Goal: Task Accomplishment & Management: Complete application form

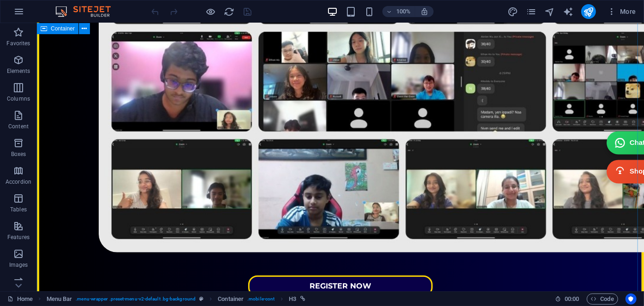
scroll to position [419, 0]
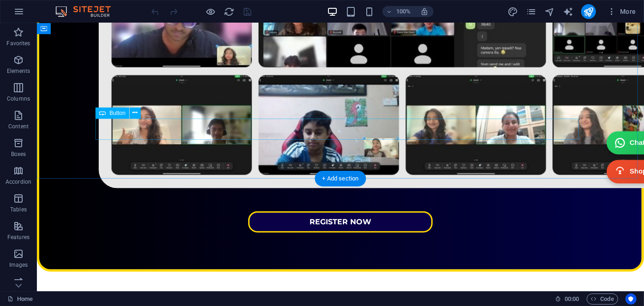
click at [406, 211] on div "REGISTER NOW" at bounding box center [339, 221] width 483 height 21
select select "px"
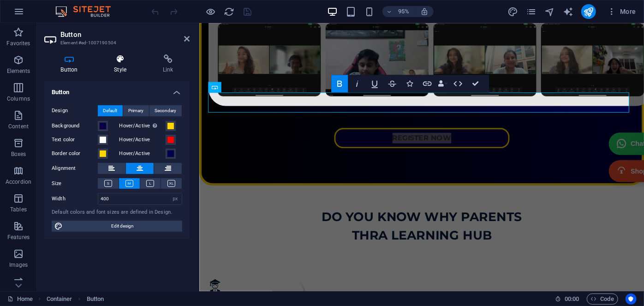
click at [125, 61] on icon at bounding box center [120, 58] width 45 height 9
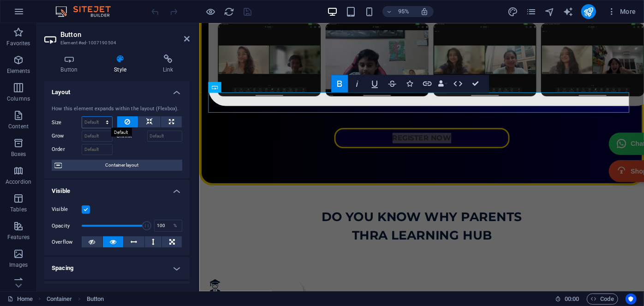
click at [92, 122] on select "Default auto px % 1/1 1/2 1/3 1/4 1/5 1/6 1/7 1/8 1/9 1/10" at bounding box center [97, 122] width 30 height 11
select select "px"
click at [98, 117] on select "Default auto px % 1/1 1/2 1/3 1/4 1/5 1/6 1/7 1/8 1/9 1/10" at bounding box center [97, 122] width 30 height 11
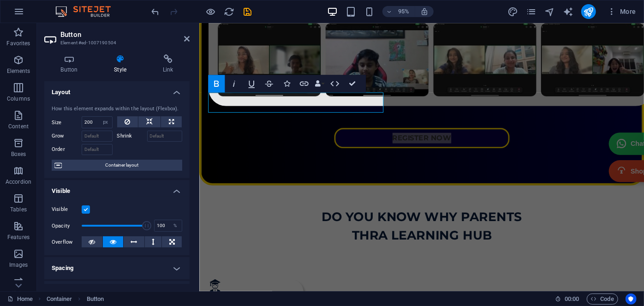
type input "0"
select select "DISABLED_OPTION_VALUE"
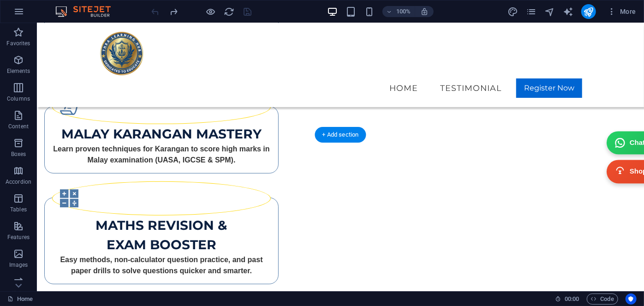
scroll to position [1886, 0]
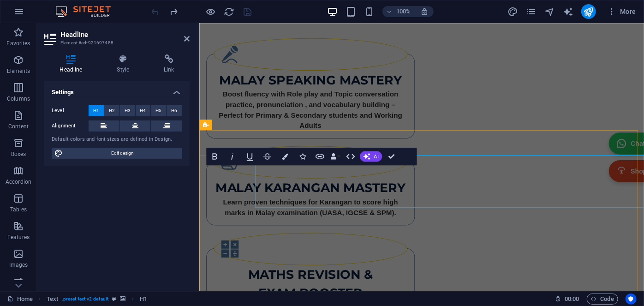
scroll to position [1897, 0]
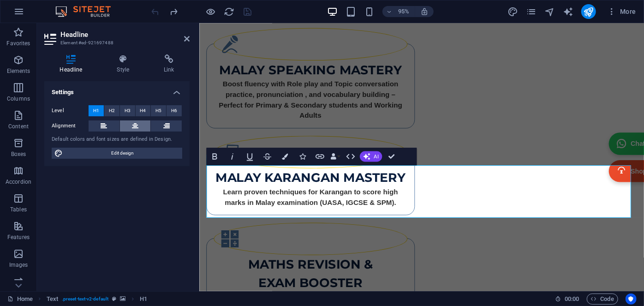
click at [134, 123] on icon at bounding box center [135, 125] width 6 height 11
drag, startPoint x: 392, startPoint y: 161, endPoint x: 356, endPoint y: 137, distance: 43.8
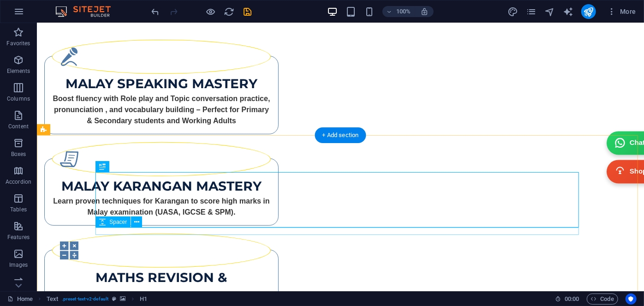
scroll to position [1970, 0]
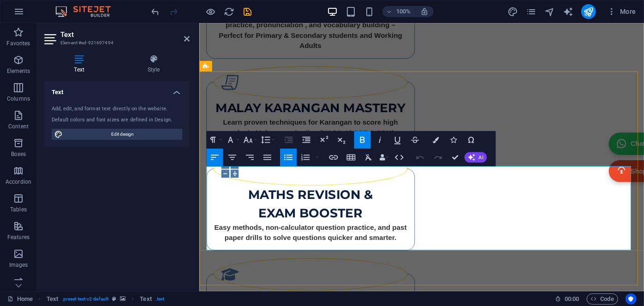
scroll to position [1959, 0]
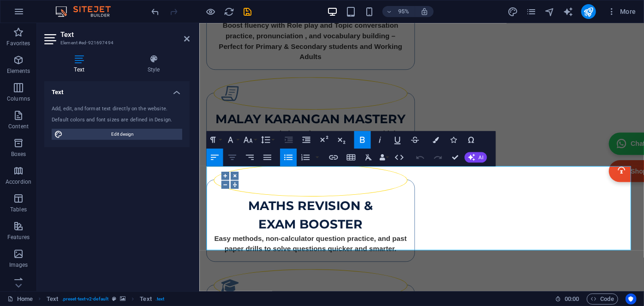
click at [235, 156] on icon "button" at bounding box center [232, 157] width 11 height 11
click at [235, 160] on icon "button" at bounding box center [232, 157] width 11 height 11
click at [234, 160] on icon "button" at bounding box center [232, 157] width 11 height 11
click at [286, 142] on icon "button" at bounding box center [288, 139] width 11 height 11
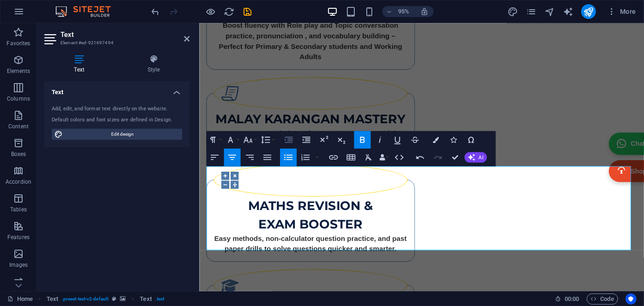
click at [286, 142] on icon "button" at bounding box center [288, 139] width 11 height 11
click at [269, 141] on icon "button" at bounding box center [265, 139] width 11 height 11
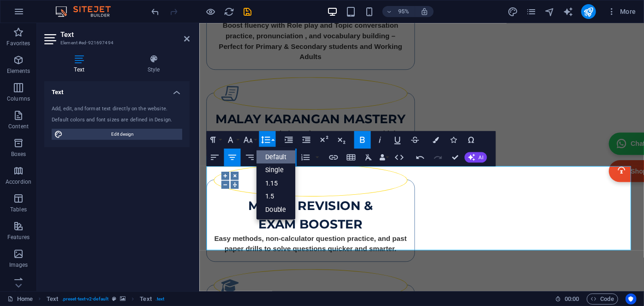
scroll to position [0, 0]
click at [274, 181] on link "1.15" at bounding box center [275, 182] width 39 height 13
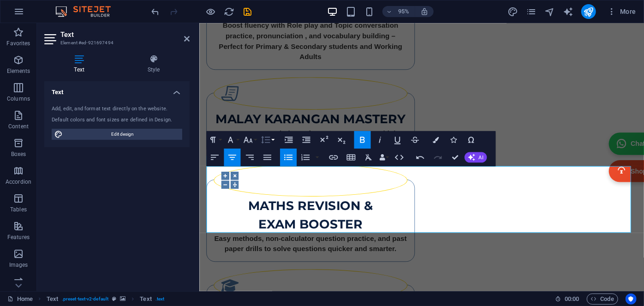
click at [264, 139] on icon "button" at bounding box center [265, 139] width 11 height 11
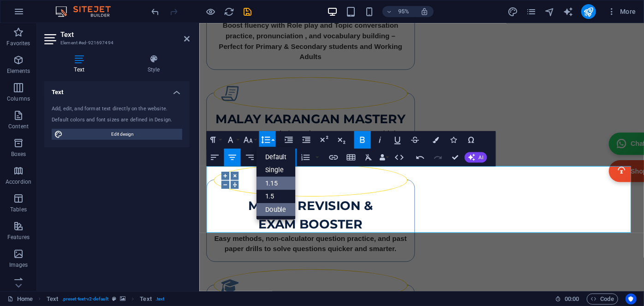
click at [272, 206] on link "Double" at bounding box center [275, 208] width 39 height 13
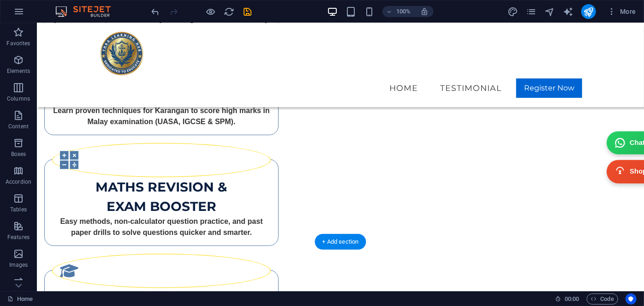
scroll to position [1906, 0]
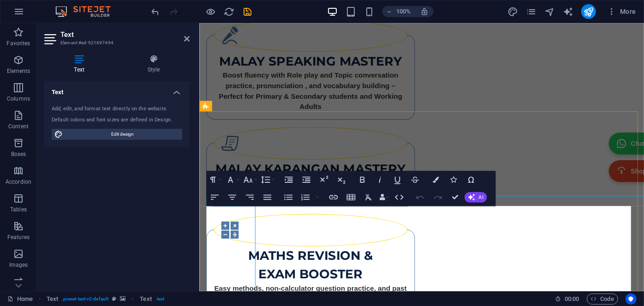
scroll to position [1916, 0]
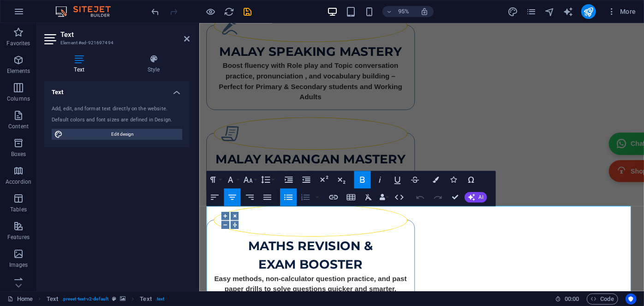
click at [300, 196] on icon "button" at bounding box center [305, 197] width 11 height 11
click at [290, 200] on icon "button" at bounding box center [288, 197] width 11 height 11
drag, startPoint x: 291, startPoint y: 200, endPoint x: 284, endPoint y: 199, distance: 7.4
click at [284, 199] on icon "button" at bounding box center [288, 197] width 11 height 11
click at [286, 197] on icon "button" at bounding box center [288, 197] width 11 height 11
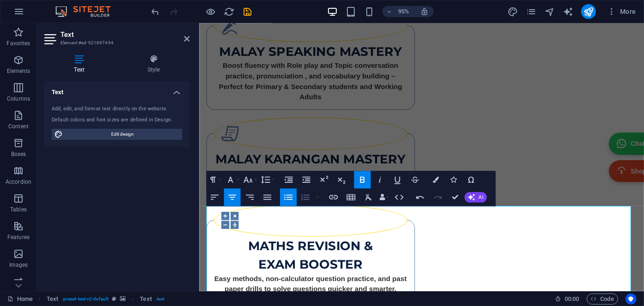
click at [306, 195] on icon "button" at bounding box center [305, 197] width 8 height 6
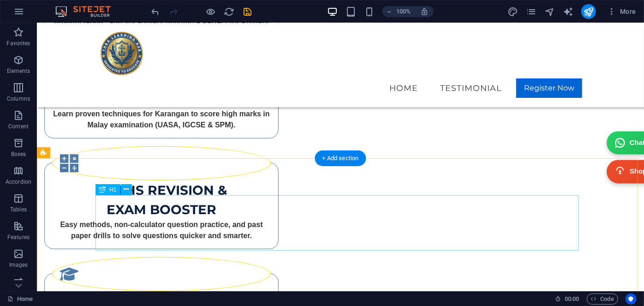
scroll to position [1864, 0]
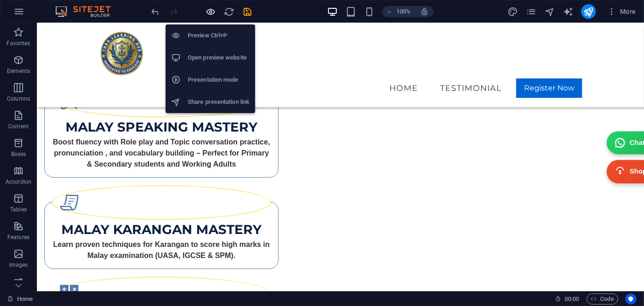
click at [214, 14] on icon "button" at bounding box center [211, 11] width 11 height 11
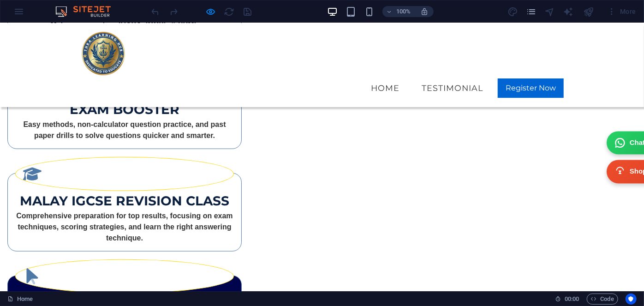
scroll to position [2031, 0]
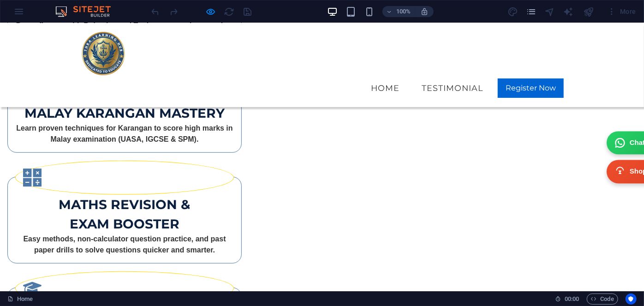
scroll to position [1990, 0]
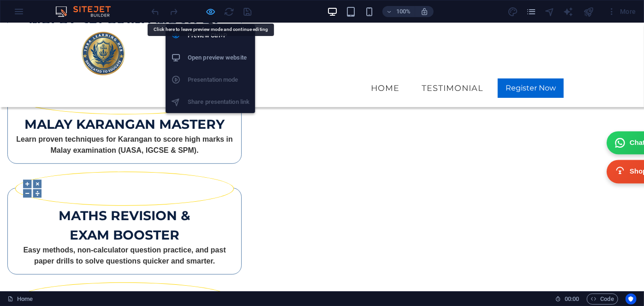
click at [208, 10] on icon "button" at bounding box center [211, 11] width 11 height 11
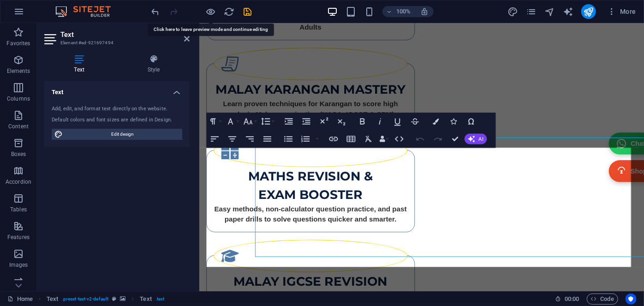
scroll to position [1978, 0]
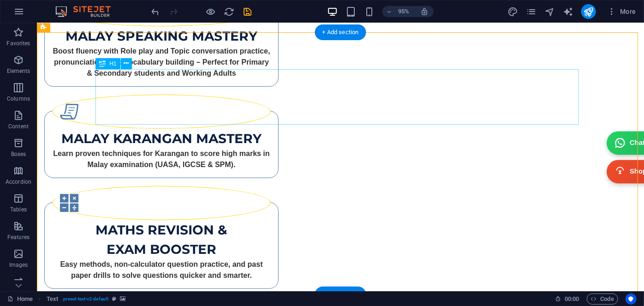
scroll to position [1990, 0]
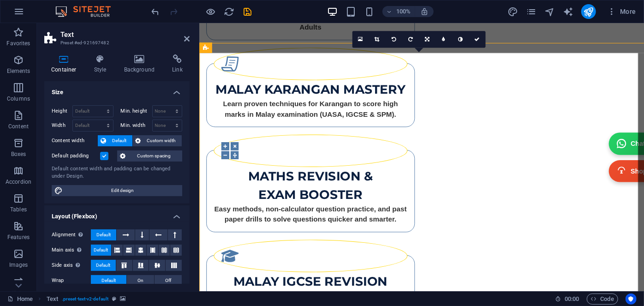
scroll to position [1978, 0]
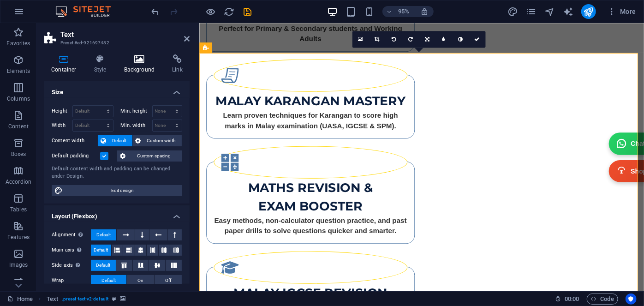
click at [132, 61] on icon at bounding box center [139, 58] width 45 height 9
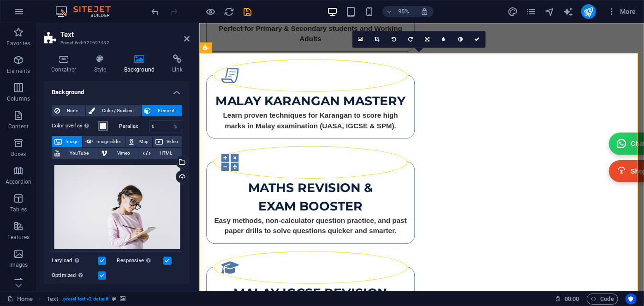
click at [101, 125] on span at bounding box center [102, 125] width 7 height 7
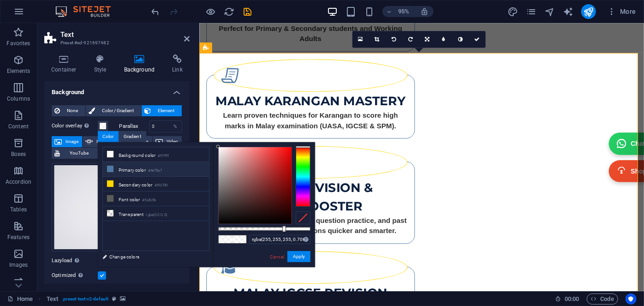
click at [112, 168] on icon at bounding box center [110, 169] width 6 height 6
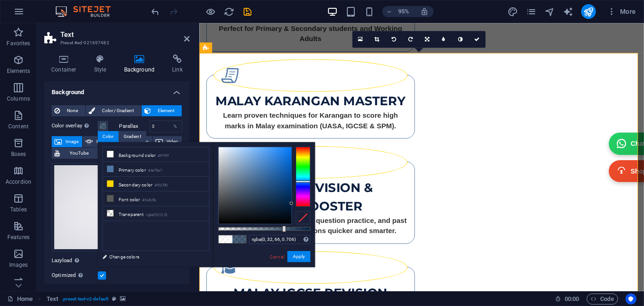
drag, startPoint x: 285, startPoint y: 188, endPoint x: 291, endPoint y: 208, distance: 20.7
click at [292, 203] on div at bounding box center [264, 185] width 92 height 77
drag, startPoint x: 282, startPoint y: 228, endPoint x: 289, endPoint y: 229, distance: 6.9
click at [289, 229] on div at bounding box center [290, 229] width 4 height 6
click at [303, 188] on div at bounding box center [303, 177] width 15 height 60
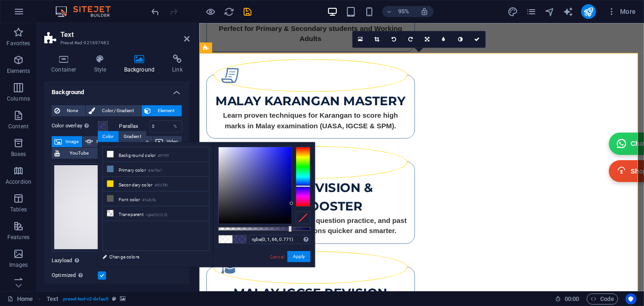
click at [300, 186] on div at bounding box center [303, 177] width 15 height 60
click at [292, 186] on div at bounding box center [264, 185] width 92 height 77
click at [283, 229] on div at bounding box center [264, 229] width 92 height 4
drag, startPoint x: 289, startPoint y: 198, endPoint x: 297, endPoint y: 205, distance: 10.5
click at [297, 205] on div at bounding box center [264, 185] width 92 height 77
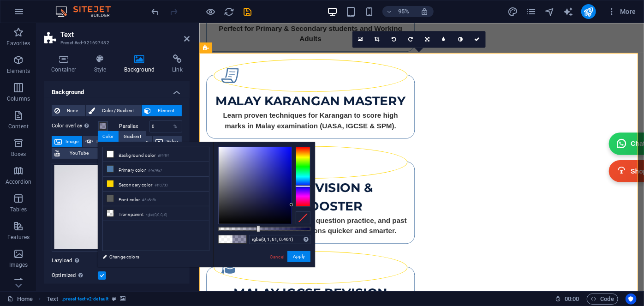
type input "rgba(0, 1, 61, 0.476)"
drag, startPoint x: 283, startPoint y: 228, endPoint x: 262, endPoint y: 226, distance: 20.8
click at [262, 226] on div at bounding box center [263, 229] width 4 height 6
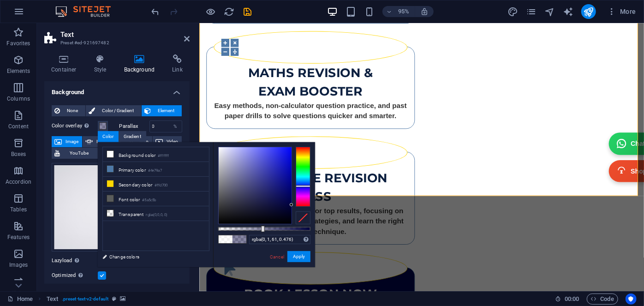
scroll to position [2103, 0]
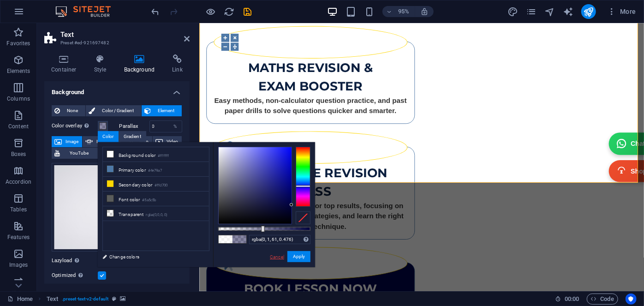
click at [279, 255] on link "Cancel" at bounding box center [277, 256] width 16 height 7
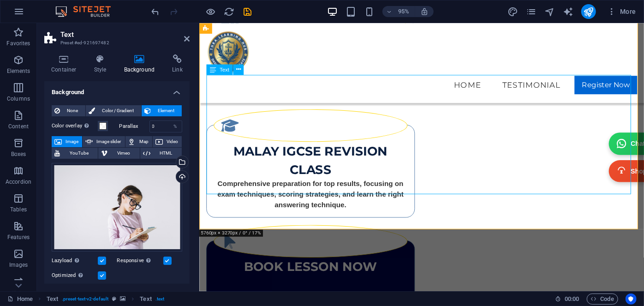
scroll to position [1978, 0]
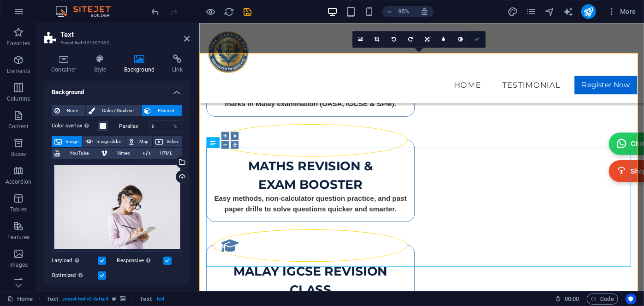
click at [478, 36] on link at bounding box center [477, 39] width 17 height 17
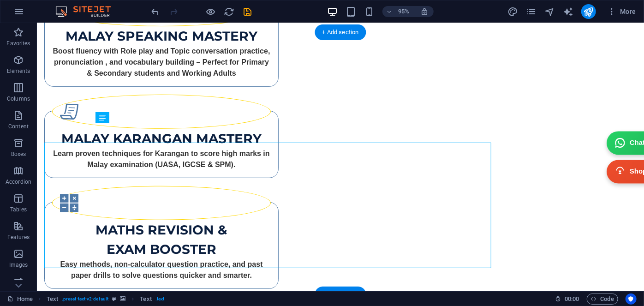
scroll to position [1990, 0]
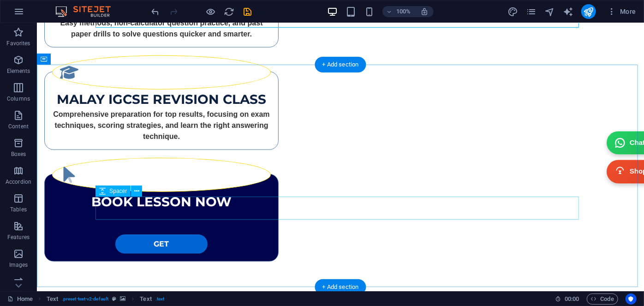
scroll to position [2303, 0]
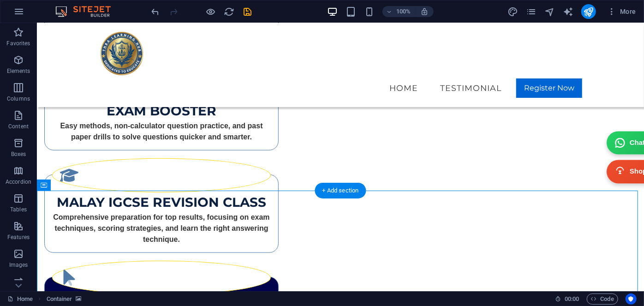
scroll to position [2051, 0]
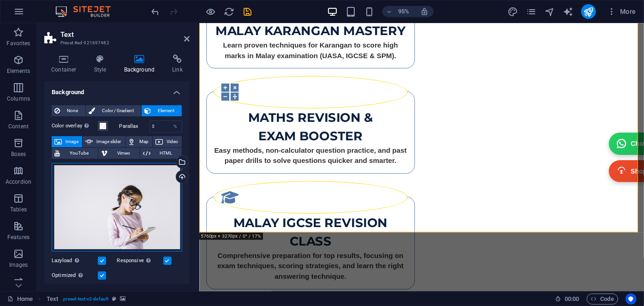
click at [84, 199] on div "Drag files here, click to choose files or select files from Files or our free s…" at bounding box center [117, 207] width 131 height 89
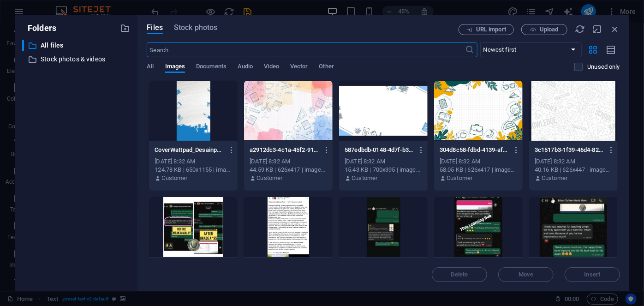
click at [386, 121] on div at bounding box center [383, 111] width 89 height 60
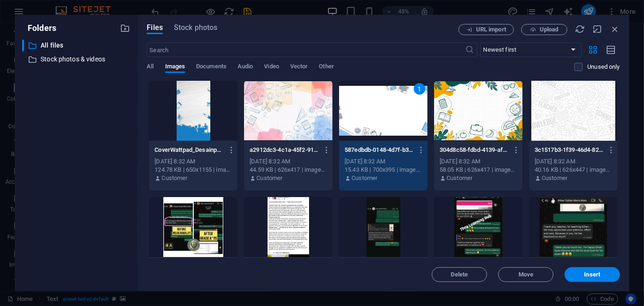
click at [296, 124] on div at bounding box center [288, 111] width 89 height 60
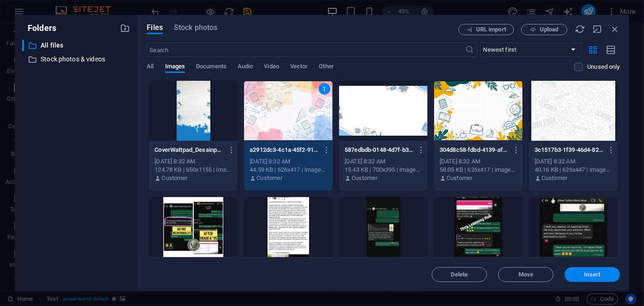
click at [582, 274] on span "Insert" at bounding box center [592, 275] width 48 height 6
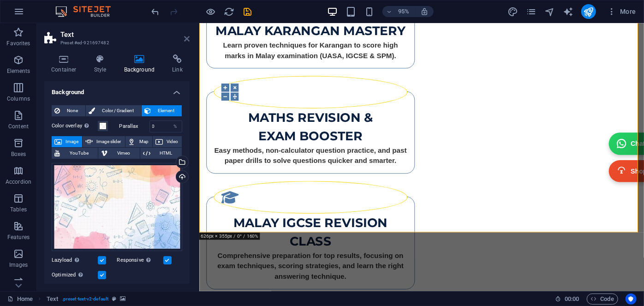
click at [189, 39] on icon at bounding box center [187, 38] width 6 height 7
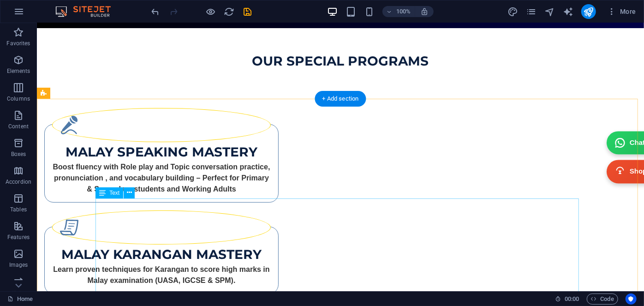
scroll to position [1925, 0]
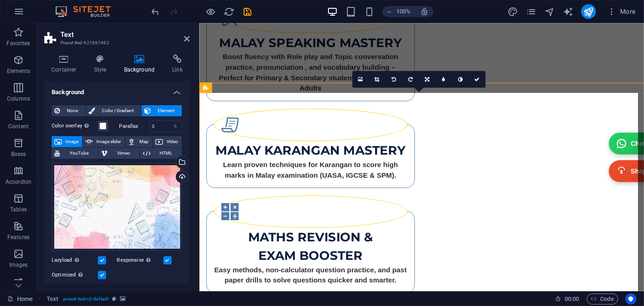
scroll to position [1936, 0]
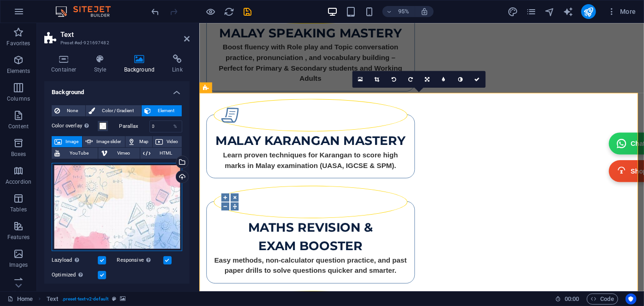
click at [113, 186] on div "Drag files here, click to choose files or select files from Files or our free s…" at bounding box center [117, 207] width 131 height 89
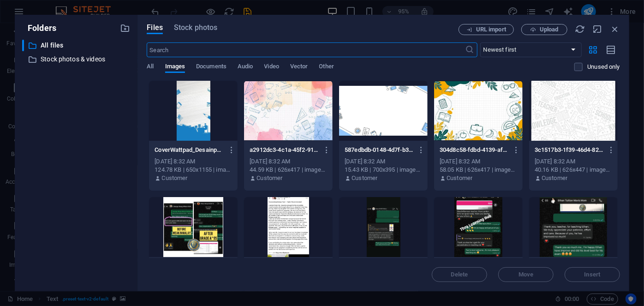
scroll to position [1924, 0]
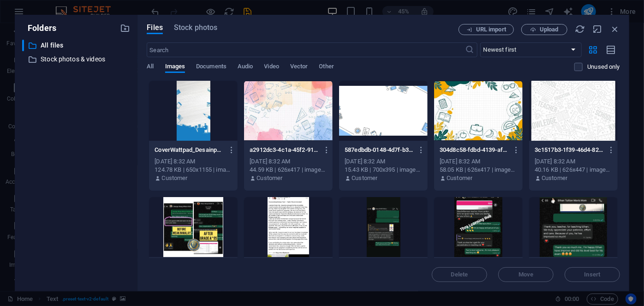
click at [542, 118] on div at bounding box center [573, 111] width 89 height 60
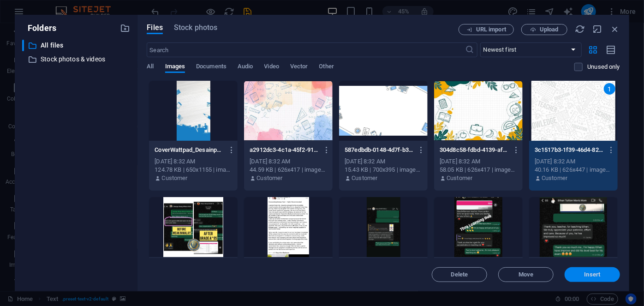
drag, startPoint x: 592, startPoint y: 273, endPoint x: 413, endPoint y: 264, distance: 178.7
click at [592, 273] on span "Insert" at bounding box center [592, 275] width 16 height 6
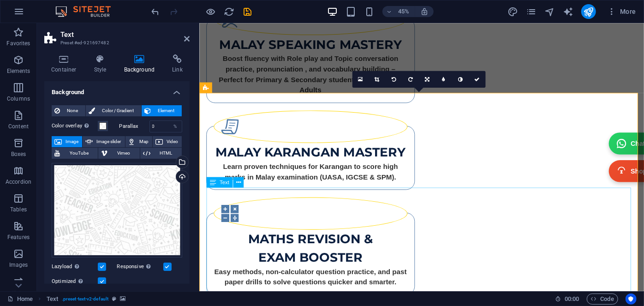
scroll to position [1936, 0]
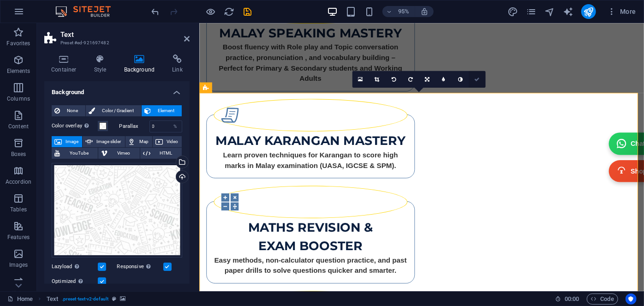
click at [477, 81] on icon at bounding box center [477, 79] width 6 height 5
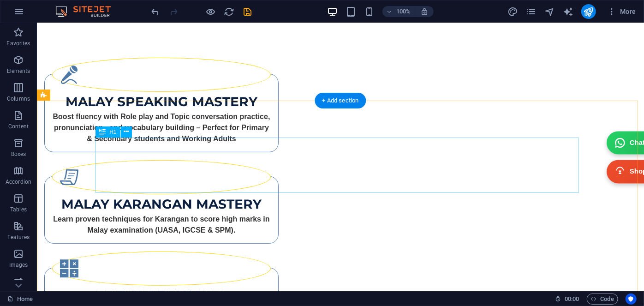
scroll to position [1925, 0]
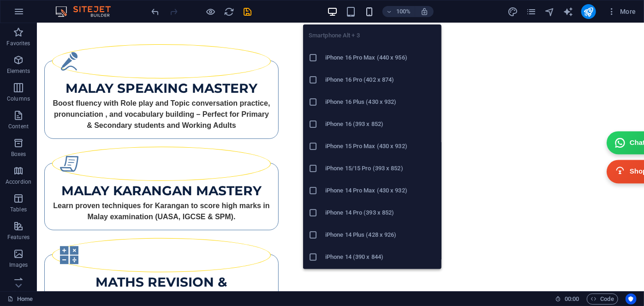
click at [369, 15] on icon "button" at bounding box center [369, 11] width 11 height 11
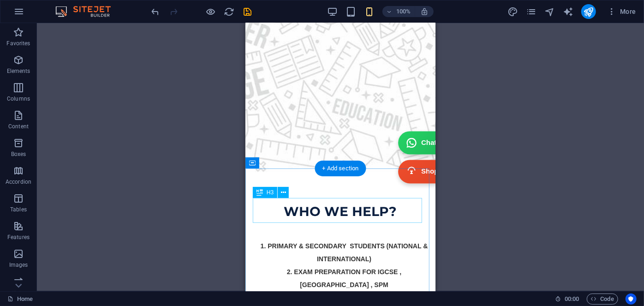
scroll to position [1883, 0]
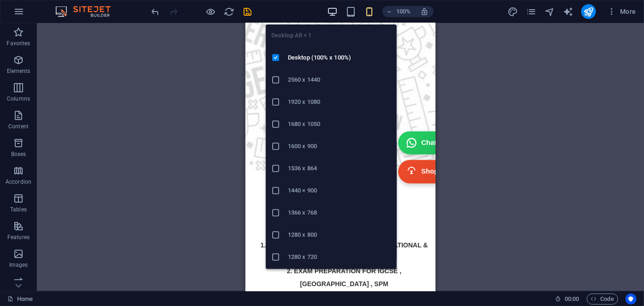
click at [333, 13] on icon "button" at bounding box center [332, 11] width 11 height 11
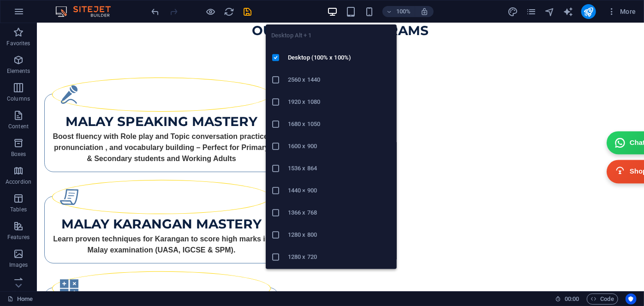
scroll to position [1893, 0]
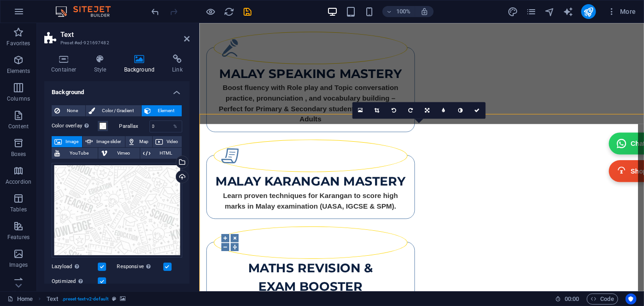
scroll to position [1903, 0]
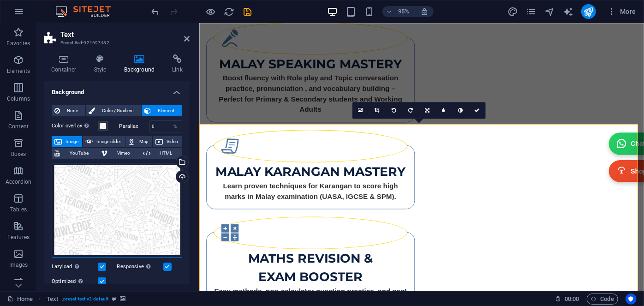
click at [97, 203] on div "Drag files here, click to choose files or select files from Files or our free s…" at bounding box center [117, 210] width 131 height 95
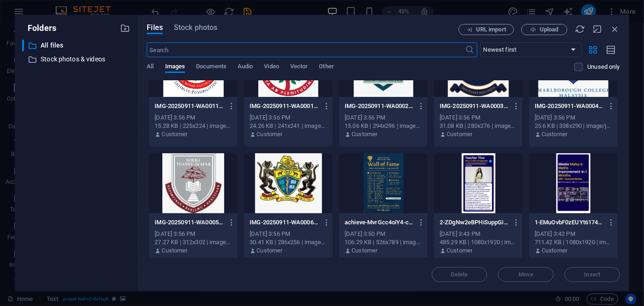
scroll to position [1174, 0]
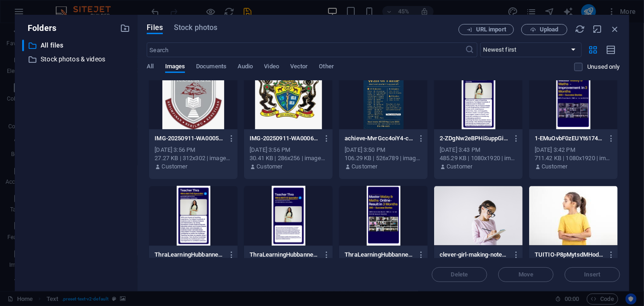
click at [477, 197] on div at bounding box center [478, 215] width 89 height 60
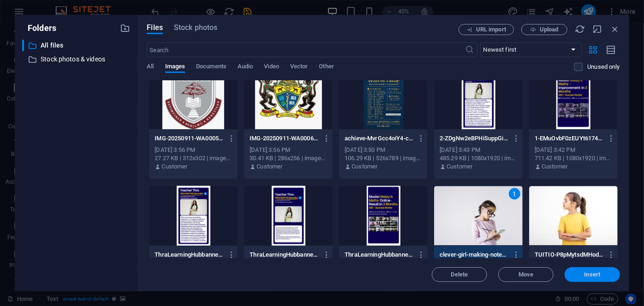
click at [582, 275] on span "Insert" at bounding box center [592, 275] width 48 height 6
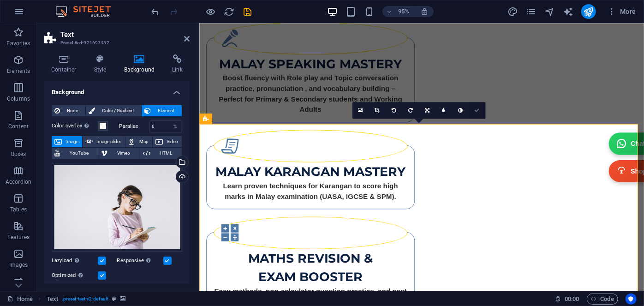
click at [477, 112] on icon at bounding box center [477, 109] width 6 height 5
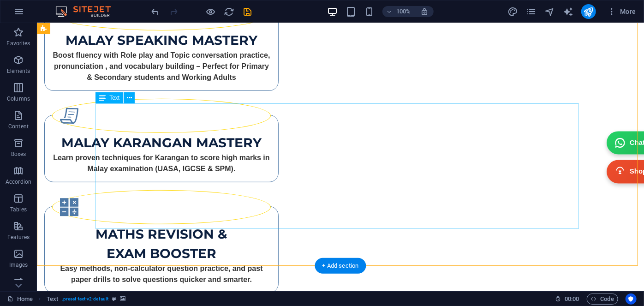
scroll to position [1935, 0]
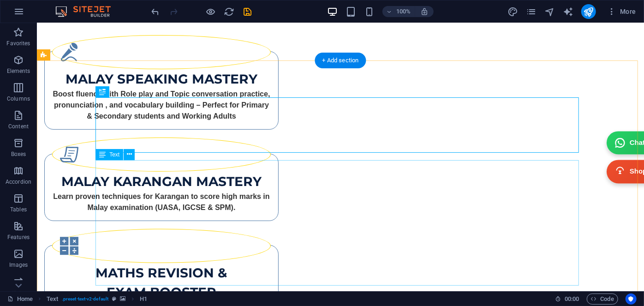
scroll to position [1977, 0]
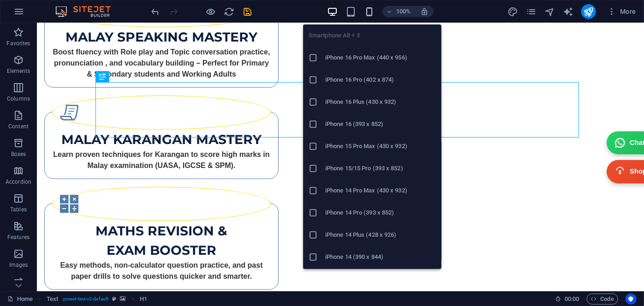
click at [373, 9] on icon "button" at bounding box center [369, 11] width 11 height 11
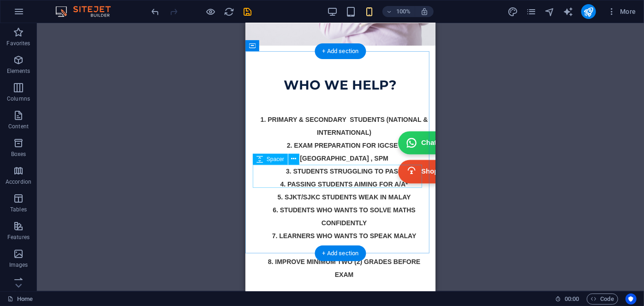
scroll to position [2009, 0]
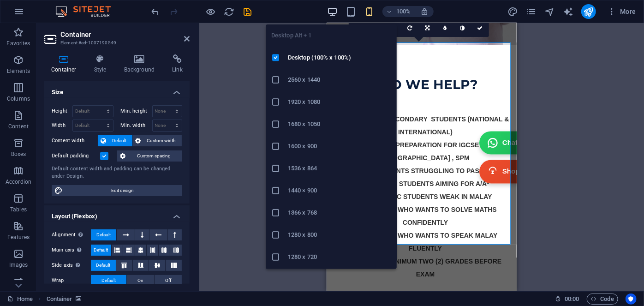
click at [333, 8] on icon "button" at bounding box center [332, 11] width 11 height 11
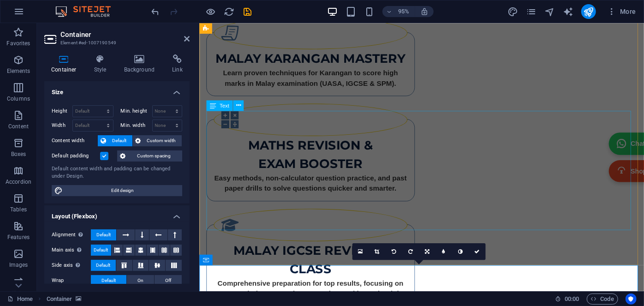
scroll to position [2093, 0]
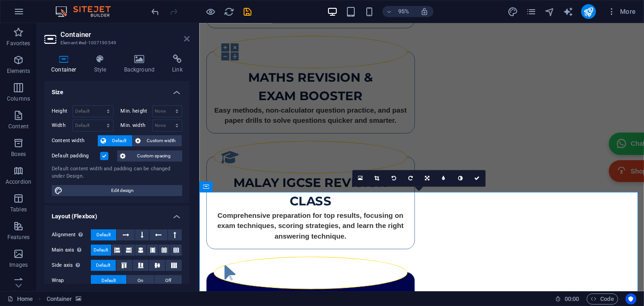
drag, startPoint x: 187, startPoint y: 38, endPoint x: 157, endPoint y: 44, distance: 31.0
click at [187, 38] on icon at bounding box center [187, 38] width 6 height 7
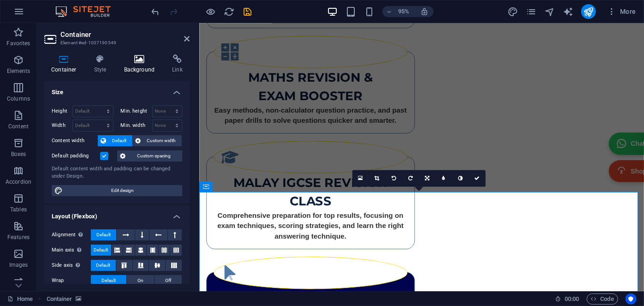
click at [137, 70] on h4 "Background" at bounding box center [141, 63] width 48 height 19
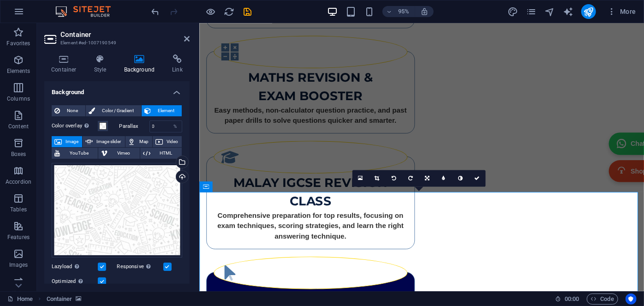
click at [66, 104] on div "None Color / Gradient Element Stretch background to full-width Color overlay Pl…" at bounding box center [116, 270] width 145 height 345
click at [67, 108] on span "None" at bounding box center [73, 110] width 20 height 11
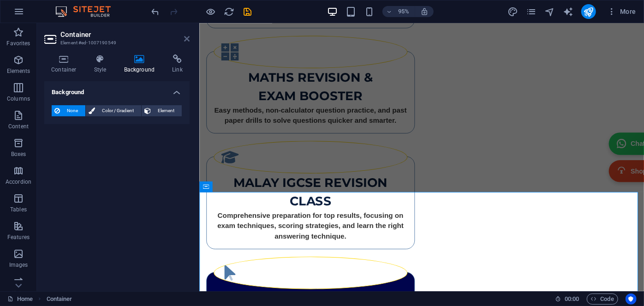
drag, startPoint x: 187, startPoint y: 42, endPoint x: 153, endPoint y: 21, distance: 39.9
click at [187, 42] on icon at bounding box center [187, 38] width 6 height 7
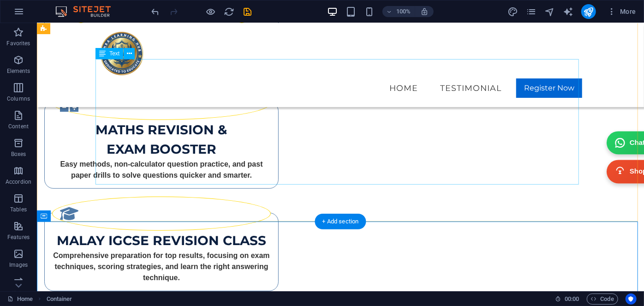
scroll to position [2051, 0]
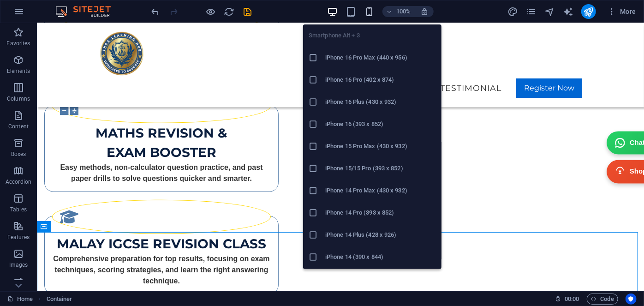
click at [364, 13] on icon "button" at bounding box center [369, 11] width 11 height 11
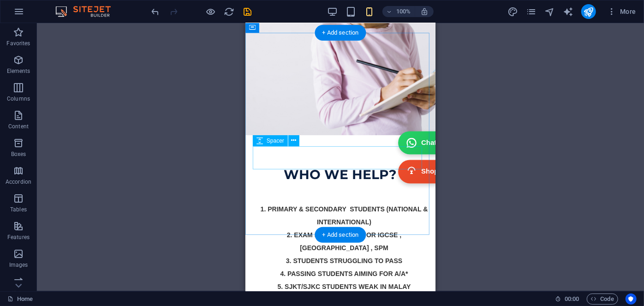
scroll to position [2047, 0]
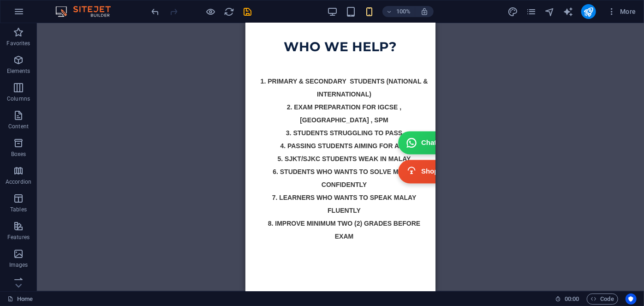
click at [489, 210] on div "Drag here to replace the existing content. Press “Ctrl” if you want to create a…" at bounding box center [340, 157] width 607 height 268
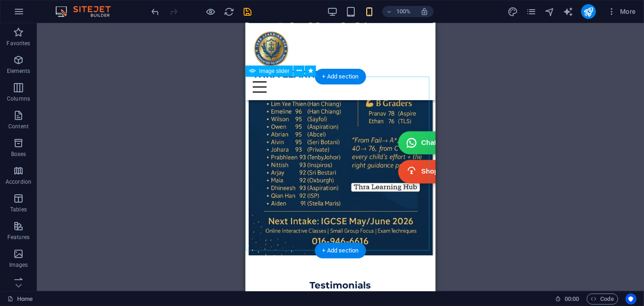
scroll to position [2466, 0]
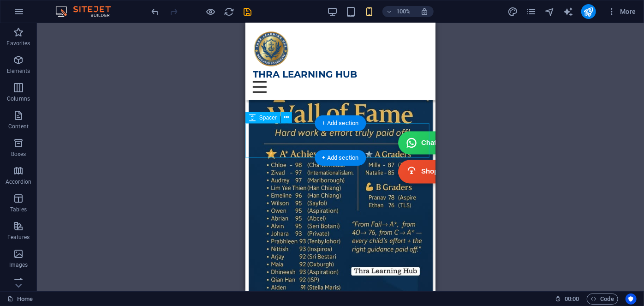
select select "px"
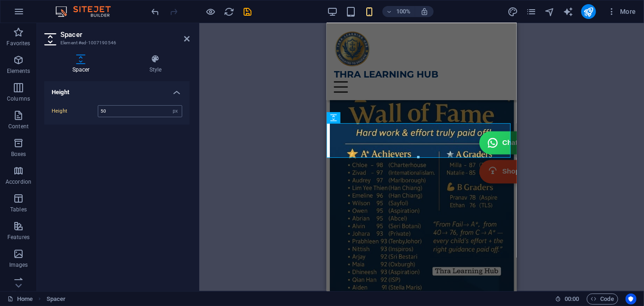
type input "50"
click at [185, 37] on icon at bounding box center [187, 38] width 6 height 7
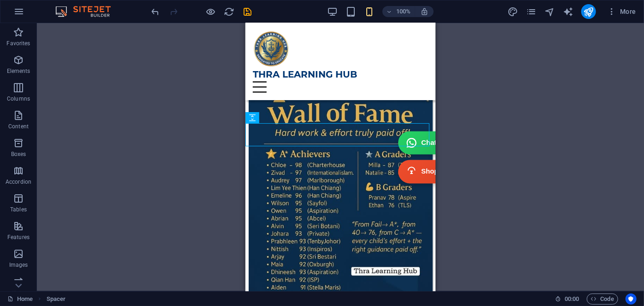
click at [491, 136] on div "H3 Menu Bar Container Container Spacer Button Image Spacer H3 Spacer H3 Separat…" at bounding box center [340, 157] width 607 height 268
click at [486, 139] on div "H3 Menu Bar Container Container Spacer Button Image Spacer H3 Spacer H3 Separat…" at bounding box center [340, 157] width 607 height 268
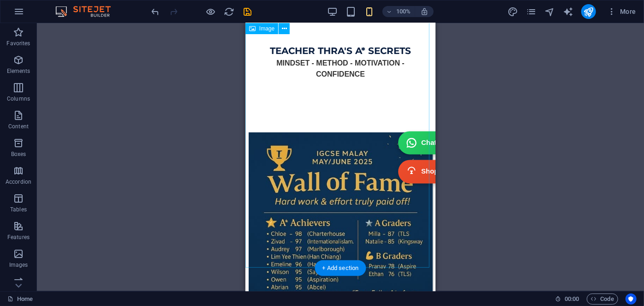
scroll to position [2424, 0]
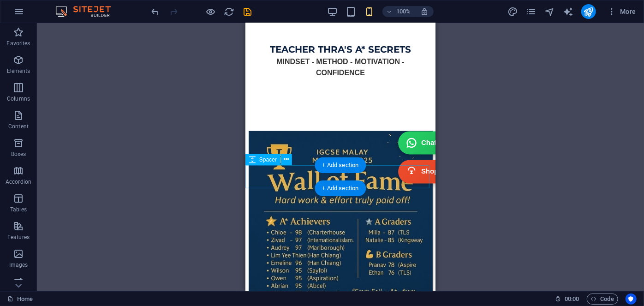
select select "px"
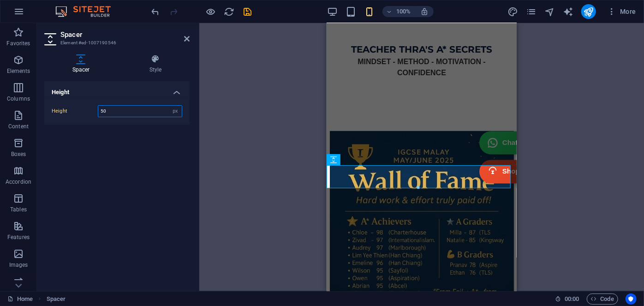
drag, startPoint x: 115, startPoint y: 114, endPoint x: 98, endPoint y: 114, distance: 17.1
click at [99, 114] on input "50" at bounding box center [139, 111] width 83 height 11
type input "30"
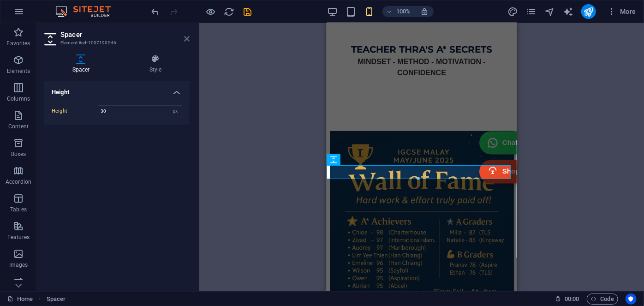
click at [186, 36] on icon at bounding box center [187, 38] width 6 height 7
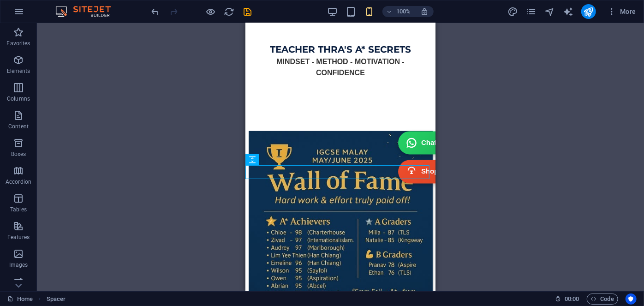
click at [564, 168] on div "H3 Menu Bar Container Container Spacer Button Image Spacer H3 Spacer H3 Separat…" at bounding box center [340, 157] width 607 height 268
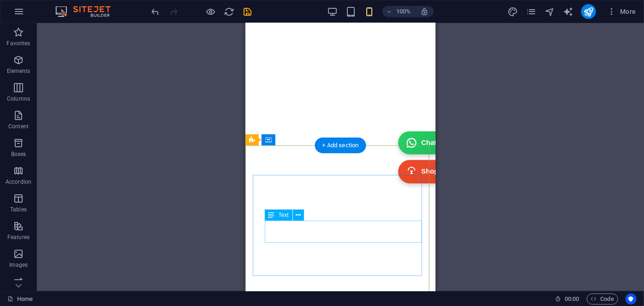
scroll to position [3808, 0]
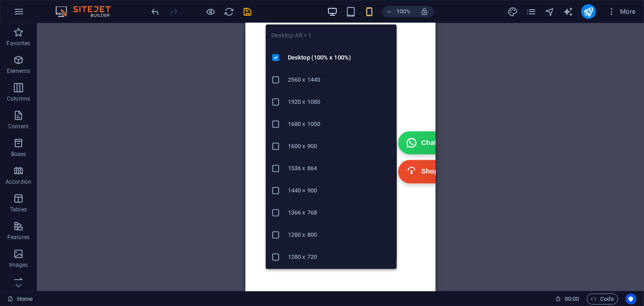
click at [336, 13] on icon "button" at bounding box center [332, 11] width 11 height 11
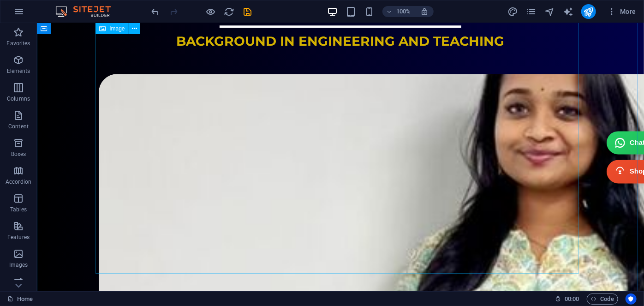
scroll to position [1328, 0]
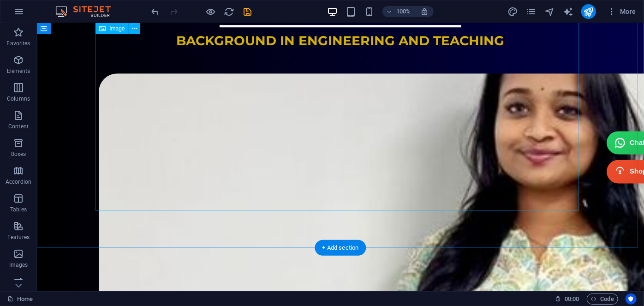
click at [245, 145] on figure at bounding box center [339, 299] width 483 height 452
drag, startPoint x: 245, startPoint y: 145, endPoint x: 85, endPoint y: 151, distance: 160.1
click at [245, 144] on figure at bounding box center [339, 299] width 483 height 452
select select "px"
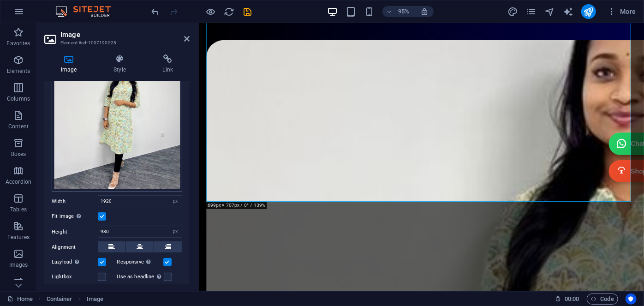
scroll to position [125, 0]
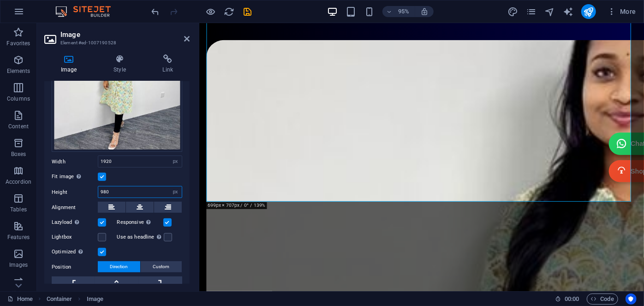
drag, startPoint x: 116, startPoint y: 189, endPoint x: 87, endPoint y: 195, distance: 29.6
click at [87, 195] on div "Height 980 Default auto px" at bounding box center [117, 192] width 131 height 12
type input "400"
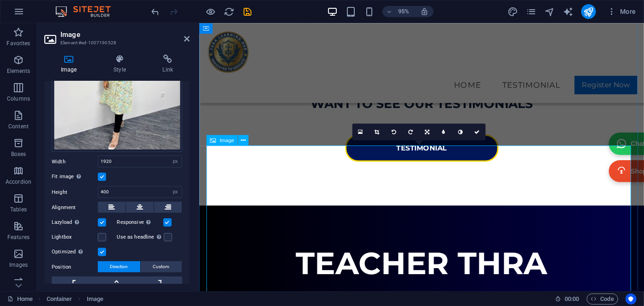
scroll to position [919, 0]
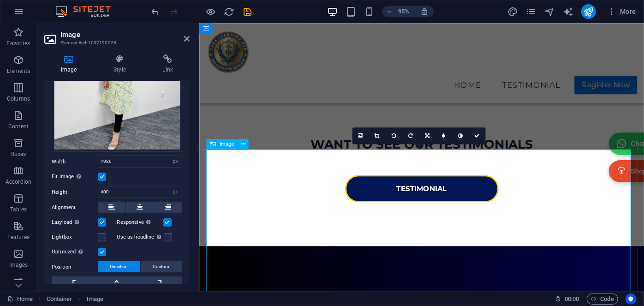
click at [377, 135] on icon at bounding box center [376, 135] width 5 height 5
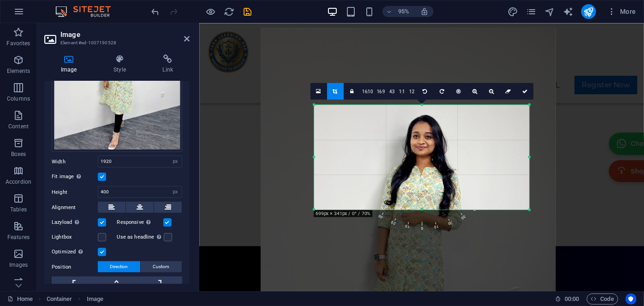
drag, startPoint x: 422, startPoint y: 236, endPoint x: 422, endPoint y: 182, distance: 54.0
click at [422, 182] on div "180 170 160 150 140 130 120 110 100 90 80 70 60 50 40 30 20 10 0 -10 -20 -30 -4…" at bounding box center [421, 157] width 215 height 105
click at [524, 89] on icon at bounding box center [525, 91] width 6 height 5
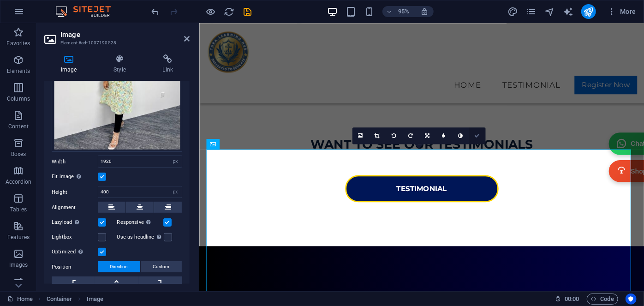
click at [478, 137] on icon at bounding box center [477, 135] width 6 height 5
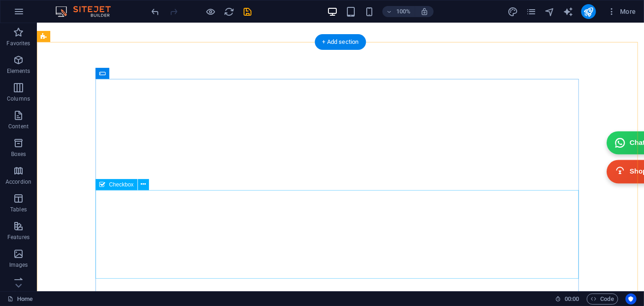
scroll to position [4075, 0]
click at [113, 187] on div "Checkbox" at bounding box center [116, 184] width 42 height 11
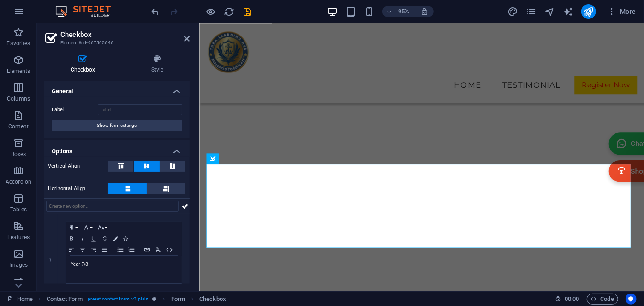
scroll to position [0, 0]
click at [119, 108] on input "Label" at bounding box center [140, 110] width 84 height 11
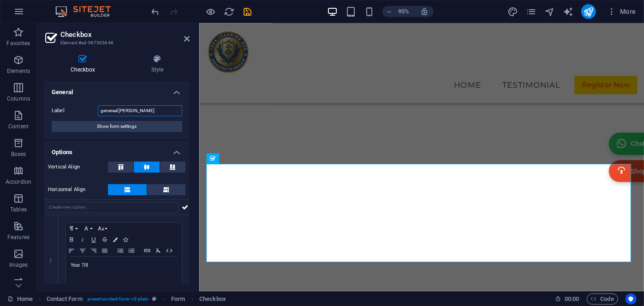
click at [142, 112] on input "generaal forma" at bounding box center [140, 110] width 84 height 11
type input "g"
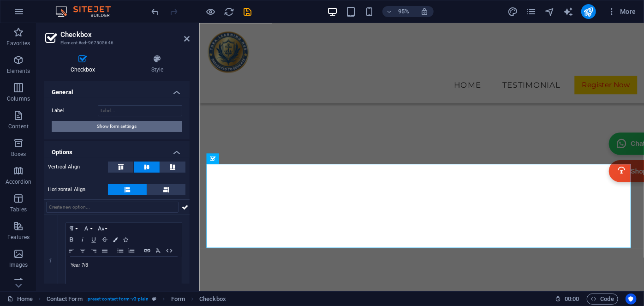
click at [137, 126] on button "Show form settings" at bounding box center [117, 126] width 131 height 11
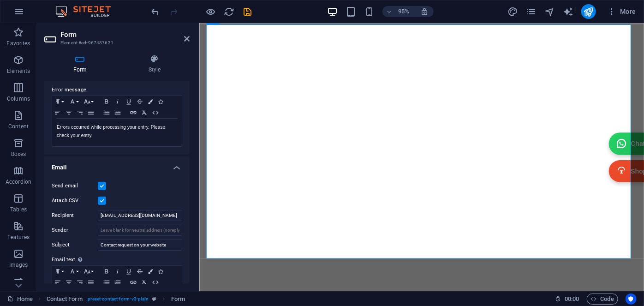
scroll to position [209, 0]
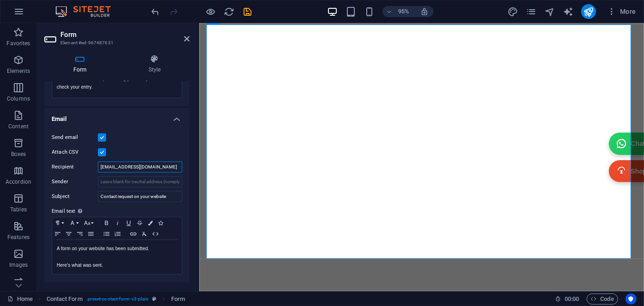
drag, startPoint x: 174, startPoint y: 167, endPoint x: 92, endPoint y: 171, distance: 82.2
click at [92, 171] on div "Recipient ajvgroups.distributions@gmail.com" at bounding box center [117, 166] width 131 height 11
click at [125, 139] on div "Send email" at bounding box center [117, 137] width 131 height 11
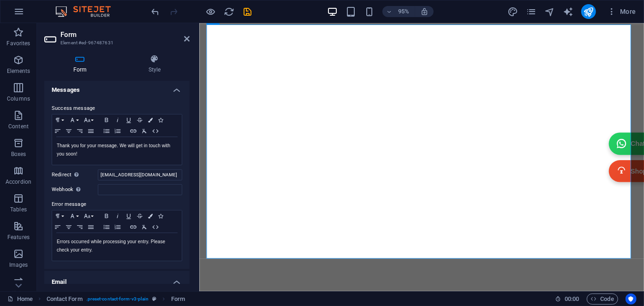
scroll to position [42, 0]
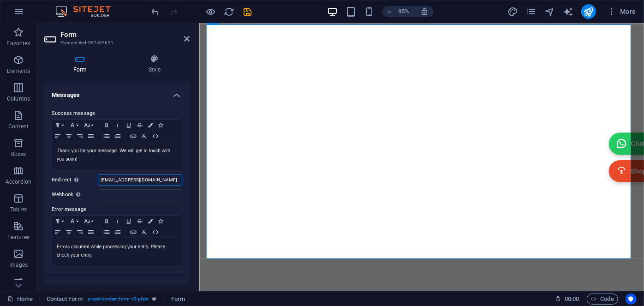
drag, startPoint x: 176, startPoint y: 180, endPoint x: 68, endPoint y: 180, distance: 107.9
click at [68, 180] on div "Redirect Define a redirect target upon successful form submission; for example,…" at bounding box center [117, 179] width 131 height 11
click at [86, 176] on label "Redirect Define a redirect target upon successful form submission; for example,…" at bounding box center [75, 179] width 46 height 11
click at [98, 176] on input "Redirect Define a redirect target upon successful form submission; for example,…" at bounding box center [140, 179] width 84 height 11
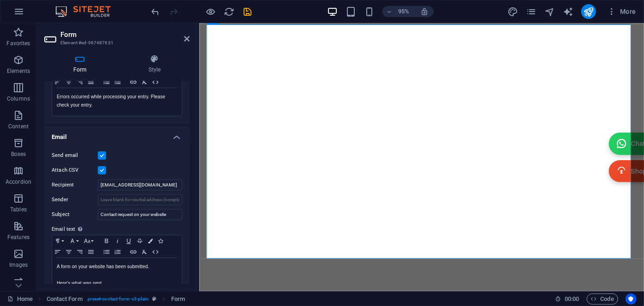
scroll to position [209, 0]
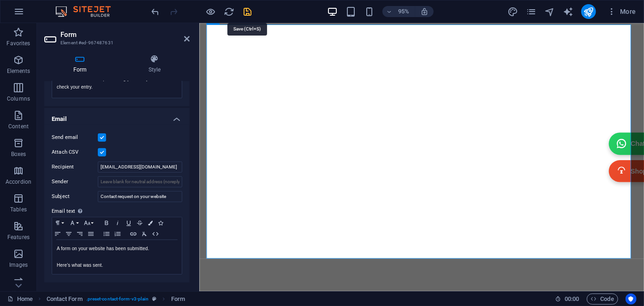
click at [244, 12] on icon "save" at bounding box center [248, 11] width 11 height 11
checkbox input "false"
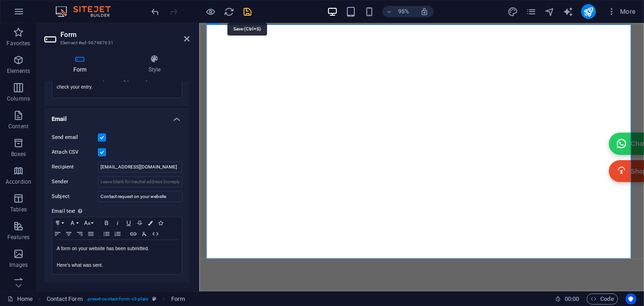
checkbox input "false"
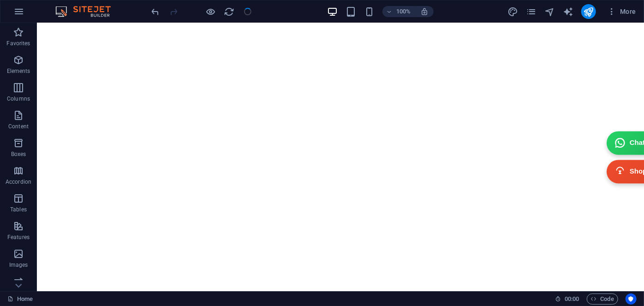
scroll to position [4128, 0]
click at [589, 8] on icon "publish" at bounding box center [588, 11] width 11 height 11
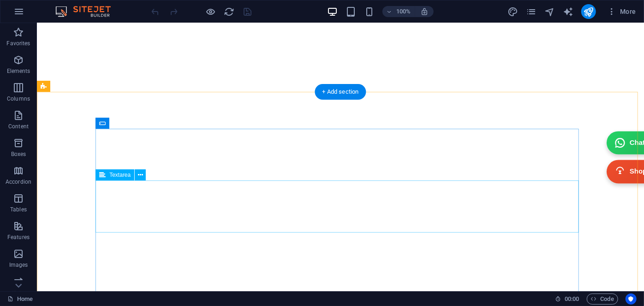
scroll to position [4192, 0]
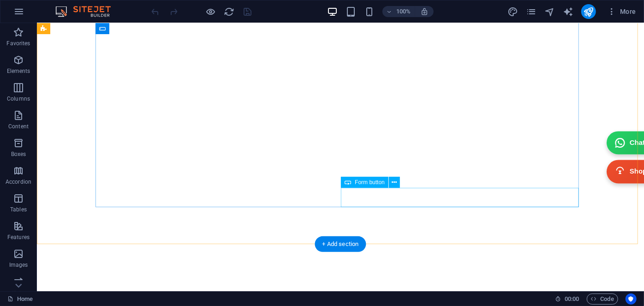
drag, startPoint x: 440, startPoint y: 202, endPoint x: 290, endPoint y: 211, distance: 149.7
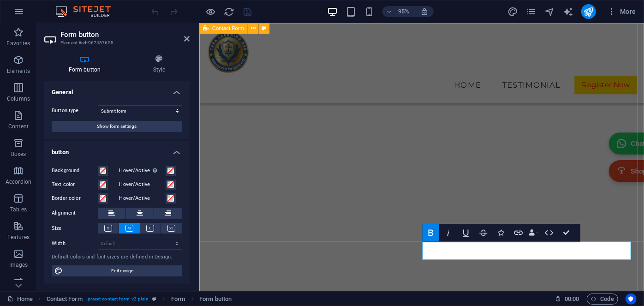
scroll to position [3983, 0]
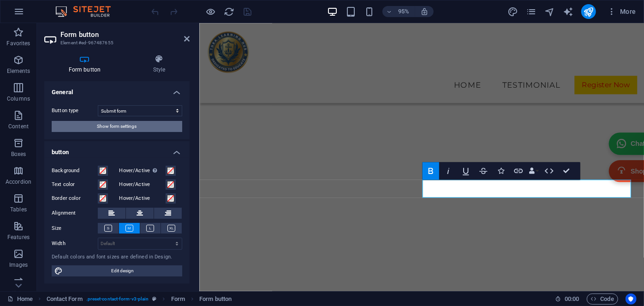
click at [126, 125] on span "Show form settings" at bounding box center [117, 126] width 40 height 11
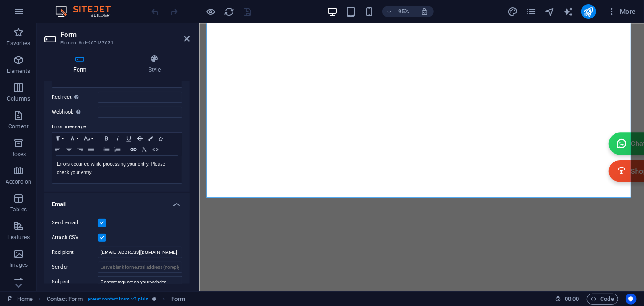
scroll to position [167, 0]
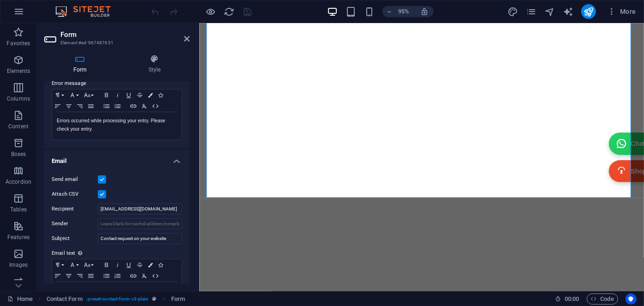
click at [104, 191] on label at bounding box center [102, 194] width 8 height 8
click at [0, 0] on input "Attach CSV" at bounding box center [0, 0] width 0 height 0
click at [101, 192] on label at bounding box center [102, 194] width 8 height 8
click at [0, 0] on input "Attach CSV" at bounding box center [0, 0] width 0 height 0
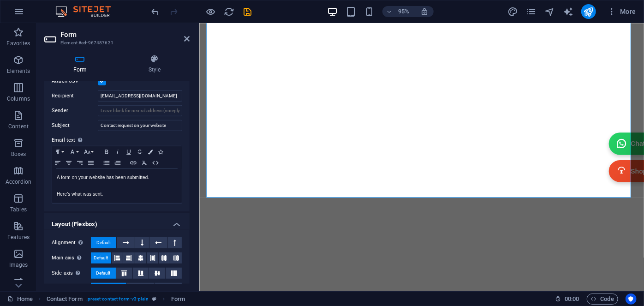
scroll to position [293, 0]
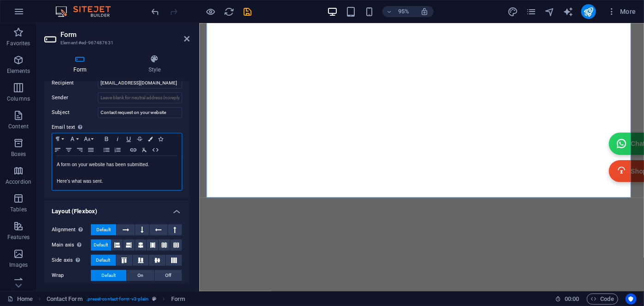
click at [107, 180] on p "Here's what was sent." at bounding box center [117, 181] width 120 height 8
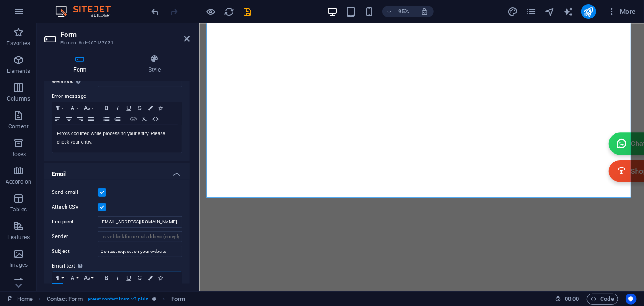
scroll to position [167, 0]
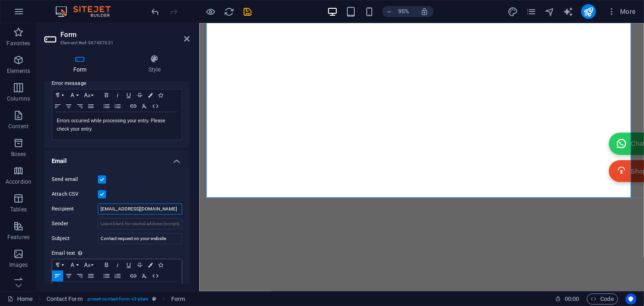
click at [176, 206] on input "[EMAIL_ADDRESS][DOMAIN_NAME]" at bounding box center [140, 208] width 84 height 11
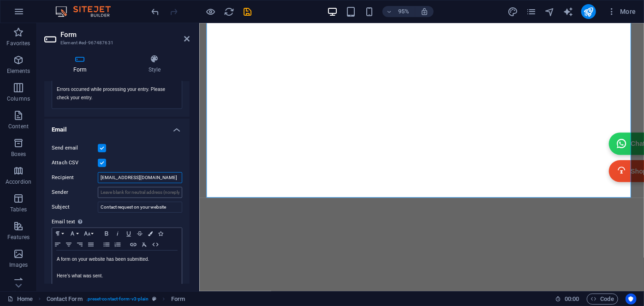
scroll to position [209, 0]
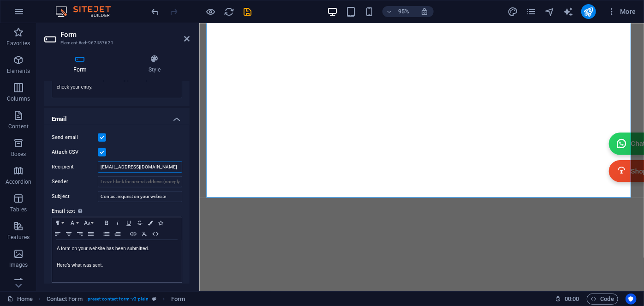
drag, startPoint x: 143, startPoint y: 164, endPoint x: 97, endPoint y: 165, distance: 46.6
click at [97, 165] on div "Recipient [EMAIL_ADDRESS][DOMAIN_NAME]" at bounding box center [117, 166] width 131 height 11
type input "arunkala1713.dib@gmail.com"
click at [141, 150] on div "Attach CSV" at bounding box center [117, 152] width 131 height 11
click at [143, 122] on h4 "Email" at bounding box center [116, 116] width 145 height 17
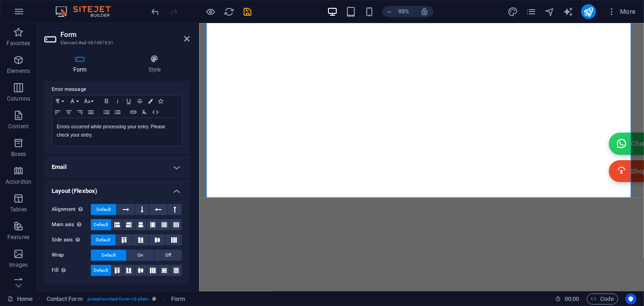
scroll to position [160, 0]
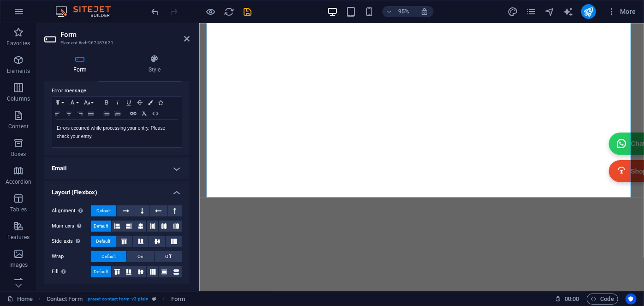
click at [108, 160] on h4 "Email" at bounding box center [116, 168] width 145 height 22
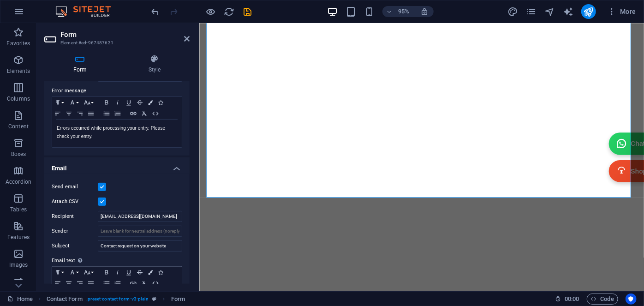
scroll to position [209, 0]
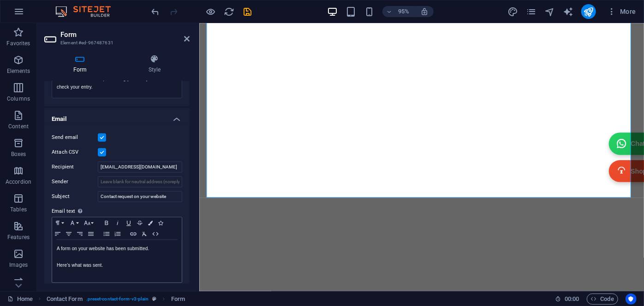
click at [113, 118] on h4 "Email" at bounding box center [116, 116] width 145 height 17
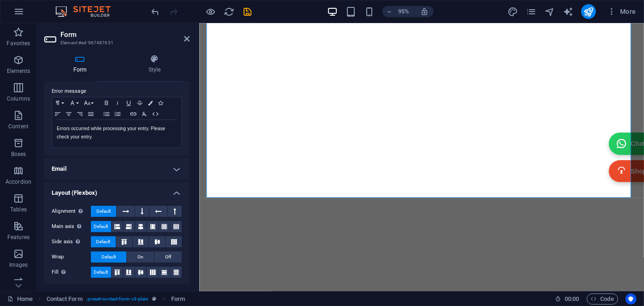
scroll to position [160, 0]
click at [109, 167] on h4 "Email" at bounding box center [116, 168] width 145 height 22
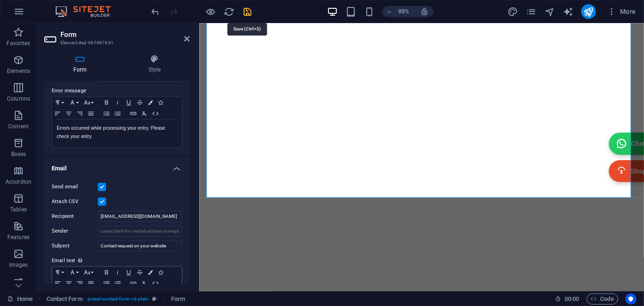
click at [249, 14] on icon "save" at bounding box center [248, 11] width 11 height 11
checkbox input "false"
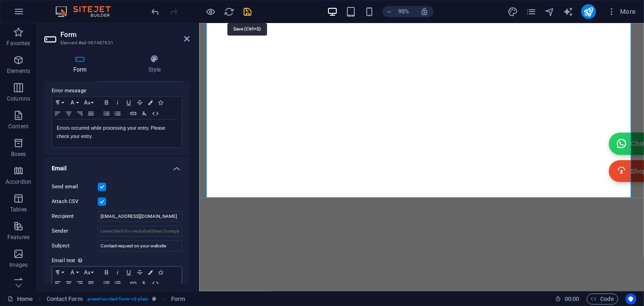
checkbox input "false"
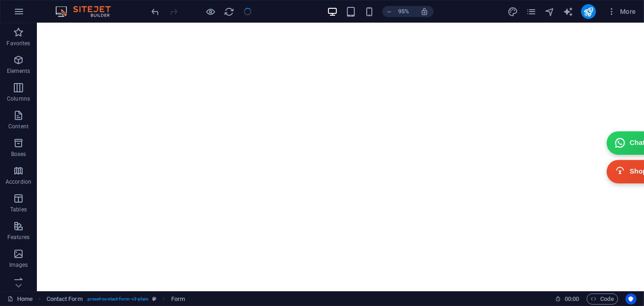
scroll to position [4192, 0]
click at [592, 12] on icon "publish" at bounding box center [588, 11] width 11 height 11
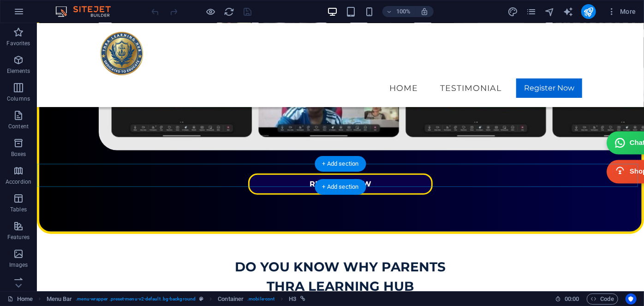
scroll to position [419, 0]
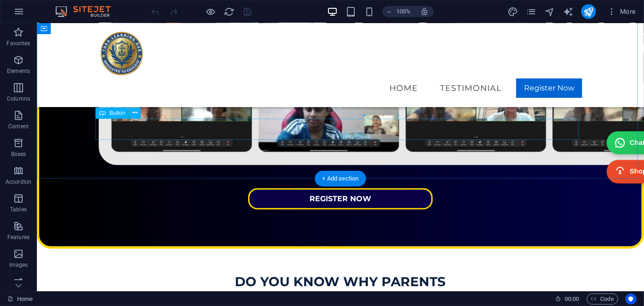
click at [349, 188] on div "REGISTER NOW" at bounding box center [339, 198] width 483 height 21
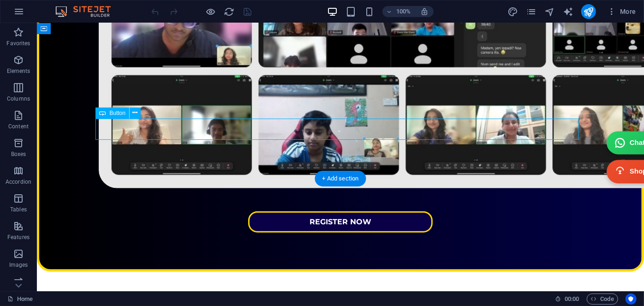
select select "px"
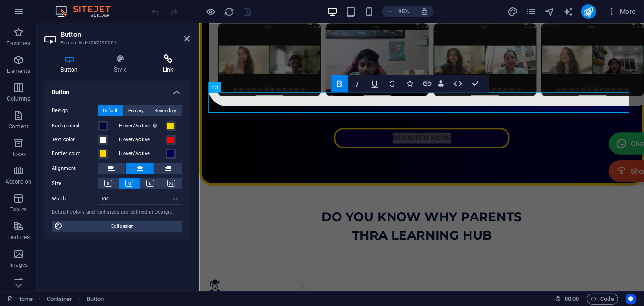
click at [164, 63] on icon at bounding box center [167, 58] width 43 height 9
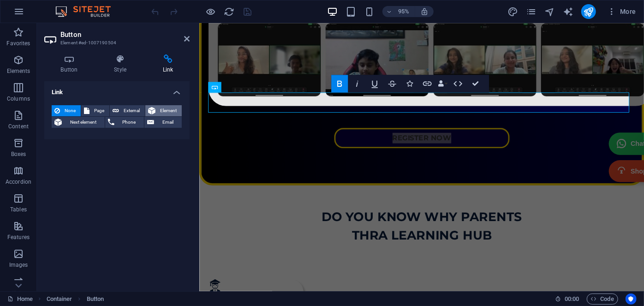
click at [157, 109] on button "Element" at bounding box center [163, 110] width 36 height 11
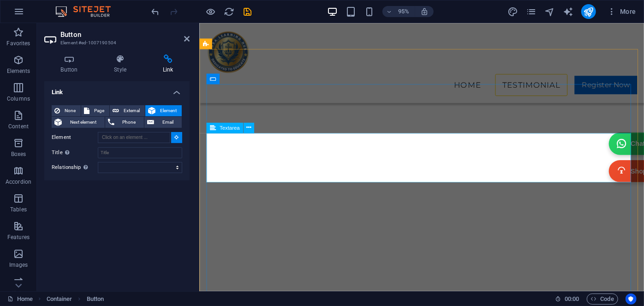
scroll to position [3773, 0]
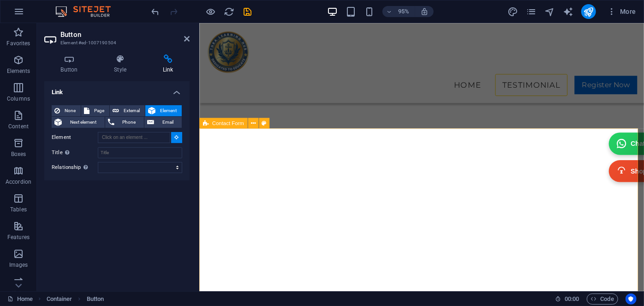
type input "#ed-967487628"
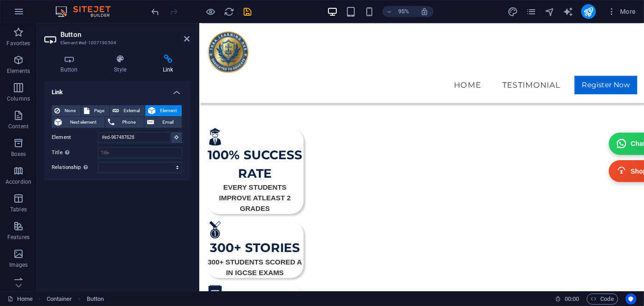
scroll to position [362, 0]
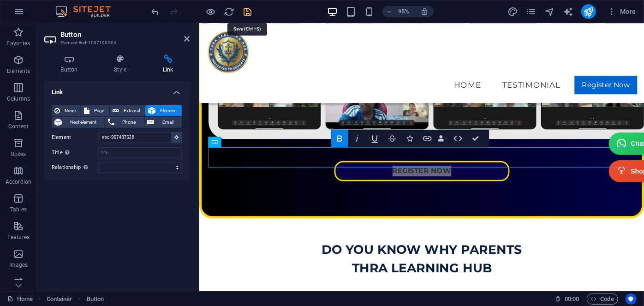
click at [246, 9] on icon "save" at bounding box center [248, 11] width 11 height 11
checkbox input "false"
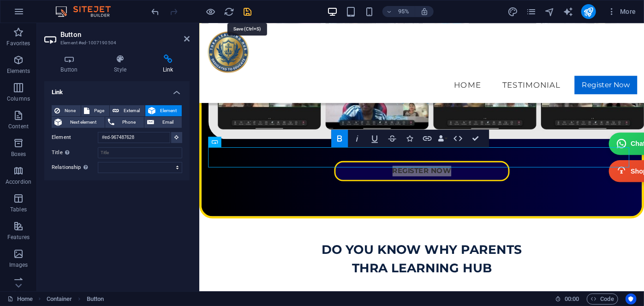
checkbox input "false"
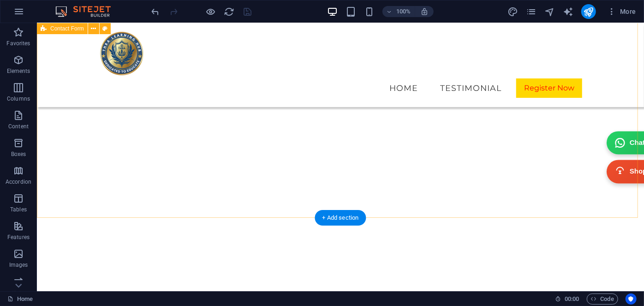
scroll to position [4134, 0]
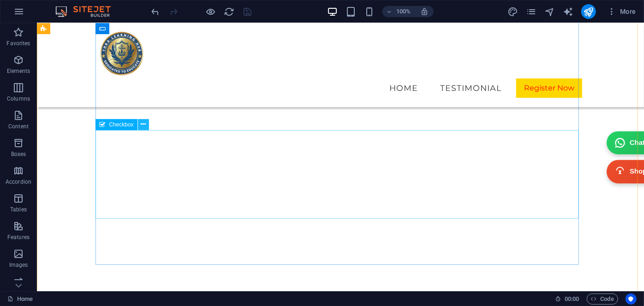
click at [143, 125] on icon at bounding box center [143, 124] width 5 height 10
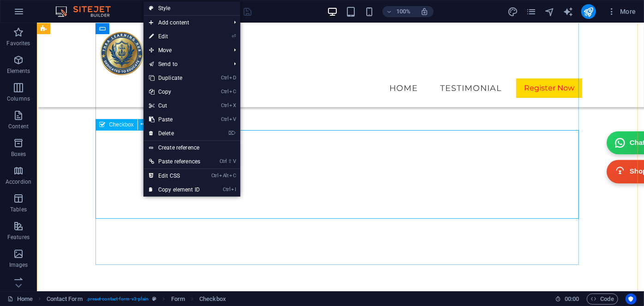
click at [119, 127] on span "Checkbox" at bounding box center [121, 125] width 24 height 6
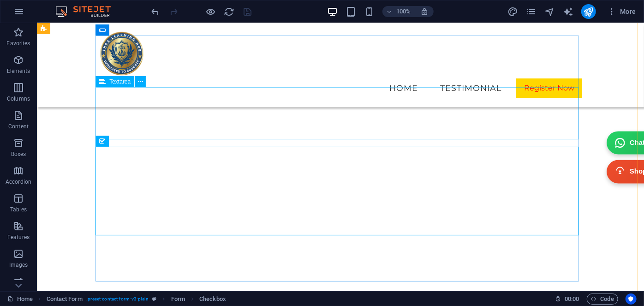
scroll to position [4009, 0]
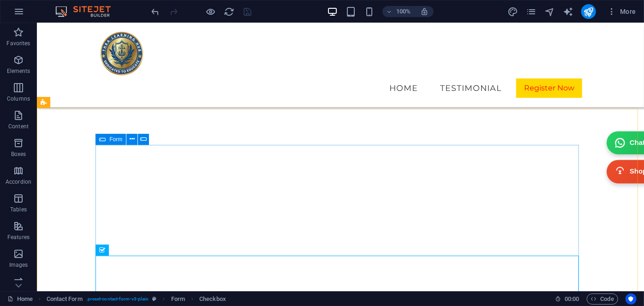
click at [109, 139] on div "Form" at bounding box center [110, 139] width 30 height 11
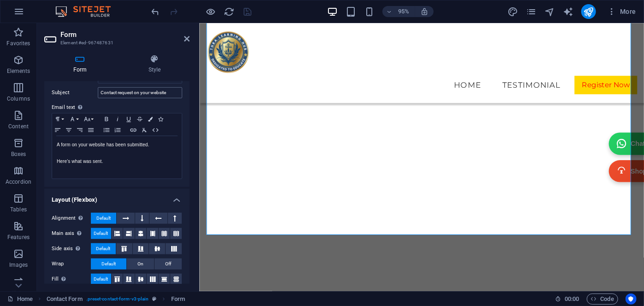
scroll to position [321, 0]
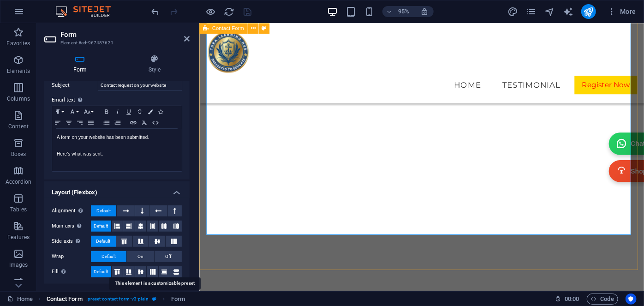
click at [156, 298] on icon "breadcrumb" at bounding box center [154, 298] width 4 height 5
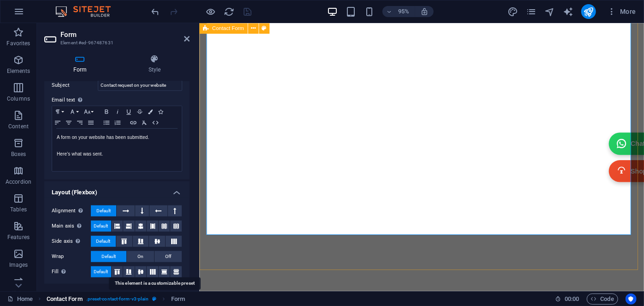
select select "rem"
select select "preset-contact-form-v3-plain"
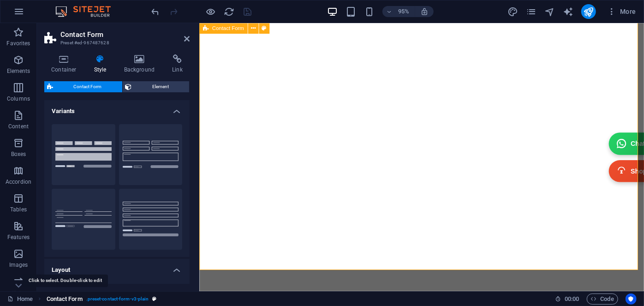
click at [75, 298] on span "Contact Form" at bounding box center [65, 298] width 36 height 11
click at [63, 68] on h4 "Container" at bounding box center [65, 63] width 43 height 19
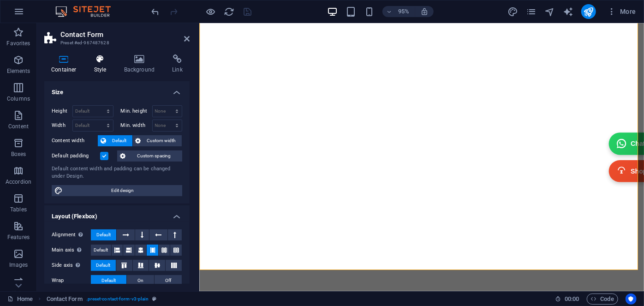
click at [96, 68] on h4 "Style" at bounding box center [102, 63] width 30 height 19
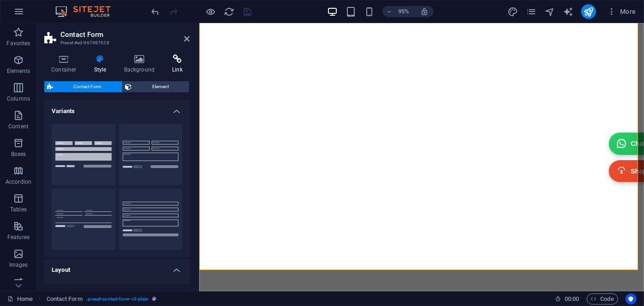
click at [171, 65] on h4 "Link" at bounding box center [177, 63] width 24 height 19
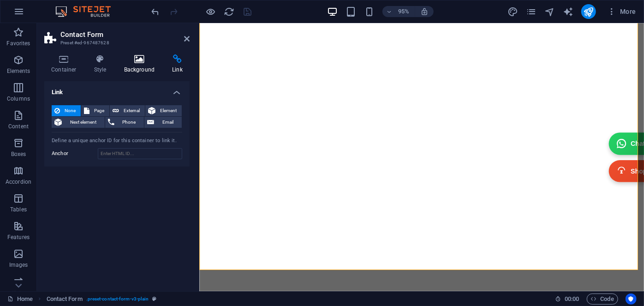
click at [141, 64] on h4 "Background" at bounding box center [141, 63] width 48 height 19
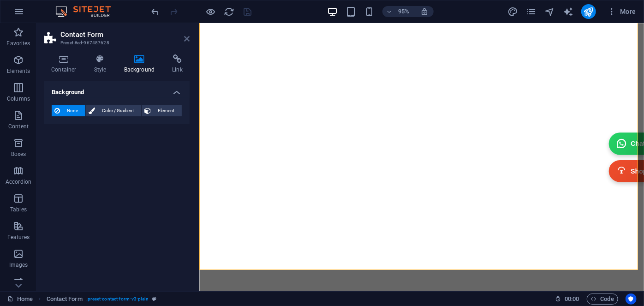
click at [189, 39] on icon at bounding box center [187, 38] width 6 height 7
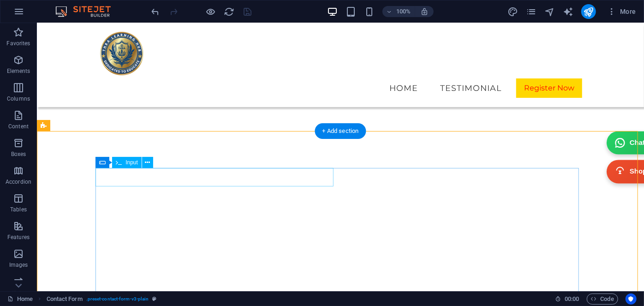
scroll to position [3944, 0]
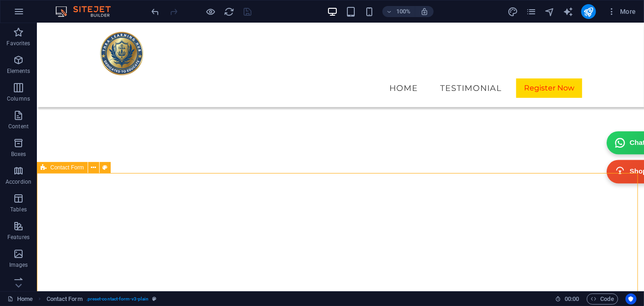
click at [63, 167] on span "Contact Form" at bounding box center [67, 168] width 34 height 6
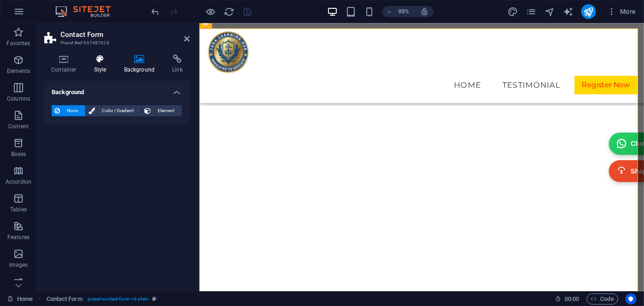
click at [89, 65] on h4 "Style" at bounding box center [102, 63] width 30 height 19
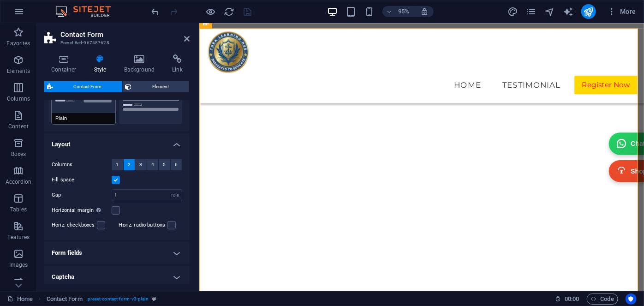
scroll to position [166, 0]
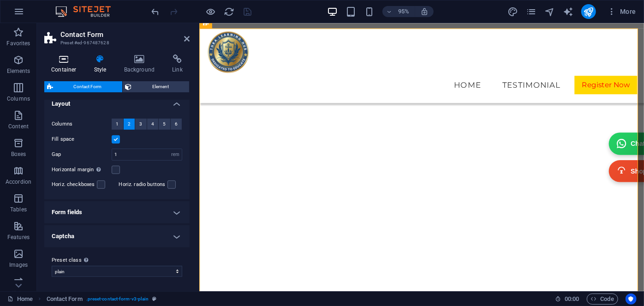
click at [61, 68] on h4 "Container" at bounding box center [65, 63] width 43 height 19
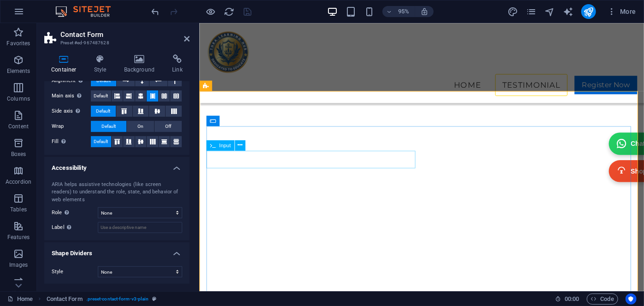
scroll to position [3795, 0]
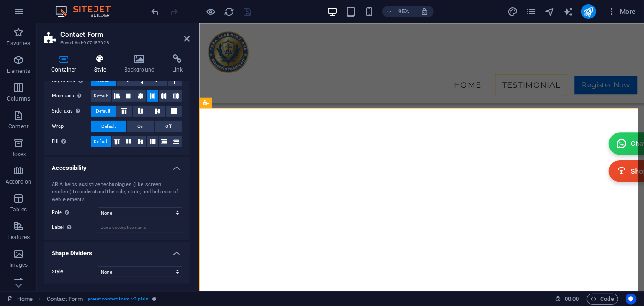
click at [103, 73] on h4 "Style" at bounding box center [102, 63] width 30 height 19
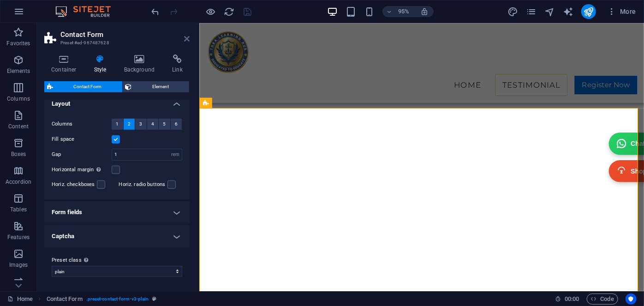
click at [186, 36] on icon at bounding box center [187, 38] width 6 height 7
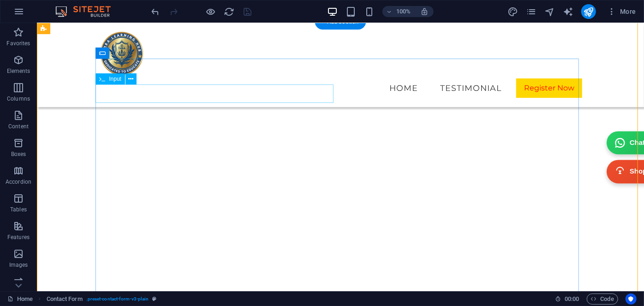
scroll to position [3993, 0]
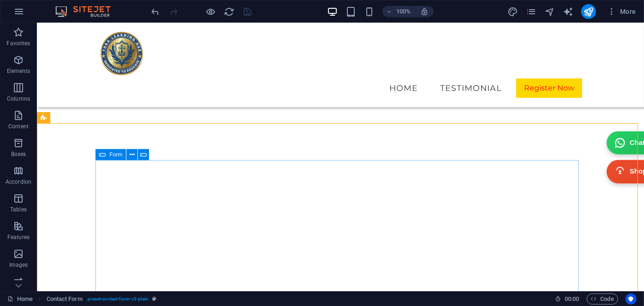
click at [106, 155] on icon at bounding box center [102, 154] width 6 height 11
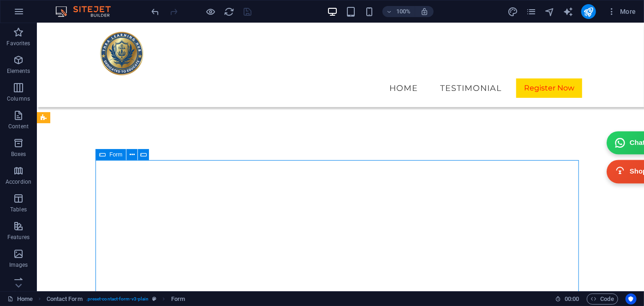
click at [106, 155] on icon at bounding box center [102, 154] width 6 height 11
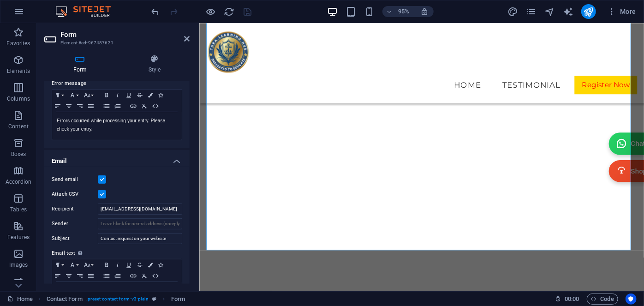
scroll to position [251, 0]
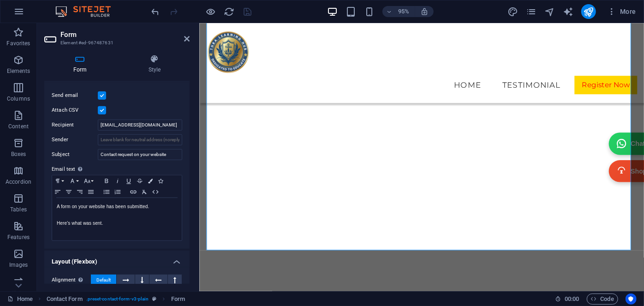
click at [100, 106] on label at bounding box center [102, 110] width 8 height 8
click at [0, 0] on input "Attach CSV" at bounding box center [0, 0] width 0 height 0
click at [247, 11] on icon "save" at bounding box center [248, 11] width 11 height 11
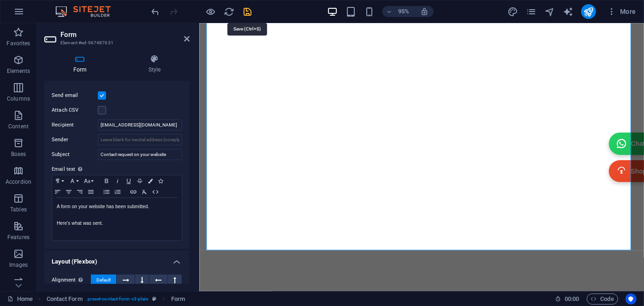
checkbox input "false"
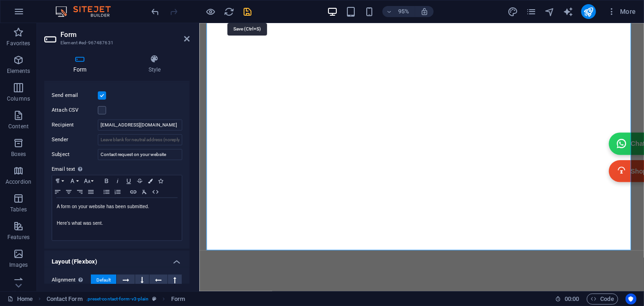
checkbox input "false"
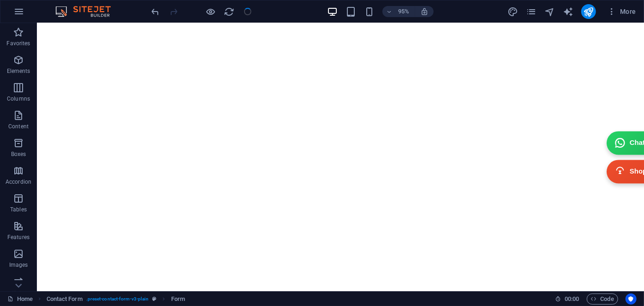
scroll to position [4138, 0]
click at [590, 11] on icon "publish" at bounding box center [588, 11] width 11 height 11
checkbox input "false"
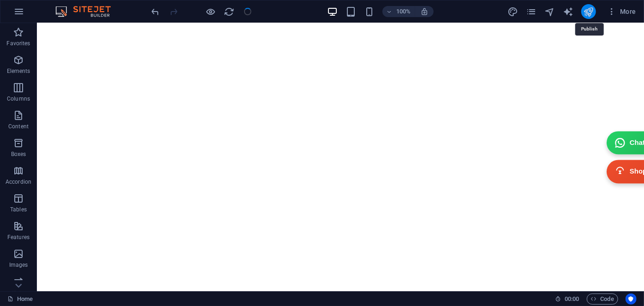
checkbox input "false"
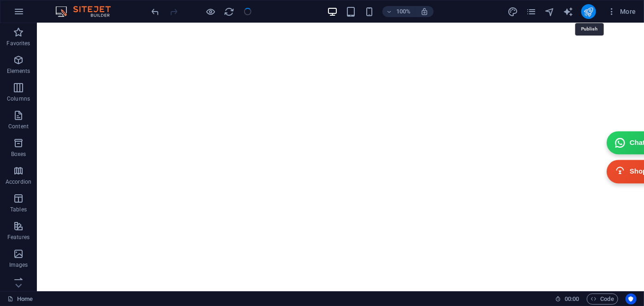
checkbox input "false"
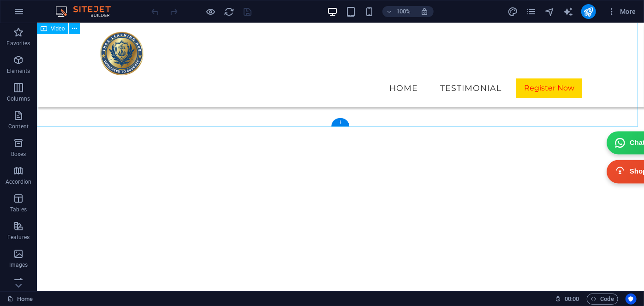
scroll to position [3564, 0]
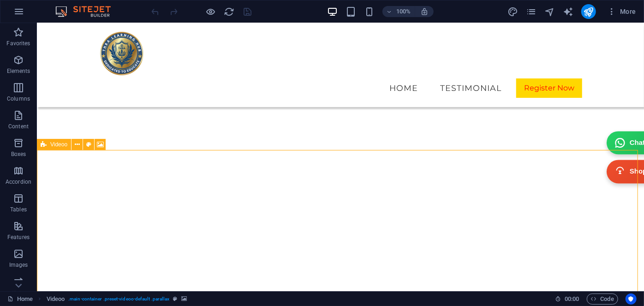
click at [43, 148] on icon at bounding box center [44, 144] width 6 height 11
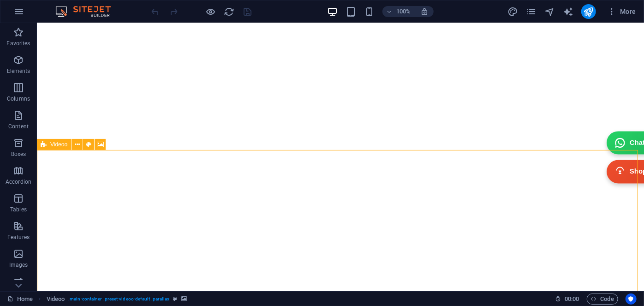
select select "%"
select select "vh"
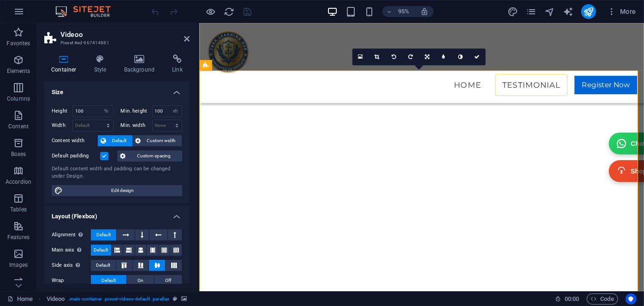
scroll to position [3431, 0]
click at [187, 40] on icon at bounding box center [187, 38] width 6 height 7
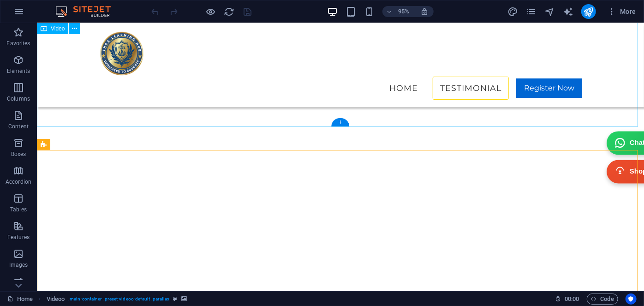
scroll to position [3564, 0]
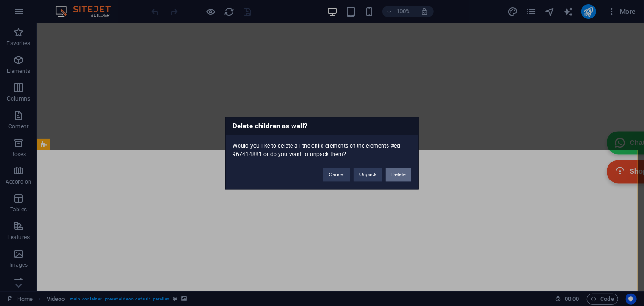
click at [395, 175] on button "Delete" at bounding box center [399, 174] width 26 height 14
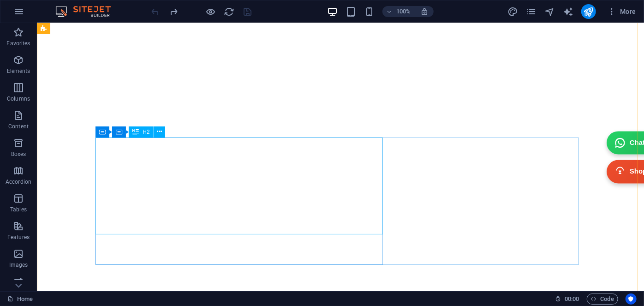
scroll to position [3899, 0]
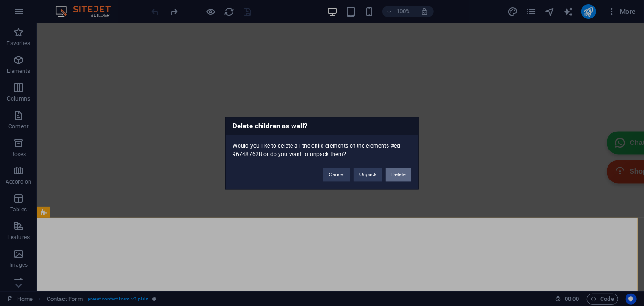
click at [394, 172] on button "Delete" at bounding box center [399, 174] width 26 height 14
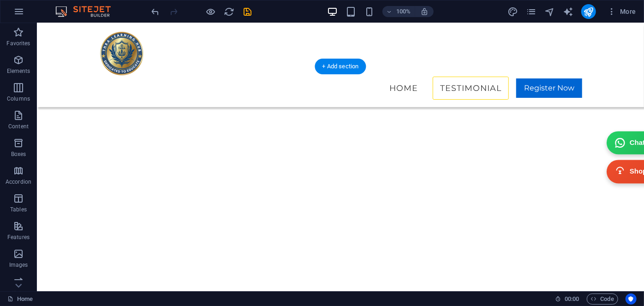
scroll to position [3522, 0]
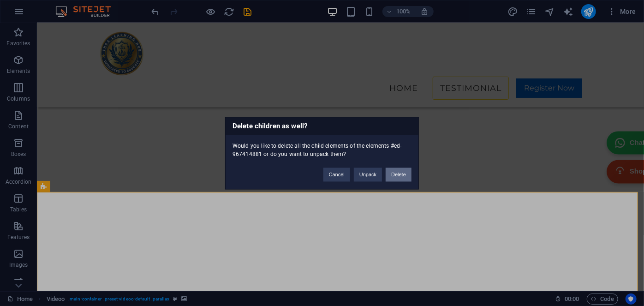
click at [395, 173] on button "Delete" at bounding box center [399, 174] width 26 height 14
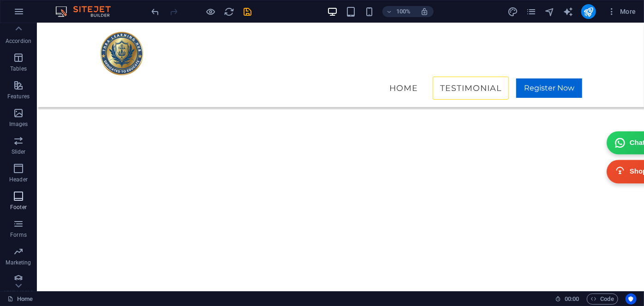
scroll to position [147, 0]
click at [18, 216] on icon "button" at bounding box center [18, 217] width 11 height 11
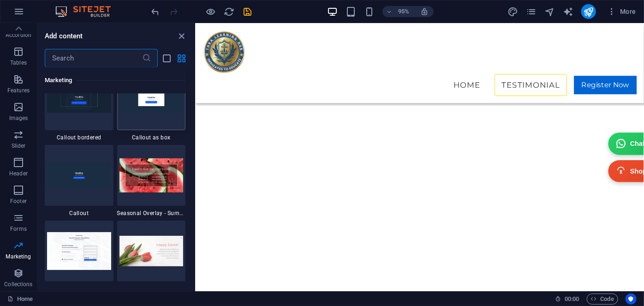
scroll to position [7614, 0]
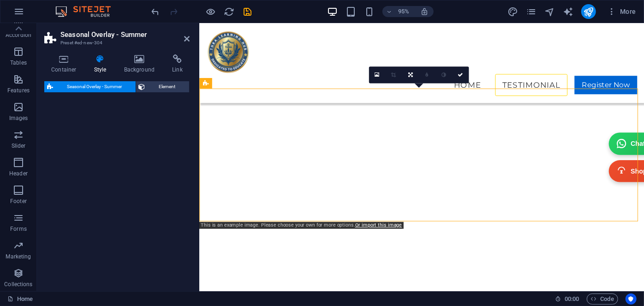
select select "px"
select select "rem"
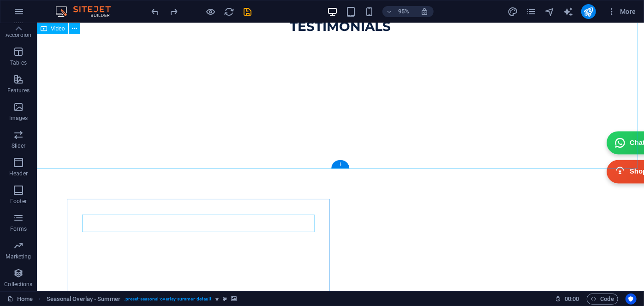
scroll to position [3522, 0]
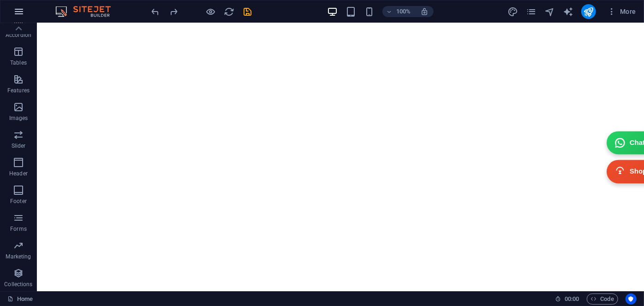
click at [23, 13] on icon "button" at bounding box center [18, 11] width 11 height 11
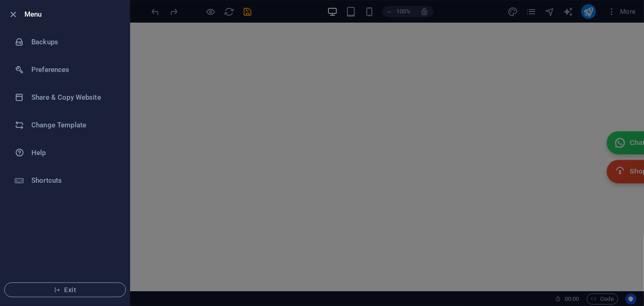
click at [23, 13] on div at bounding box center [16, 14] width 17 height 11
click at [12, 13] on icon "button" at bounding box center [13, 14] width 11 height 11
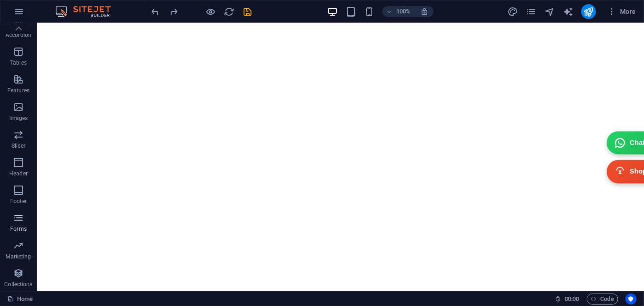
click at [14, 218] on icon "button" at bounding box center [18, 217] width 11 height 11
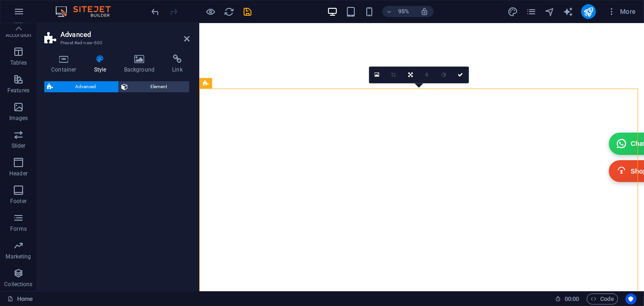
scroll to position [3389, 0]
select select "%"
select select "rem"
select select "px"
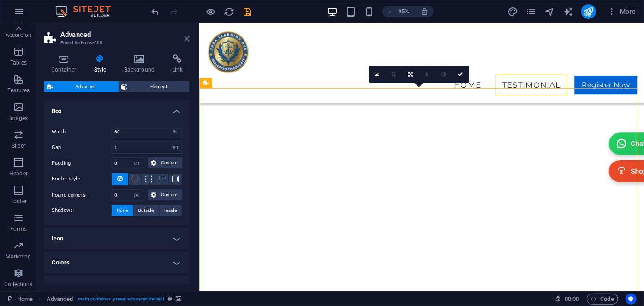
click at [187, 42] on icon at bounding box center [187, 38] width 6 height 7
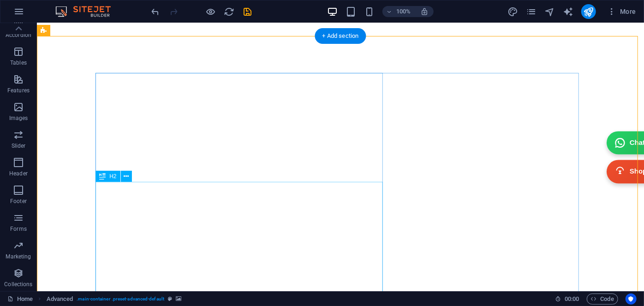
scroll to position [3773, 0]
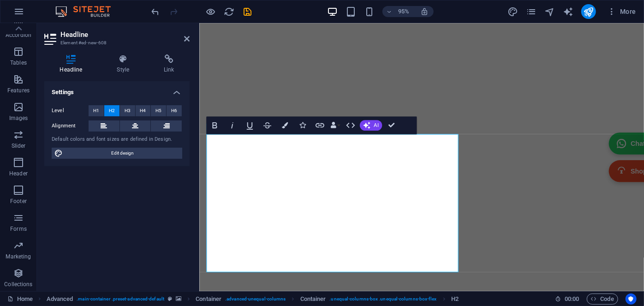
scroll to position [3487, 0]
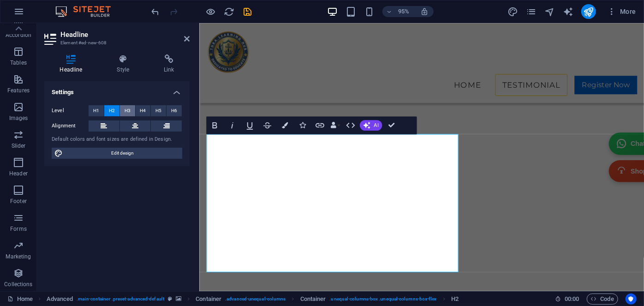
click at [126, 110] on span "H3" at bounding box center [128, 110] width 6 height 11
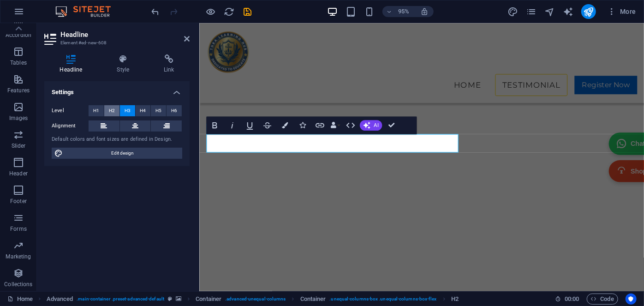
click at [111, 111] on span "H2" at bounding box center [112, 110] width 6 height 11
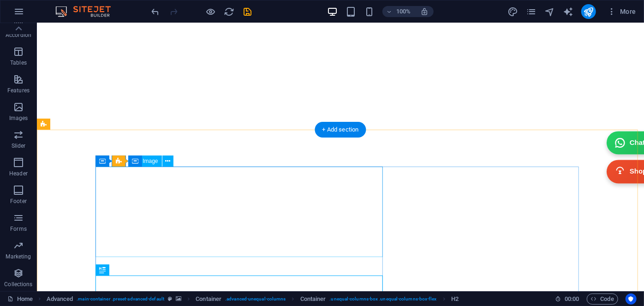
scroll to position [3645, 0]
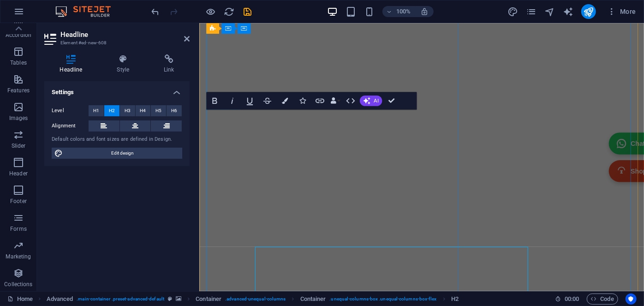
scroll to position [3513, 0]
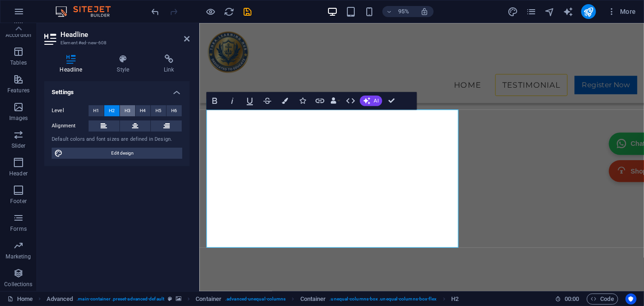
click at [123, 112] on button "H3" at bounding box center [127, 110] width 15 height 11
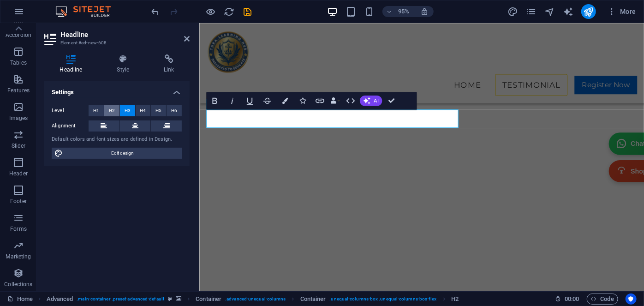
click at [115, 109] on button "H2" at bounding box center [111, 110] width 15 height 11
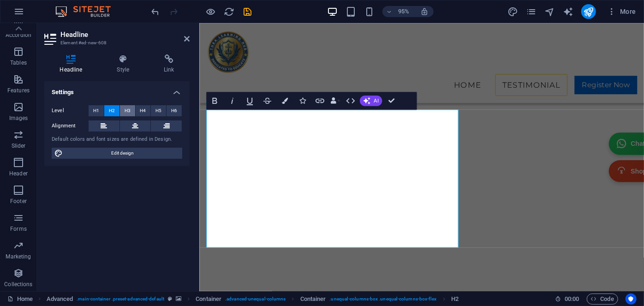
click at [127, 110] on span "H3" at bounding box center [128, 110] width 6 height 11
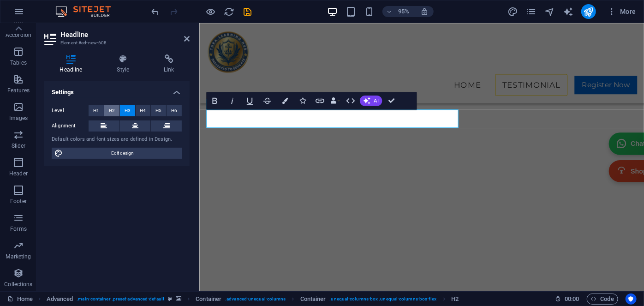
click at [111, 112] on span "H2" at bounding box center [112, 110] width 6 height 11
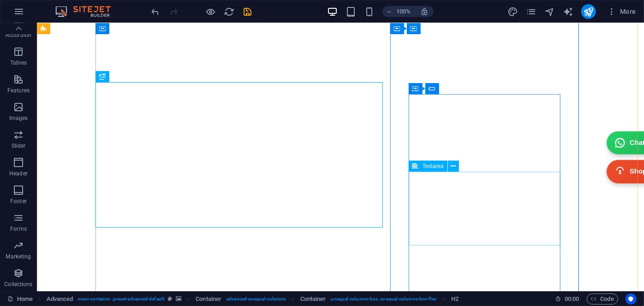
scroll to position [3796, 0]
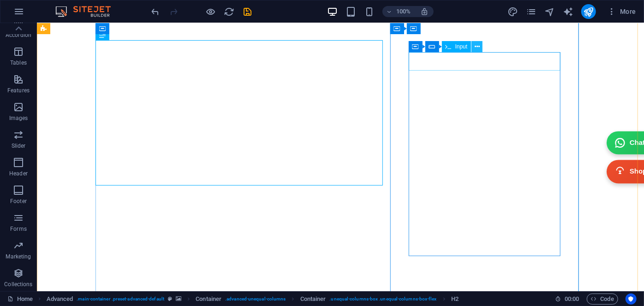
click at [476, 44] on icon at bounding box center [477, 47] width 5 height 10
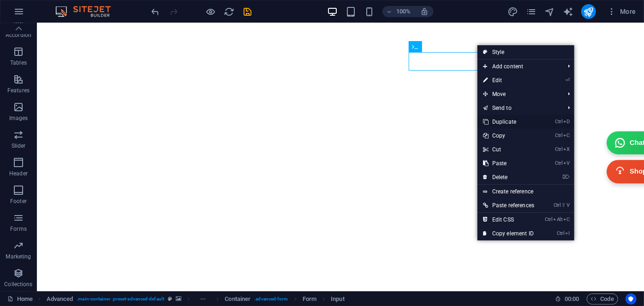
click at [498, 121] on link "Ctrl D Duplicate" at bounding box center [508, 122] width 62 height 14
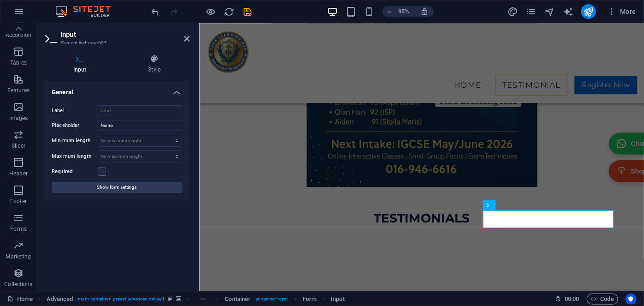
scroll to position [3471, 0]
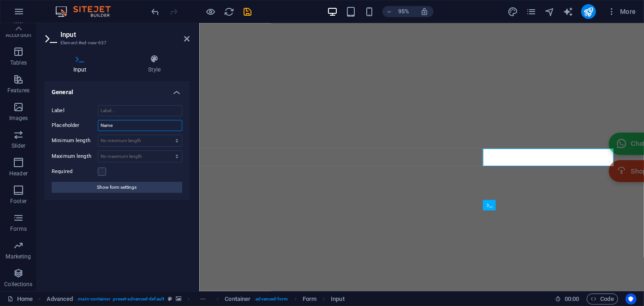
drag, startPoint x: 120, startPoint y: 125, endPoint x: 95, endPoint y: 128, distance: 25.6
click at [95, 128] on div "Placeholder Name" at bounding box center [117, 125] width 131 height 11
type input "p"
type input "Parent's Name"
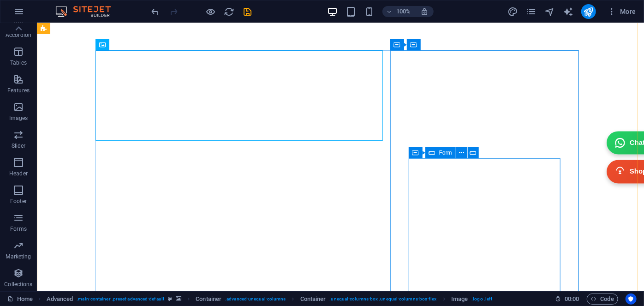
scroll to position [3712, 0]
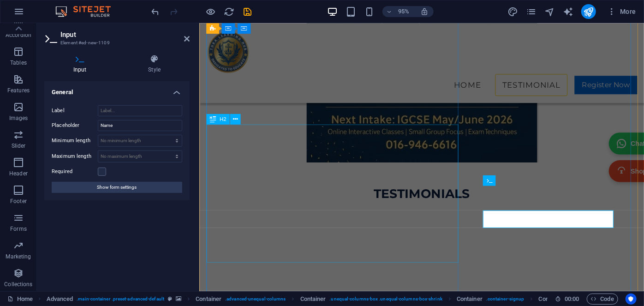
scroll to position [3497, 0]
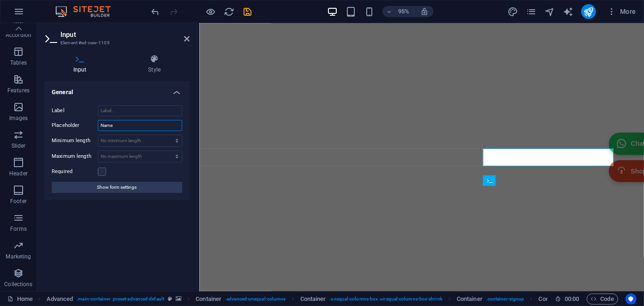
drag, startPoint x: 130, startPoint y: 128, endPoint x: 80, endPoint y: 129, distance: 49.8
click at [80, 129] on div "Placeholder Name" at bounding box center [117, 125] width 131 height 11
type input "Student's Name"
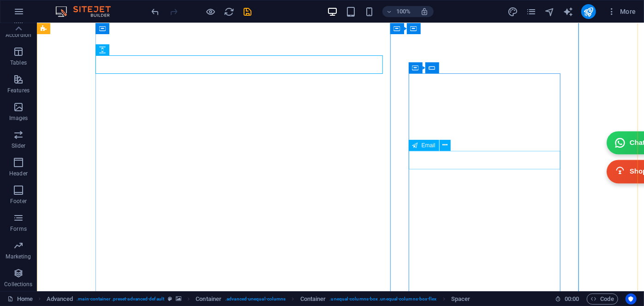
scroll to position [3780, 0]
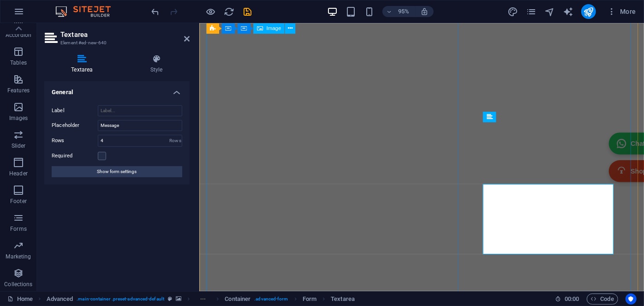
scroll to position [3602, 0]
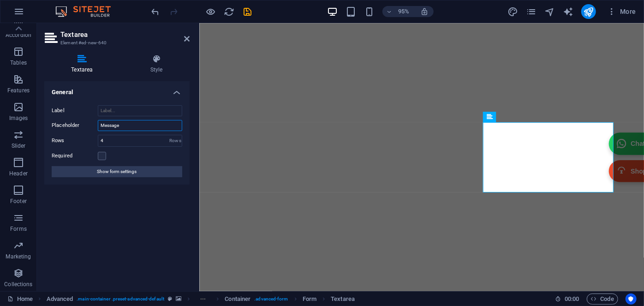
drag, startPoint x: 131, startPoint y: 122, endPoint x: 79, endPoint y: 126, distance: 51.8
click at [79, 126] on div "Placeholder Message" at bounding box center [117, 125] width 131 height 11
type input "Any Note"
click at [123, 209] on div "General Label Placeholder Any Note Rows 4 Rows Required Show form settings" at bounding box center [116, 182] width 145 height 202
click at [187, 36] on icon at bounding box center [187, 38] width 6 height 7
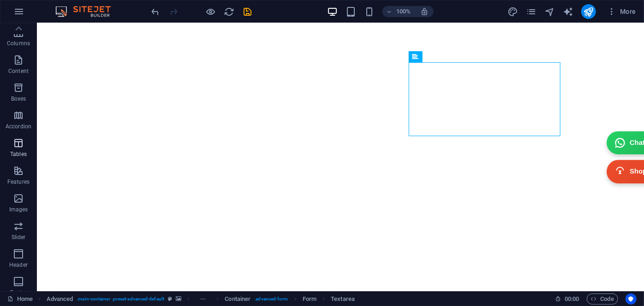
scroll to position [0, 0]
click at [22, 63] on icon "button" at bounding box center [18, 59] width 11 height 11
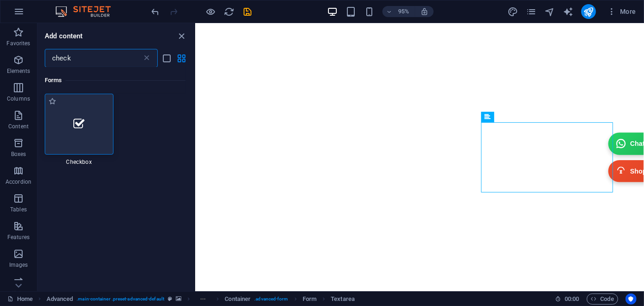
type input "check"
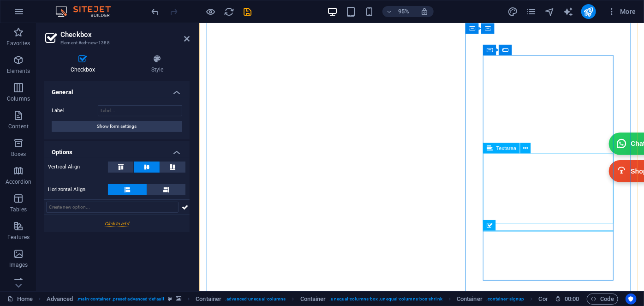
scroll to position [3614, 0]
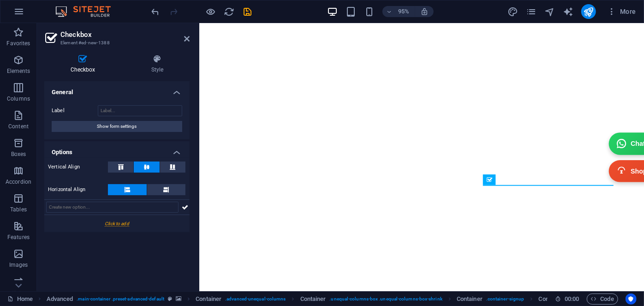
click at [118, 224] on div at bounding box center [116, 223] width 145 height 17
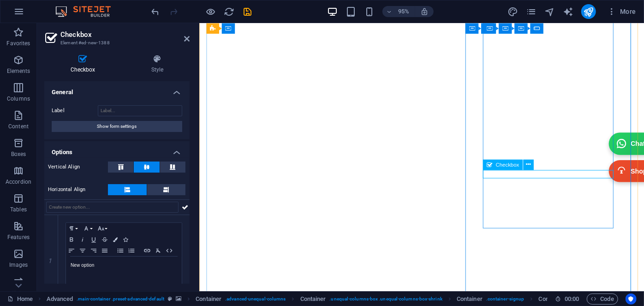
scroll to position [3698, 0]
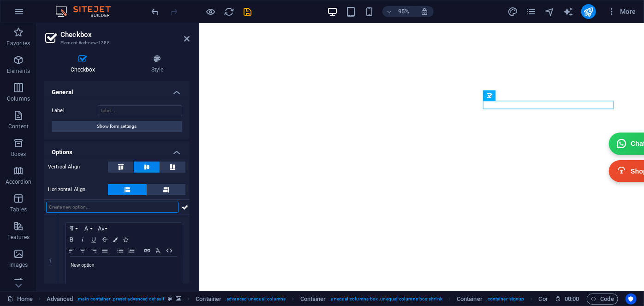
click at [67, 207] on input "text" at bounding box center [112, 207] width 132 height 11
type input "Year 7/8"
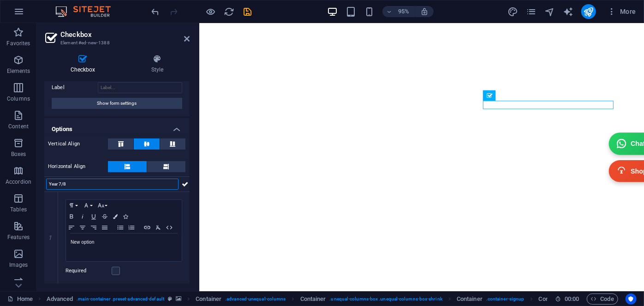
scroll to position [22, 0]
drag, startPoint x: 80, startPoint y: 185, endPoint x: 27, endPoint y: 185, distance: 53.0
click at [27, 185] on section "Favorites Elements Columns Content Boxes Accordion Tables Features Images Slide…" at bounding box center [322, 157] width 644 height 268
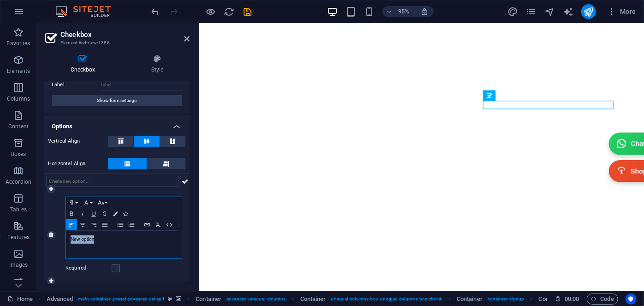
drag, startPoint x: 103, startPoint y: 235, endPoint x: 55, endPoint y: 236, distance: 48.0
click at [55, 236] on div "1 Paragraph Format Normal Heading 1 Heading 2 Heading 3 Heading 4 Heading 5 Hea…" at bounding box center [116, 235] width 145 height 92
click at [51, 280] on icon at bounding box center [51, 281] width 4 height 6
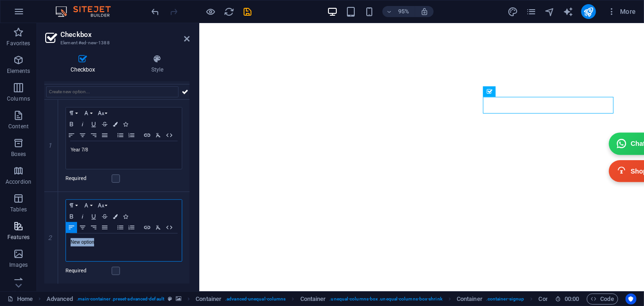
scroll to position [114, 0]
drag, startPoint x: 100, startPoint y: 239, endPoint x: 26, endPoint y: 232, distance: 74.1
click at [26, 232] on section "Favorites Elements Columns Content Boxes Accordion Tables Features Images Slide…" at bounding box center [322, 157] width 644 height 268
click at [49, 278] on icon at bounding box center [51, 281] width 4 height 6
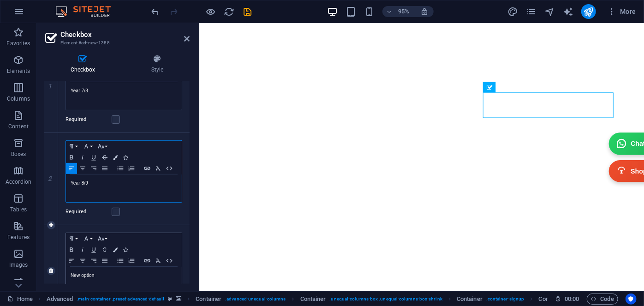
scroll to position [206, 0]
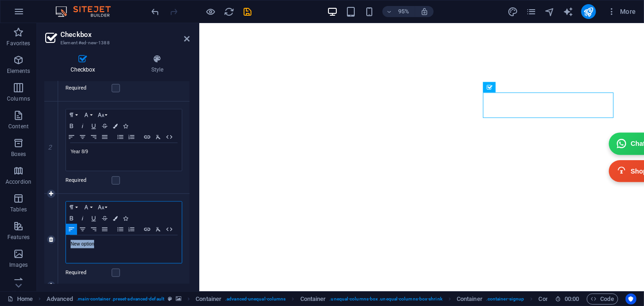
drag, startPoint x: 109, startPoint y: 244, endPoint x: 49, endPoint y: 243, distance: 60.4
click at [49, 243] on div "3 Paragraph Format Normal Heading 1 Heading 2 Heading 3 Heading 4 Heading 5 Hea…" at bounding box center [116, 240] width 145 height 92
drag, startPoint x: 109, startPoint y: 242, endPoint x: 90, endPoint y: 242, distance: 18.9
click at [90, 242] on p "Primary Year 2 - 4" at bounding box center [124, 244] width 107 height 8
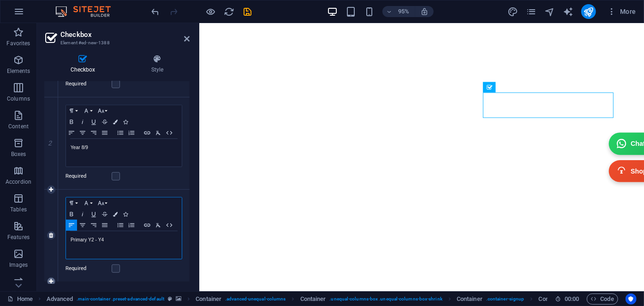
click at [54, 277] on link at bounding box center [51, 281] width 8 height 8
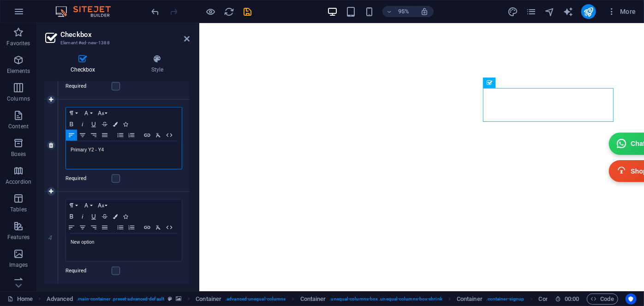
scroll to position [297, 0]
click at [52, 151] on div "3 Paragraph Format Normal Heading 1 Heading 2 Heading 3 Heading 4 Heading 5 Hea…" at bounding box center [116, 148] width 145 height 92
copy p "Primary Y2 - Y4"
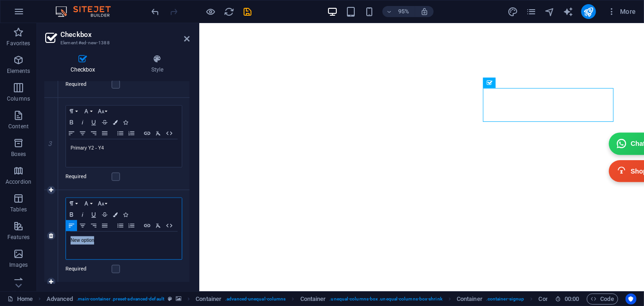
drag, startPoint x: 102, startPoint y: 240, endPoint x: 53, endPoint y: 240, distance: 48.4
click at [53, 240] on div "4 Paragraph Format Normal Heading 1 Heading 2 Heading 3 Heading 4 Heading 5 Hea…" at bounding box center [116, 236] width 145 height 92
click at [95, 238] on p "Primary Y2 - Y4" at bounding box center [124, 240] width 107 height 8
click at [50, 279] on icon at bounding box center [51, 282] width 4 height 6
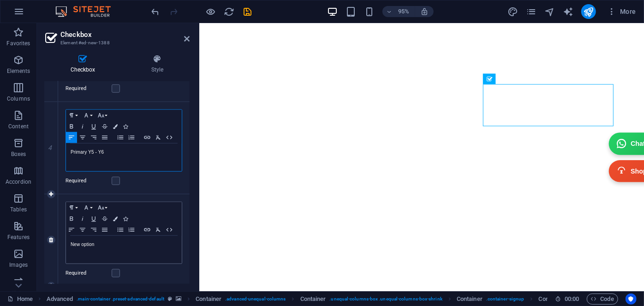
scroll to position [393, 0]
drag, startPoint x: 107, startPoint y: 236, endPoint x: 37, endPoint y: 244, distance: 70.1
click at [37, 244] on div "Checkbox Style General Label Show form settings Options Vertical Align Horizont…" at bounding box center [117, 169] width 160 height 244
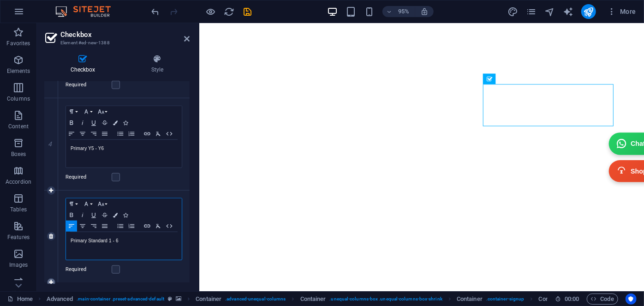
click at [52, 280] on icon at bounding box center [51, 282] width 4 height 6
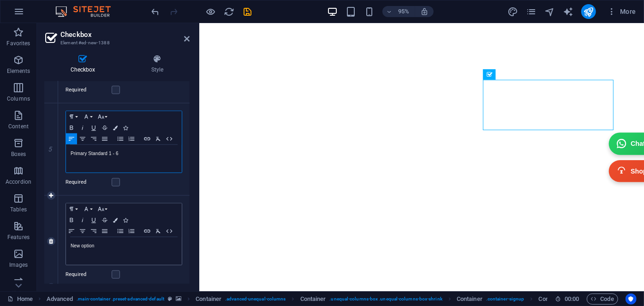
scroll to position [481, 0]
drag, startPoint x: 103, startPoint y: 247, endPoint x: 65, endPoint y: 244, distance: 38.0
click at [65, 244] on div "Paragraph Format Normal Heading 1 Heading 2 Heading 3 Heading 4 Heading 5 Headi…" at bounding box center [123, 241] width 131 height 92
click at [70, 245] on div "Secondary School F1 - F5" at bounding box center [124, 250] width 116 height 28
click at [52, 284] on icon at bounding box center [51, 287] width 4 height 6
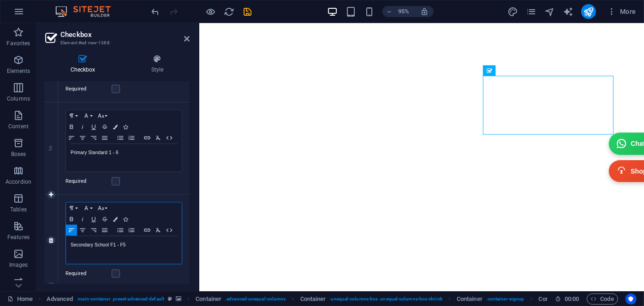
scroll to position [573, 0]
click at [98, 244] on p "New option" at bounding box center [124, 246] width 107 height 8
drag, startPoint x: 97, startPoint y: 244, endPoint x: 65, endPoint y: 248, distance: 32.0
click at [65, 248] on div "Paragraph Format Normal Heading 1 Heading 2 Heading 3 Heading 4 Heading 5 Headi…" at bounding box center [123, 234] width 117 height 62
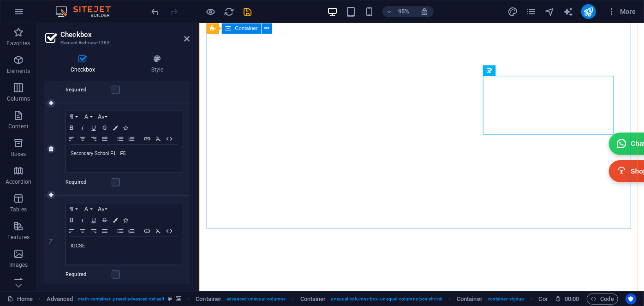
click at [156, 183] on div "Required" at bounding box center [123, 182] width 117 height 11
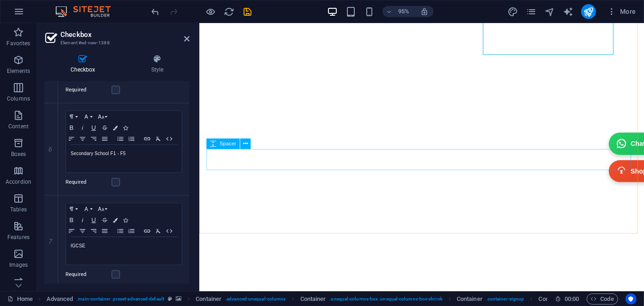
scroll to position [3782, 0]
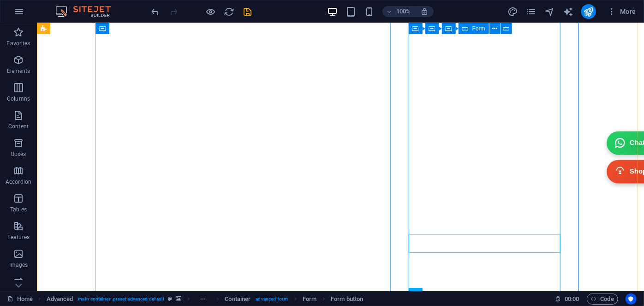
scroll to position [3933, 0]
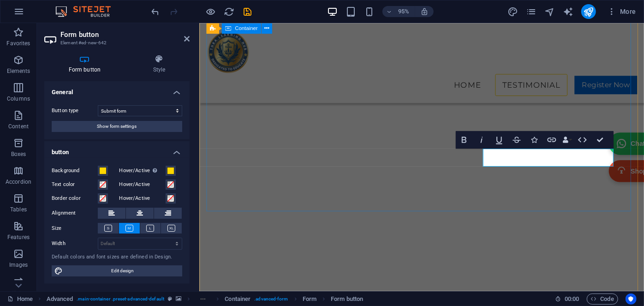
scroll to position [3716, 0]
click at [103, 172] on span at bounding box center [102, 170] width 7 height 7
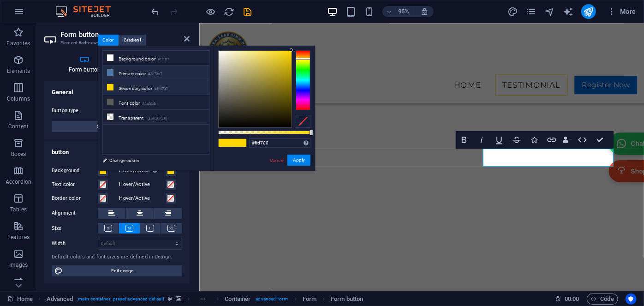
drag, startPoint x: 117, startPoint y: 72, endPoint x: 138, endPoint y: 76, distance: 21.5
click at [117, 72] on li "Primary color #4e79a7" at bounding box center [156, 72] width 106 height 15
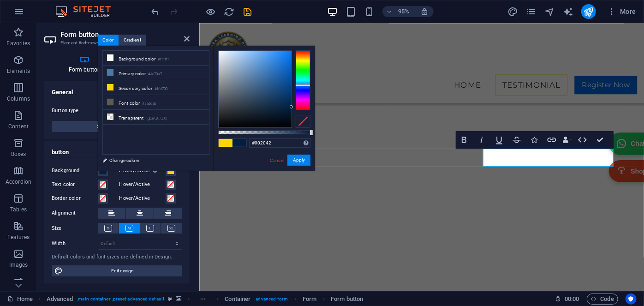
drag, startPoint x: 254, startPoint y: 98, endPoint x: 293, endPoint y: 107, distance: 40.6
click at [293, 107] on div at bounding box center [264, 88] width 92 height 77
type input "#000742"
click at [303, 89] on div at bounding box center [303, 80] width 15 height 60
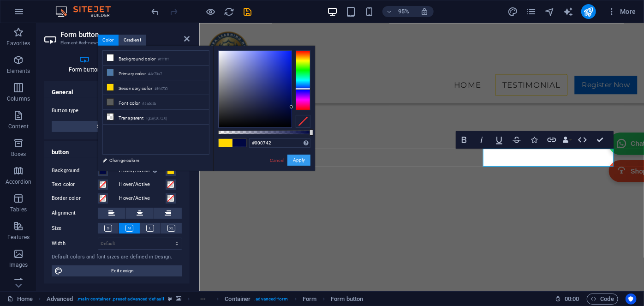
click at [301, 160] on button "Apply" at bounding box center [298, 159] width 23 height 11
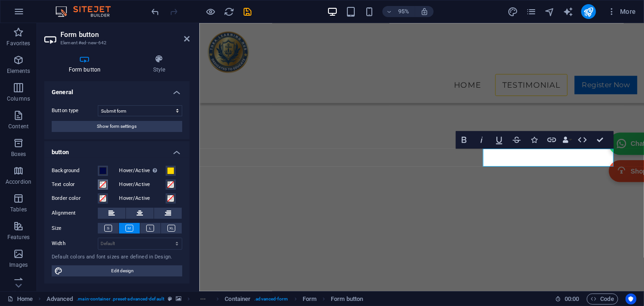
click at [104, 183] on span at bounding box center [102, 184] width 7 height 7
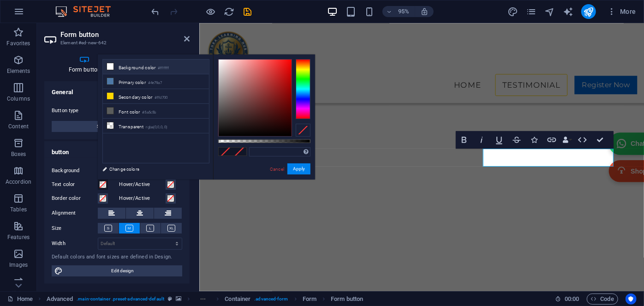
click at [143, 62] on li "Background color #ffffff" at bounding box center [156, 66] width 106 height 15
type input "#ffffff"
click at [301, 169] on button "Apply" at bounding box center [298, 168] width 23 height 11
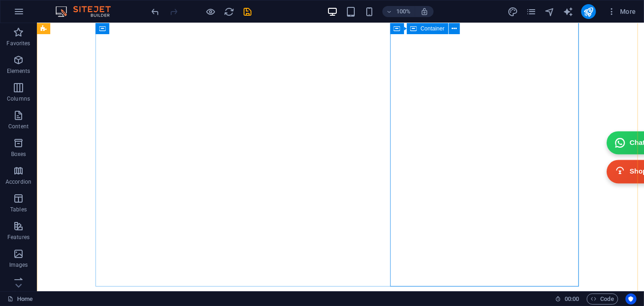
scroll to position [3891, 0]
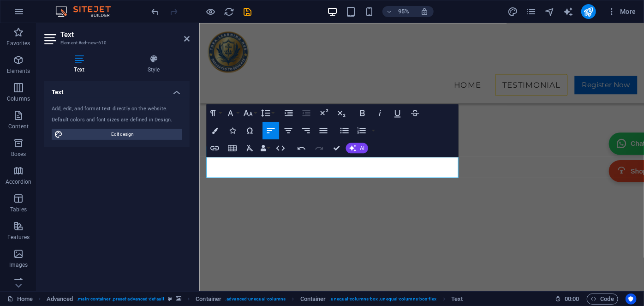
drag, startPoint x: 293, startPoint y: 168, endPoint x: 208, endPoint y: 165, distance: 85.8
click at [362, 113] on icon "button" at bounding box center [362, 113] width 5 height 6
click at [261, 113] on icon "button" at bounding box center [265, 113] width 11 height 11
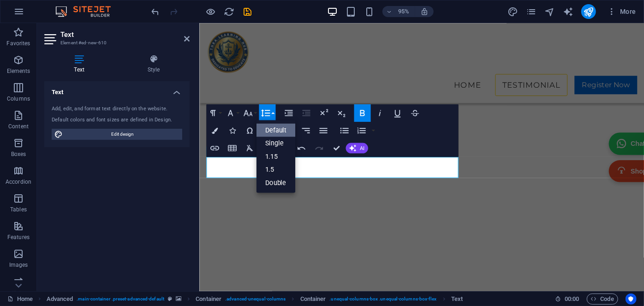
scroll to position [0, 0]
click at [253, 113] on button "Font Size" at bounding box center [249, 113] width 17 height 18
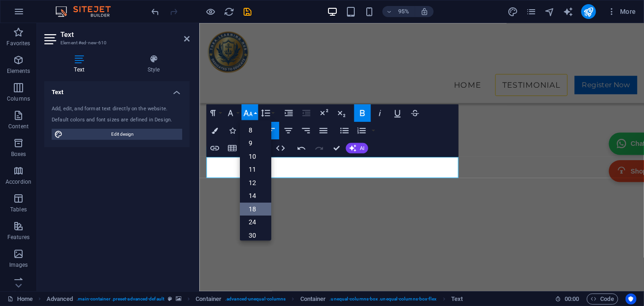
click at [259, 208] on link "18" at bounding box center [254, 208] width 31 height 13
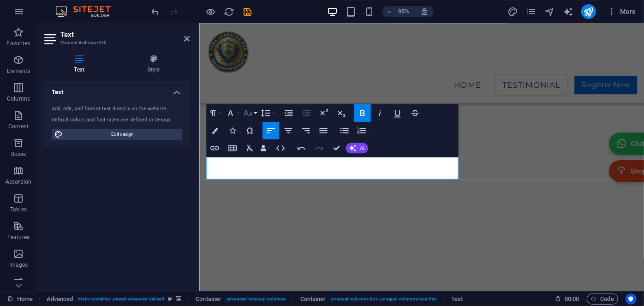
click at [254, 116] on button "Font Size" at bounding box center [249, 113] width 17 height 18
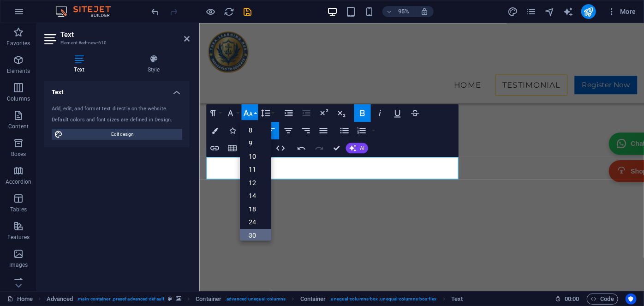
click at [256, 232] on link "30" at bounding box center [254, 235] width 31 height 13
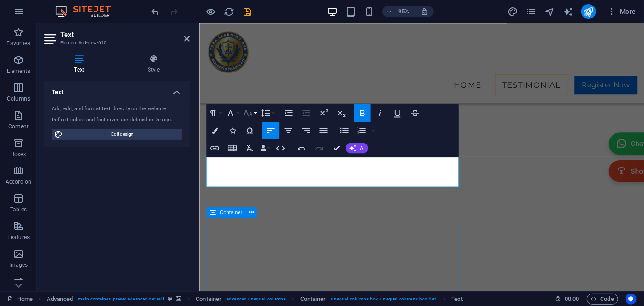
click at [255, 113] on button "Font Size" at bounding box center [249, 113] width 17 height 18
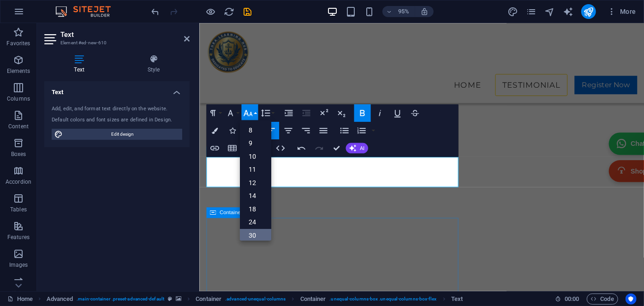
scroll to position [74, 0]
click at [257, 195] on link "48" at bounding box center [254, 190] width 31 height 13
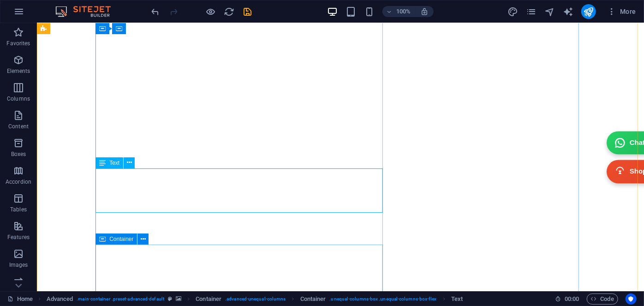
scroll to position [3819, 0]
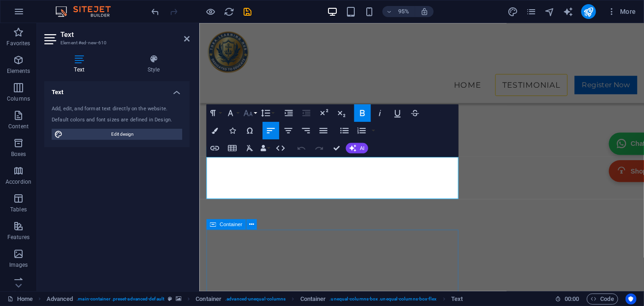
click at [256, 113] on button "Font Size" at bounding box center [249, 113] width 17 height 18
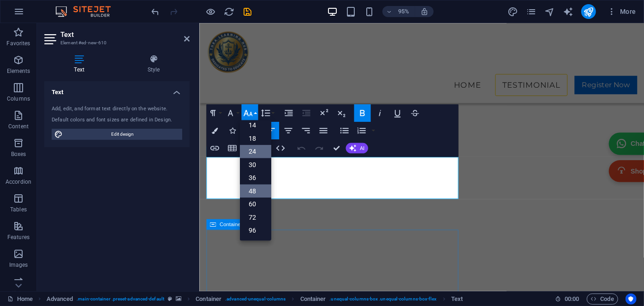
scroll to position [74, 0]
click at [254, 177] on link "36" at bounding box center [254, 177] width 31 height 13
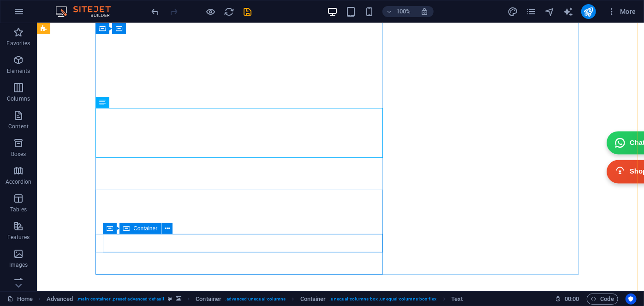
scroll to position [3947, 0]
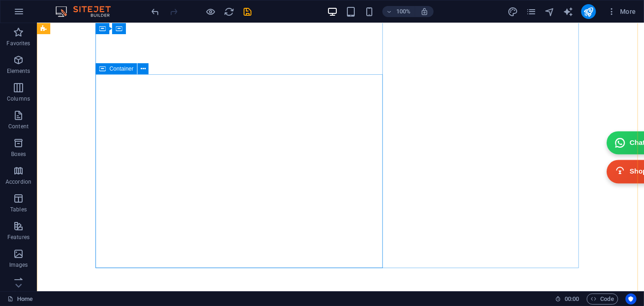
scroll to position [4031, 0]
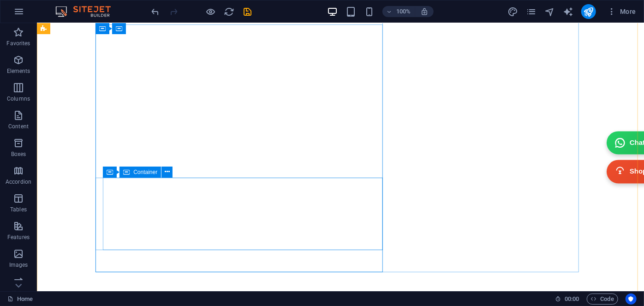
scroll to position [4115, 0]
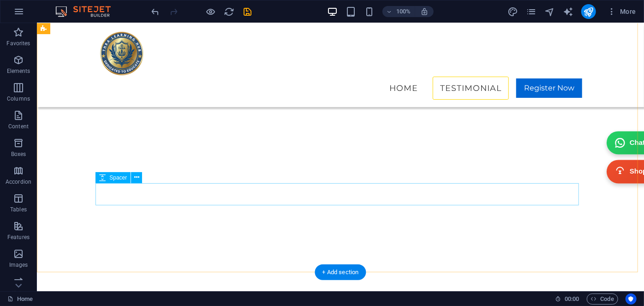
scroll to position [3989, 0]
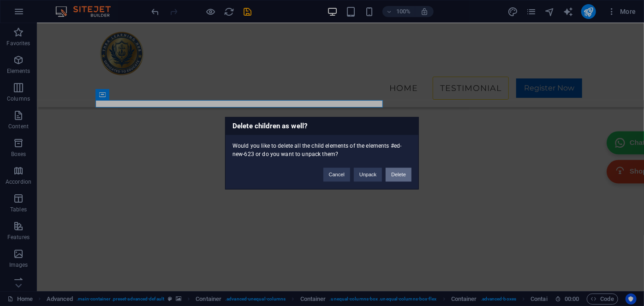
click at [406, 175] on button "Delete" at bounding box center [399, 174] width 26 height 14
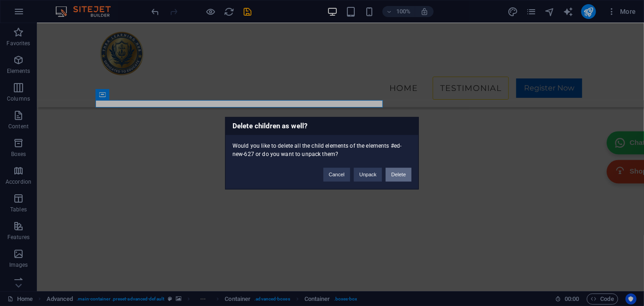
click at [399, 171] on button "Delete" at bounding box center [399, 174] width 26 height 14
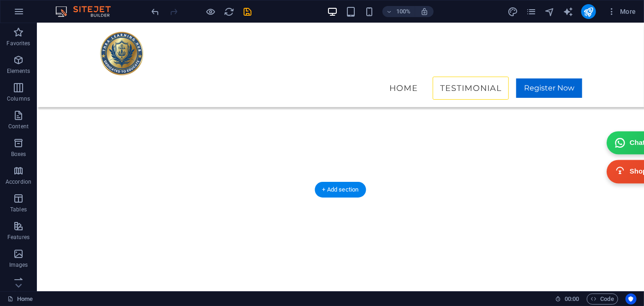
scroll to position [3863, 0]
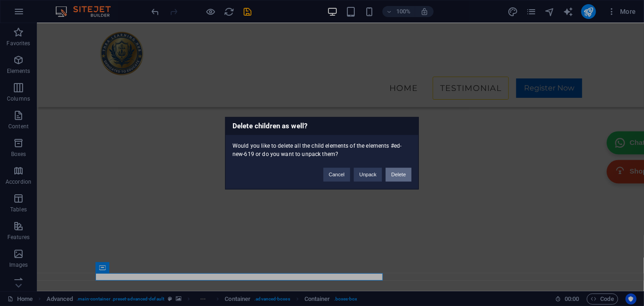
click at [388, 177] on button "Delete" at bounding box center [399, 174] width 26 height 14
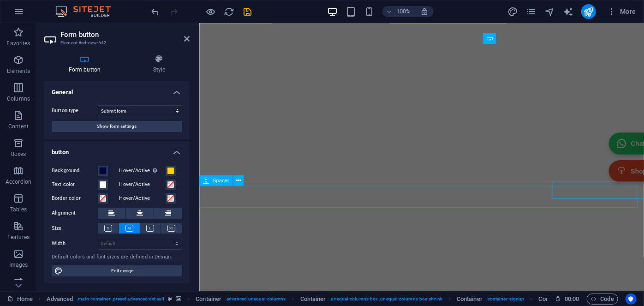
scroll to position [3798, 0]
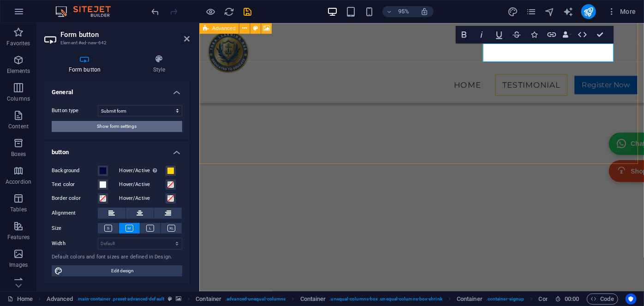
click at [121, 123] on span "Show form settings" at bounding box center [117, 126] width 40 height 11
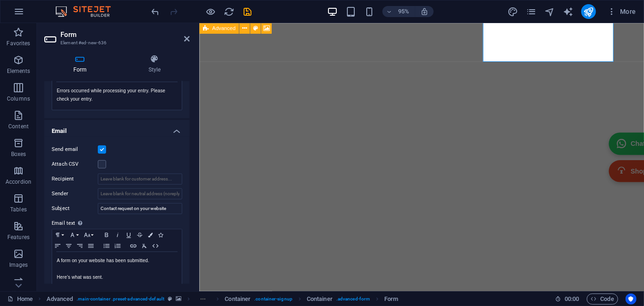
scroll to position [209, 0]
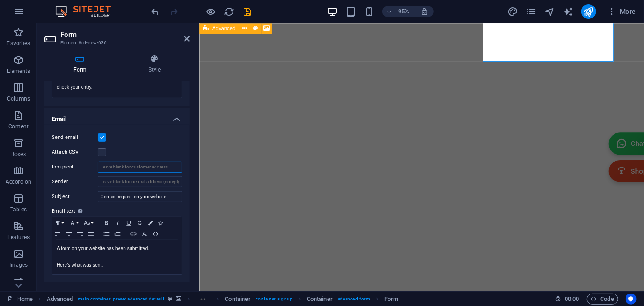
click at [125, 165] on input "Recipient" at bounding box center [140, 166] width 84 height 11
type input "A"
type input "[EMAIL_ADDRESS][DOMAIN_NAME]"
click at [140, 144] on div "Send email Attach CSV Recipient ajvgroups.distributions@gmail.com Sender Subjec…" at bounding box center [116, 204] width 145 height 158
click at [105, 152] on label at bounding box center [102, 152] width 8 height 8
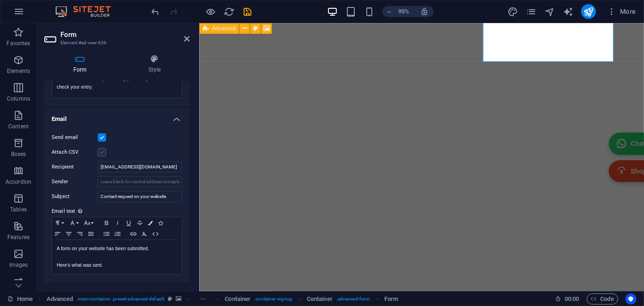
click at [0, 0] on input "Attach CSV" at bounding box center [0, 0] width 0 height 0
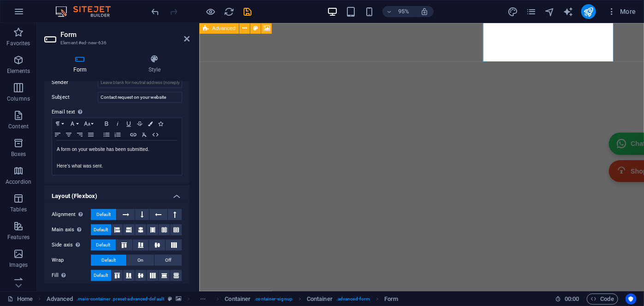
scroll to position [312, 0]
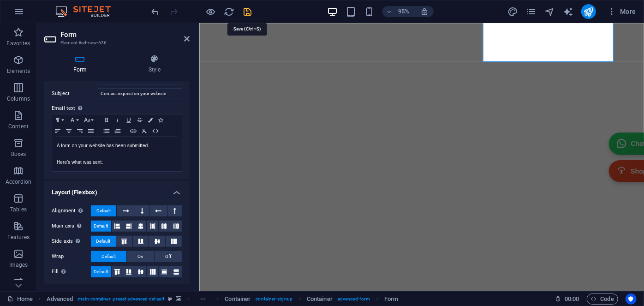
click at [250, 11] on icon "save" at bounding box center [248, 11] width 11 height 11
checkbox input "false"
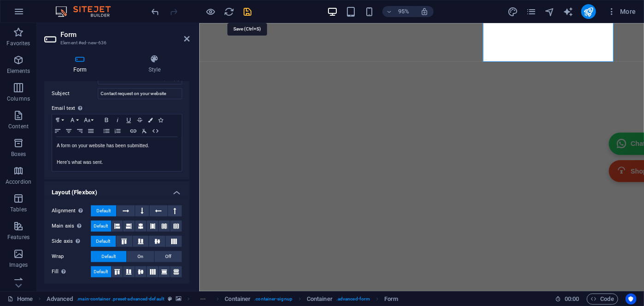
checkbox input "false"
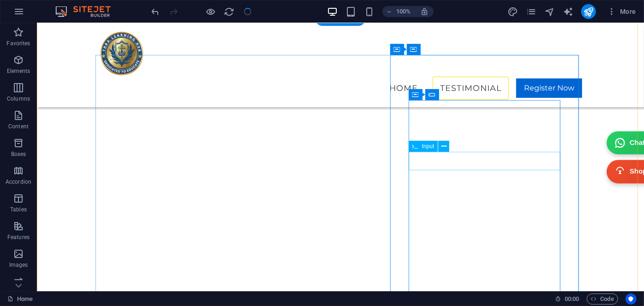
checkbox input "false"
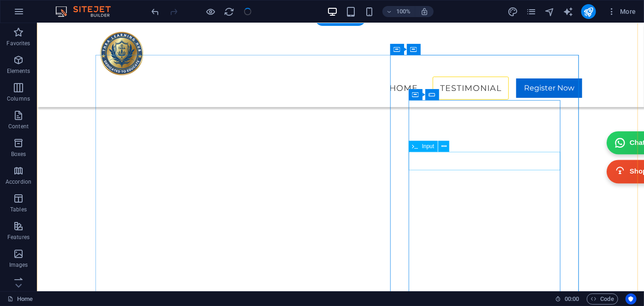
checkbox input "false"
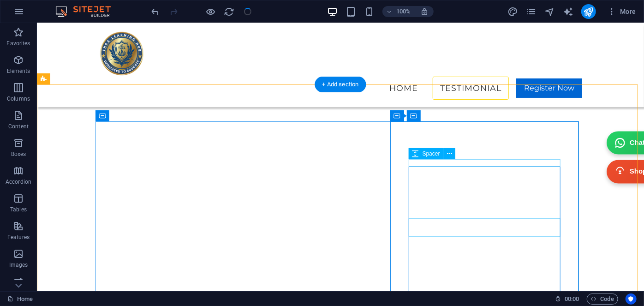
scroll to position [3588, 0]
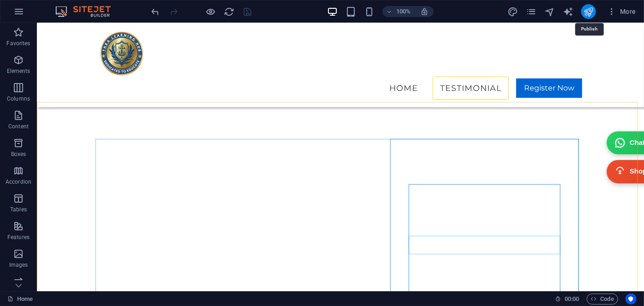
click at [591, 9] on icon "publish" at bounding box center [588, 11] width 11 height 11
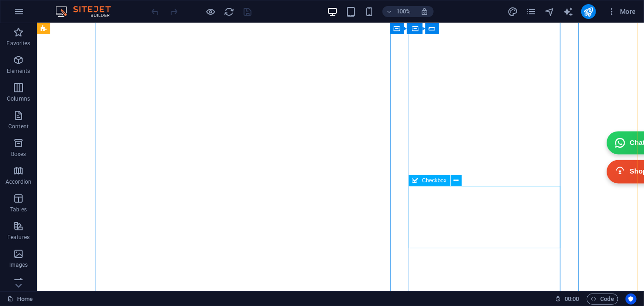
scroll to position [3815, 0]
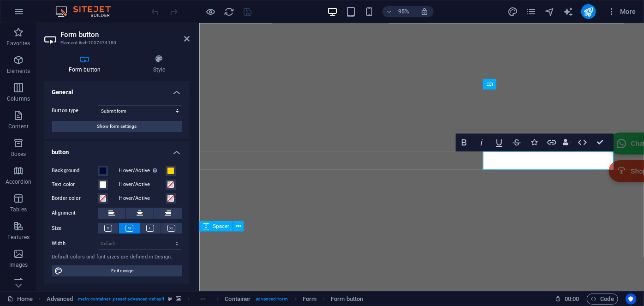
scroll to position [3750, 0]
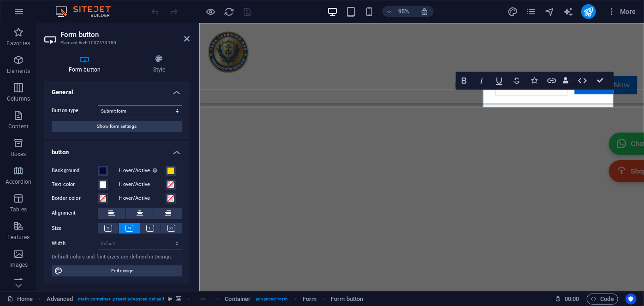
click at [133, 111] on select "Submit form Reset form No action" at bounding box center [140, 110] width 84 height 11
click at [133, 129] on span "Show form settings" at bounding box center [117, 126] width 40 height 11
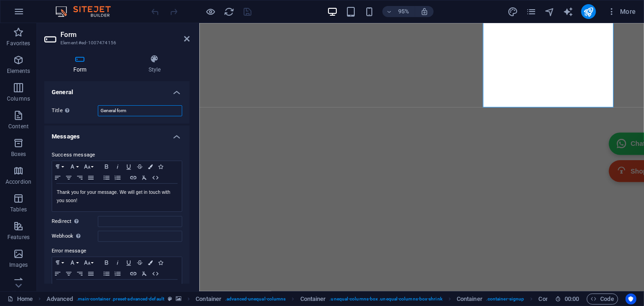
click at [139, 111] on input "General form" at bounding box center [140, 110] width 84 height 11
drag, startPoint x: 115, startPoint y: 113, endPoint x: 94, endPoint y: 109, distance: 21.6
click at [94, 109] on div "Title Define a name for the form. General form" at bounding box center [117, 110] width 131 height 11
type input "Submit form"
click at [93, 119] on div "Title Define a name for the form. Submit form" at bounding box center [116, 111] width 145 height 26
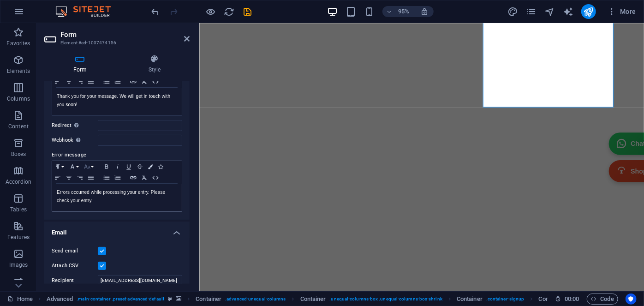
scroll to position [83, 0]
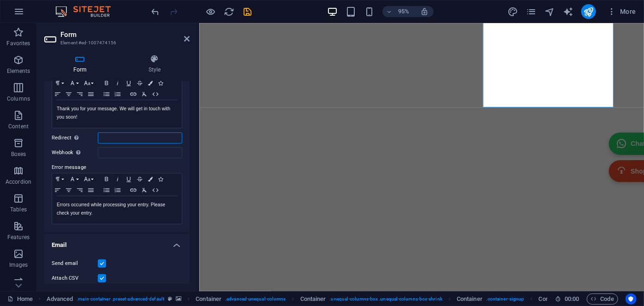
click at [101, 138] on input "Redirect Define a redirect target upon successful form submission; for example,…" at bounding box center [140, 137] width 84 height 11
type input "[DOMAIN_NAME]"
click at [85, 150] on label "Webhook A webhook is a push notification from this form to another server. Ever…" at bounding box center [75, 152] width 46 height 11
click at [98, 150] on input "Webhook A webhook is a push notification from this form to another server. Ever…" at bounding box center [140, 152] width 84 height 11
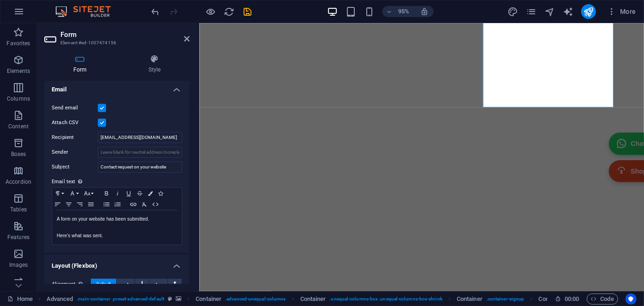
scroll to position [228, 0]
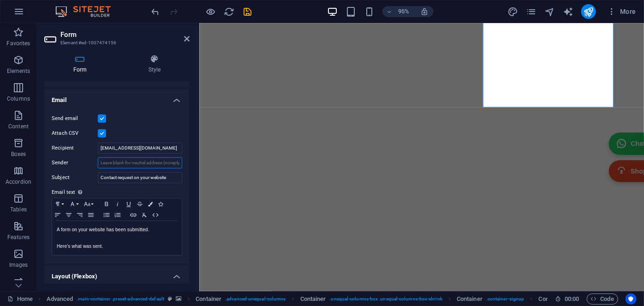
click at [112, 160] on input "Sender" at bounding box center [140, 162] width 84 height 11
click at [126, 134] on div "Attach CSV" at bounding box center [117, 133] width 131 height 11
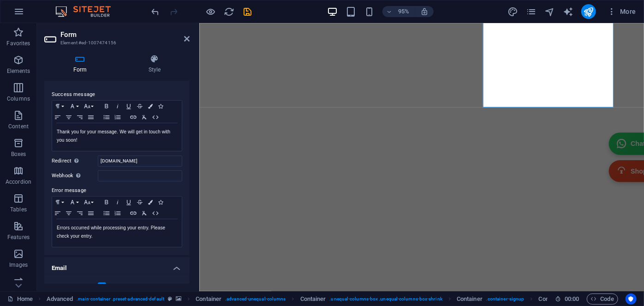
scroll to position [18, 0]
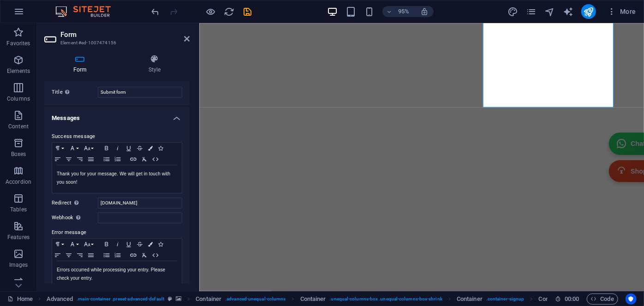
click at [248, 9] on icon "save" at bounding box center [248, 11] width 11 height 11
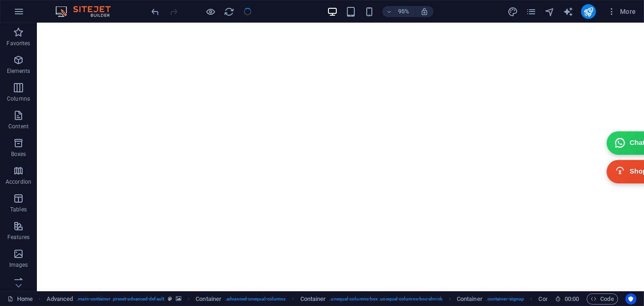
checkbox input "false"
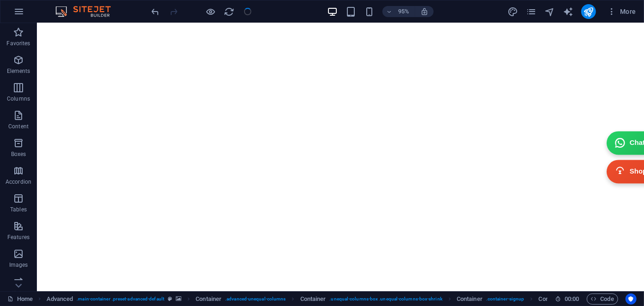
checkbox input "false"
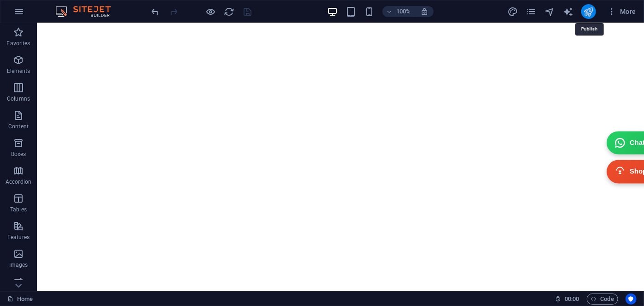
click at [590, 12] on icon "publish" at bounding box center [588, 11] width 11 height 11
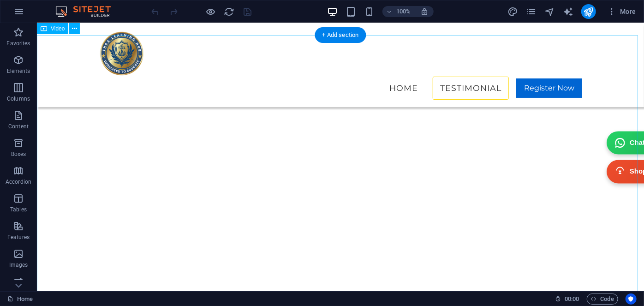
scroll to position [3228, 0]
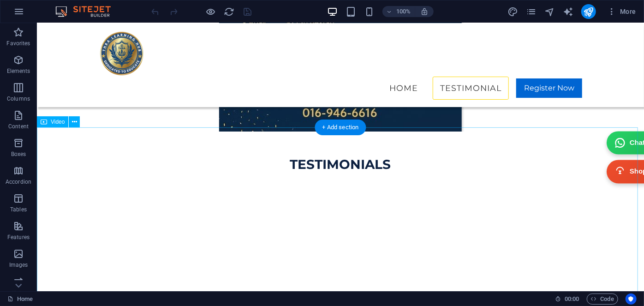
select select "%"
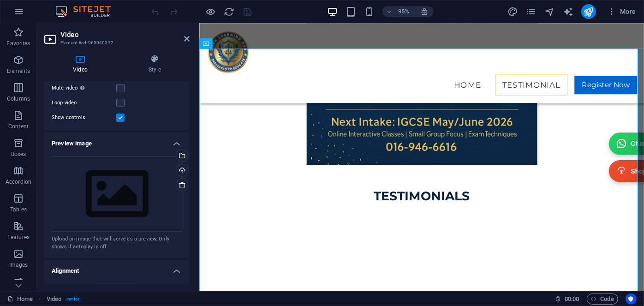
scroll to position [227, 0]
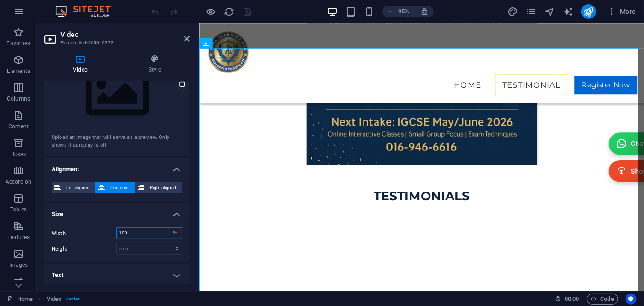
drag, startPoint x: 131, startPoint y: 230, endPoint x: 112, endPoint y: 230, distance: 18.9
click at [112, 230] on div "Width 100 auto px %" at bounding box center [117, 233] width 131 height 12
type input "80"
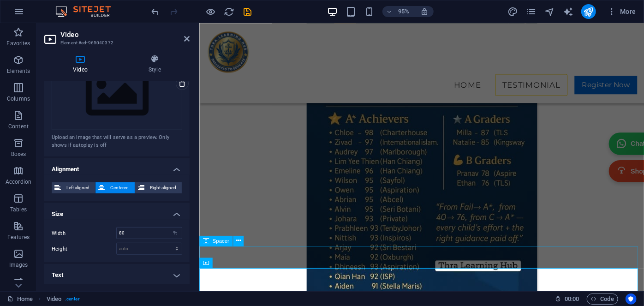
scroll to position [2922, 0]
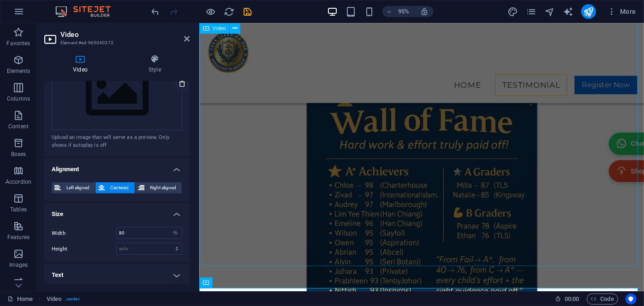
select select "%"
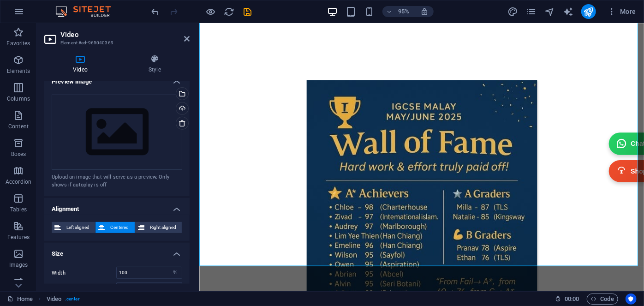
scroll to position [227, 0]
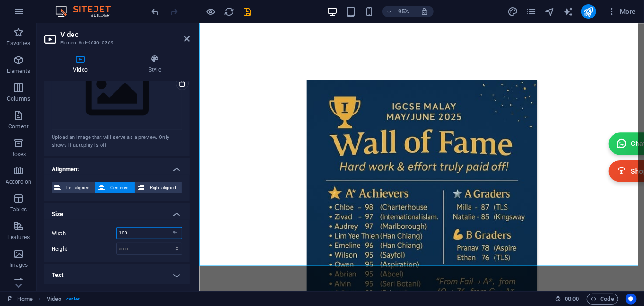
drag, startPoint x: 135, startPoint y: 228, endPoint x: 112, endPoint y: 232, distance: 23.4
click at [112, 232] on div "Width 100 auto px %" at bounding box center [117, 233] width 131 height 12
type input "80"
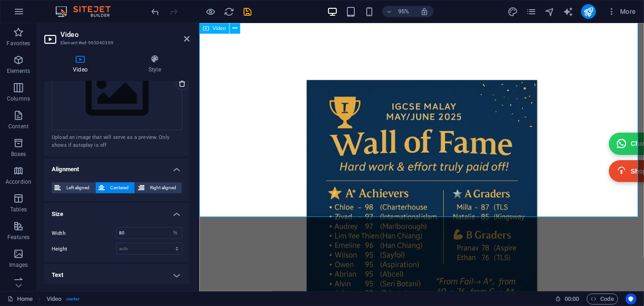
click at [189, 38] on icon at bounding box center [187, 38] width 6 height 7
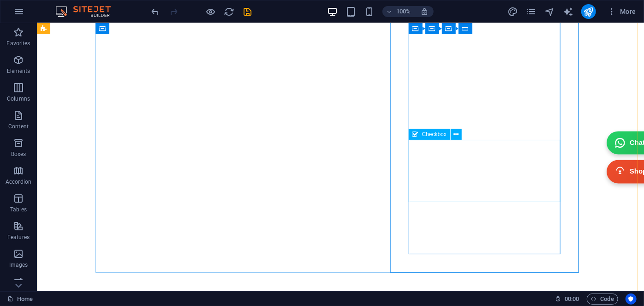
scroll to position [3731, 0]
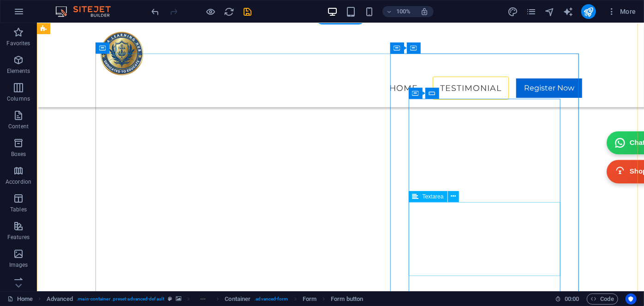
scroll to position [3456, 0]
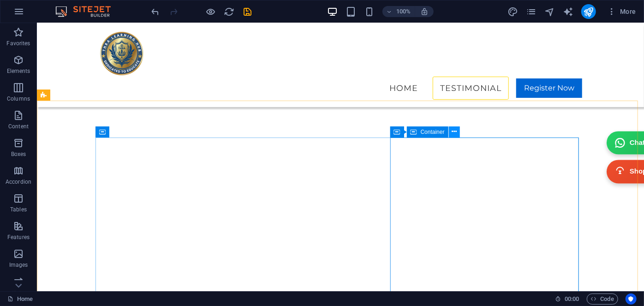
click at [451, 133] on button at bounding box center [454, 131] width 11 height 11
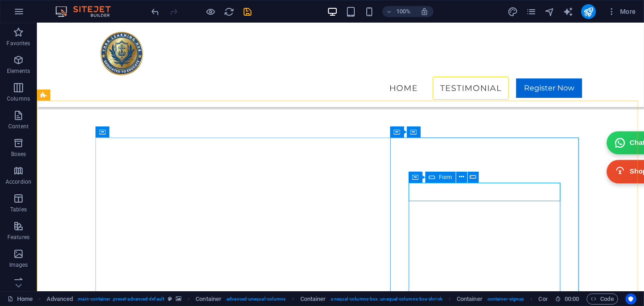
click at [433, 176] on icon at bounding box center [432, 177] width 6 height 11
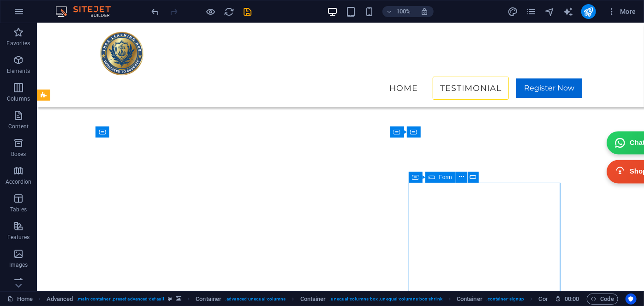
click at [433, 176] on icon at bounding box center [432, 177] width 6 height 11
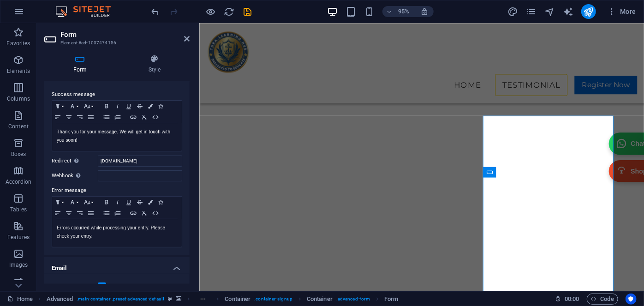
scroll to position [0, 0]
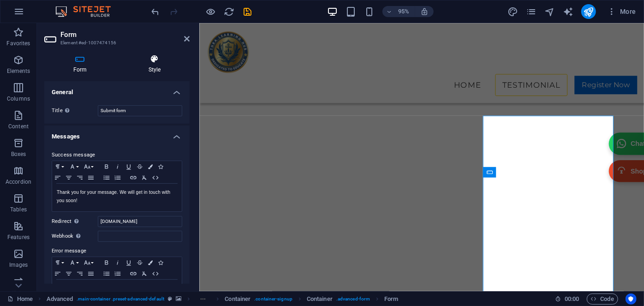
click at [154, 65] on h4 "Style" at bounding box center [154, 63] width 70 height 19
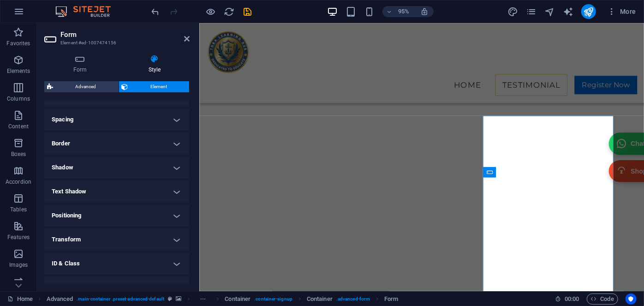
scroll to position [206, 0]
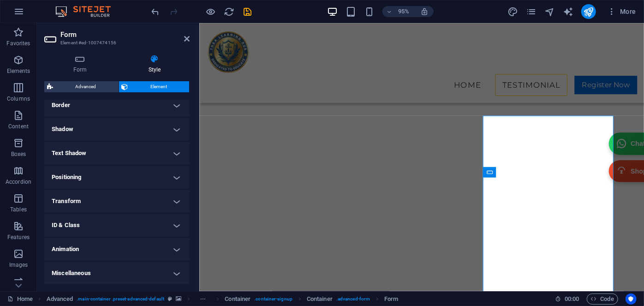
click at [132, 224] on h4 "ID & Class" at bounding box center [116, 225] width 145 height 22
click at [132, 224] on h4 "ID & Class" at bounding box center [116, 222] width 145 height 17
click at [72, 68] on h4 "Form" at bounding box center [81, 63] width 75 height 19
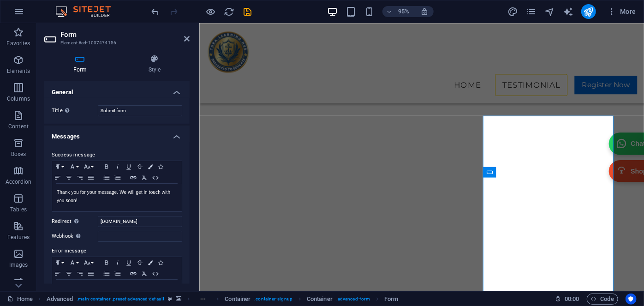
scroll to position [83, 0]
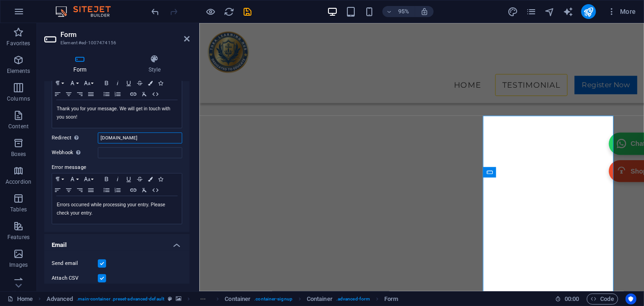
drag, startPoint x: 129, startPoint y: 138, endPoint x: 86, endPoint y: 141, distance: 43.0
click at [86, 141] on div "Redirect Define a redirect target upon successful form submission; for example,…" at bounding box center [117, 137] width 131 height 11
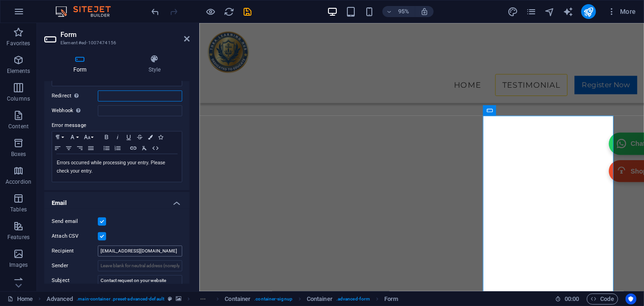
scroll to position [167, 0]
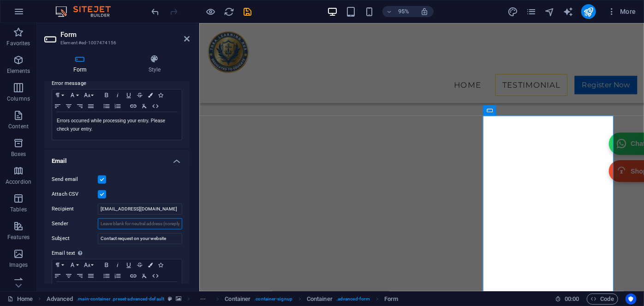
click at [113, 224] on input "Sender" at bounding box center [140, 223] width 84 height 11
paste input "sender: no-reply@thrlearninghub.com"
drag, startPoint x: 116, startPoint y: 222, endPoint x: 93, endPoint y: 226, distance: 23.3
click at [93, 226] on div "Sender sender: no-reply@thrlearninghub.com" at bounding box center [117, 223] width 131 height 11
type input "no-reply@thrlearninghub.com"
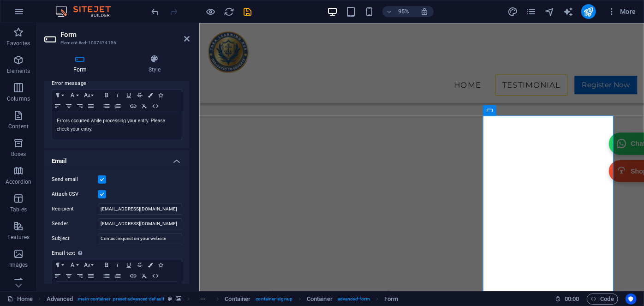
click at [93, 226] on label "Sender" at bounding box center [75, 223] width 46 height 11
click at [98, 226] on input "no-reply@thrlearninghub.com" at bounding box center [140, 223] width 84 height 11
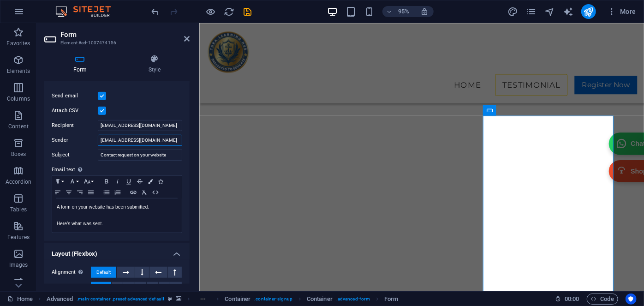
scroll to position [251, 0]
click at [247, 7] on icon "save" at bounding box center [248, 11] width 11 height 11
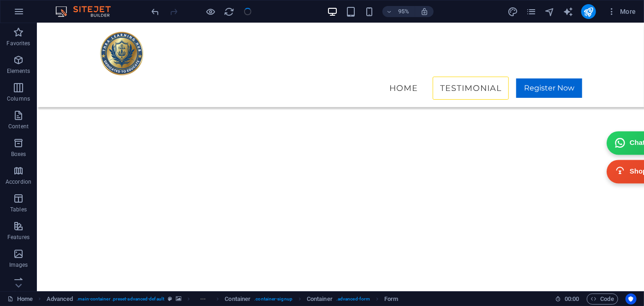
checkbox input "false"
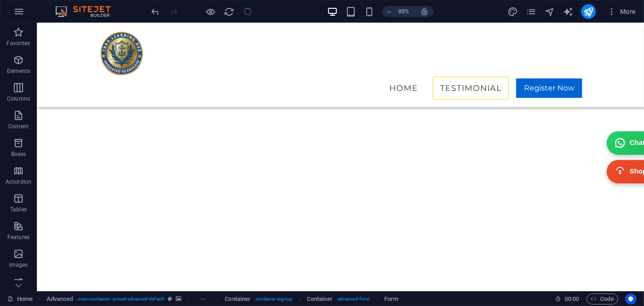
checkbox input "false"
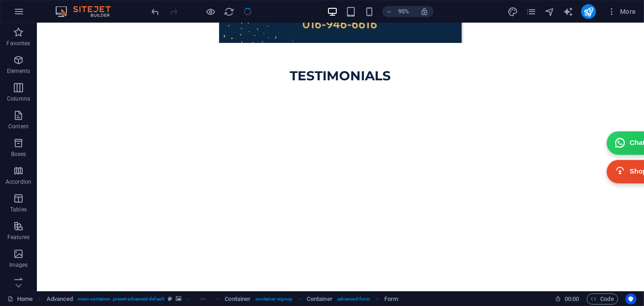
scroll to position [3456, 0]
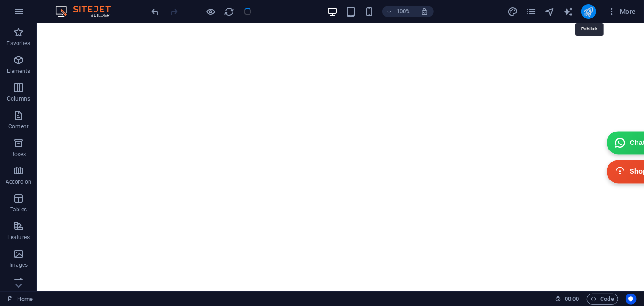
click at [590, 6] on icon "publish" at bounding box center [588, 11] width 11 height 11
checkbox input "false"
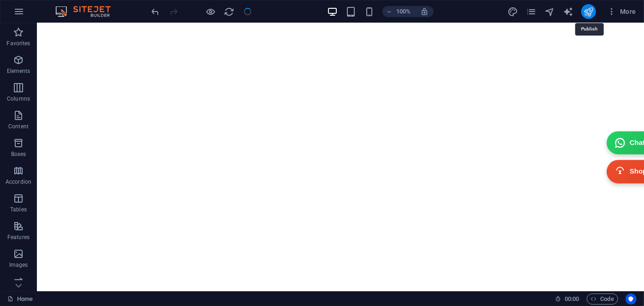
checkbox input "false"
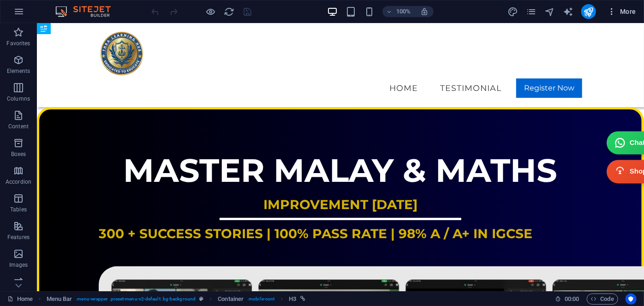
click at [626, 11] on span "More" at bounding box center [621, 11] width 29 height 9
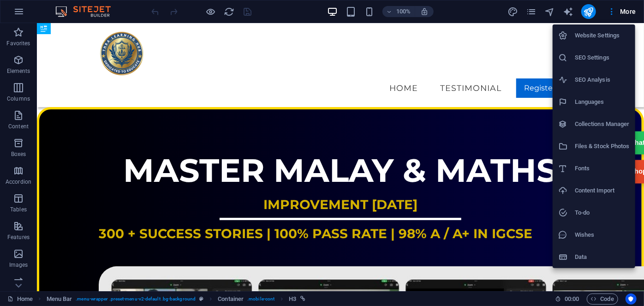
click at [598, 39] on h6 "Website Settings" at bounding box center [602, 35] width 55 height 11
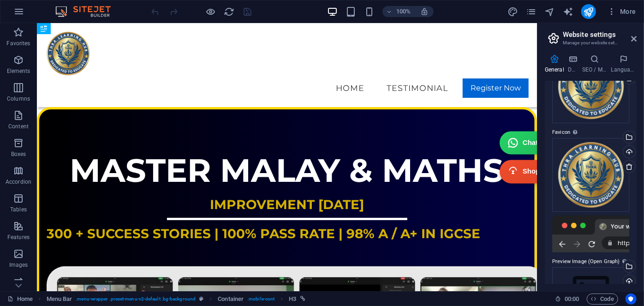
scroll to position [111, 0]
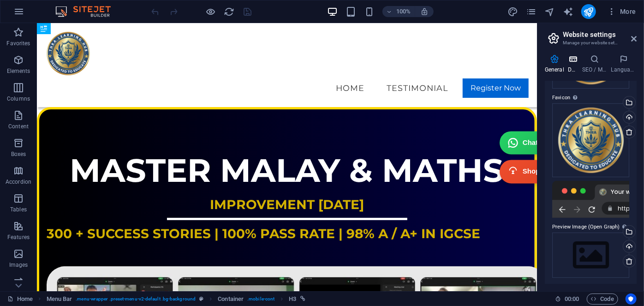
click at [570, 63] on icon at bounding box center [573, 58] width 11 height 9
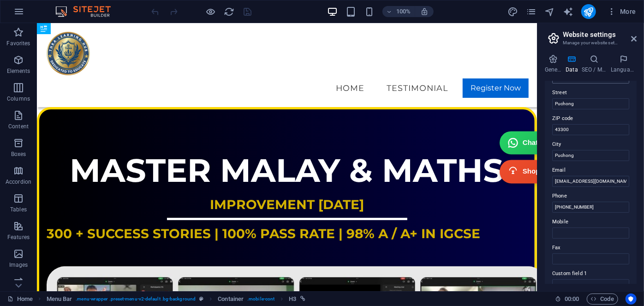
scroll to position [125, 0]
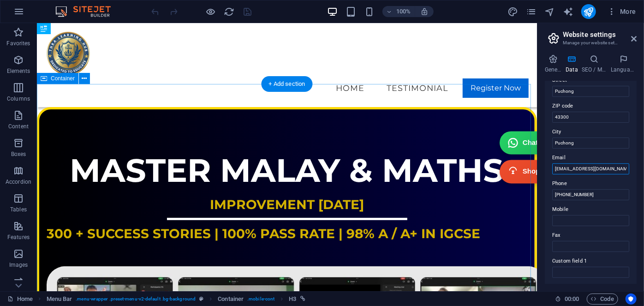
drag, startPoint x: 651, startPoint y: 192, endPoint x: 526, endPoint y: 169, distance: 127.5
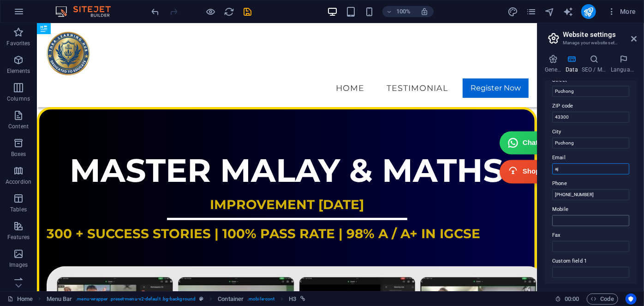
type input "[EMAIL_ADDRESS][DOMAIN_NAME]"
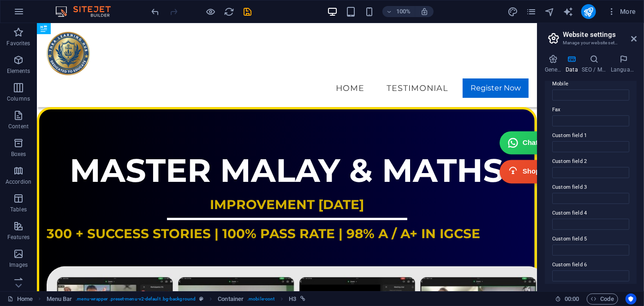
scroll to position [255, 0]
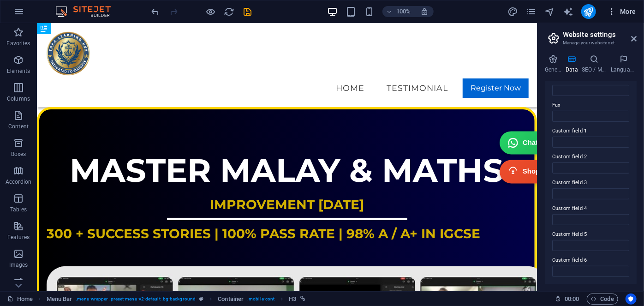
click at [614, 11] on icon "button" at bounding box center [611, 11] width 9 height 9
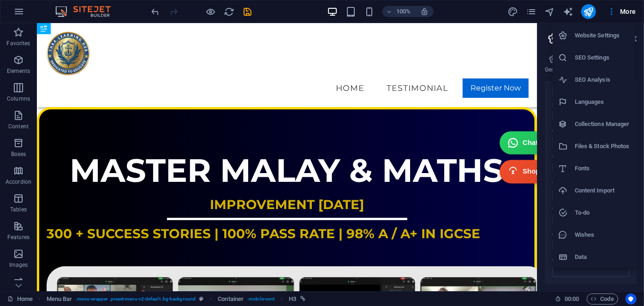
click at [582, 260] on h6 "Data" at bounding box center [602, 256] width 55 height 11
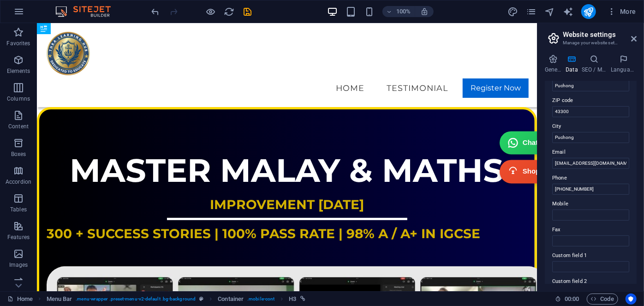
scroll to position [130, 0]
click at [586, 11] on icon "publish" at bounding box center [588, 11] width 11 height 11
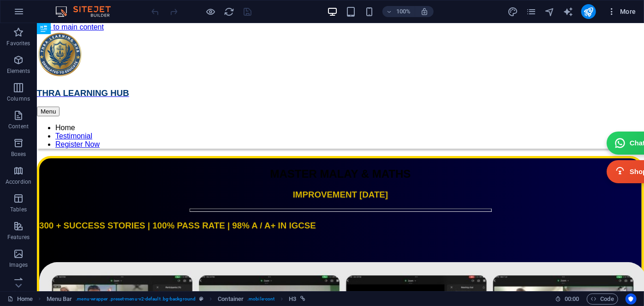
click at [627, 13] on span "More" at bounding box center [621, 11] width 29 height 9
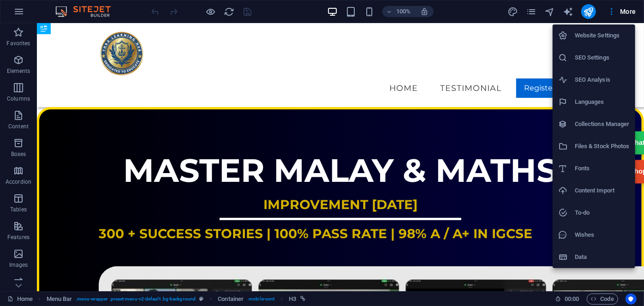
click at [594, 38] on h6 "Website Settings" at bounding box center [602, 35] width 55 height 11
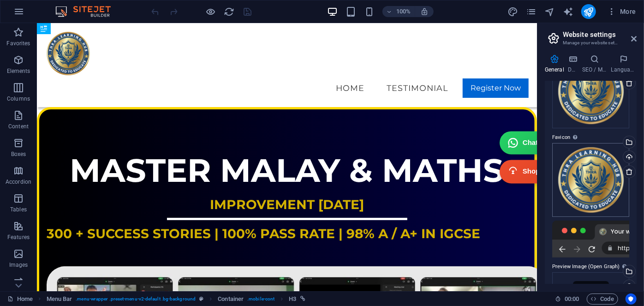
scroll to position [111, 0]
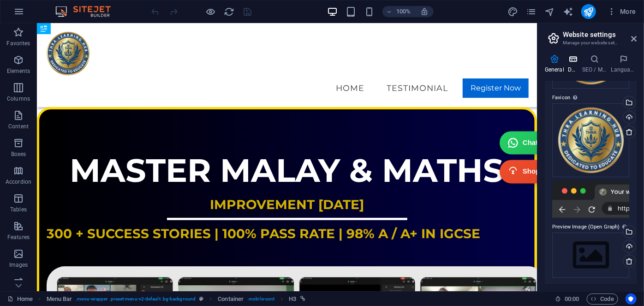
click at [576, 61] on icon at bounding box center [573, 58] width 11 height 9
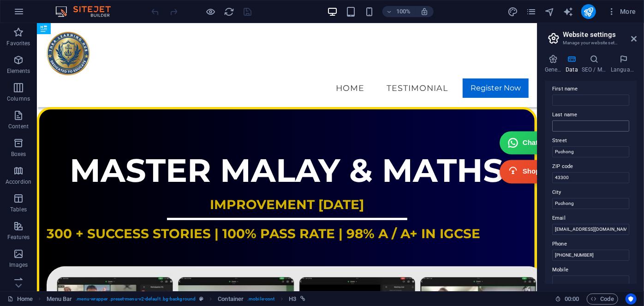
scroll to position [125, 0]
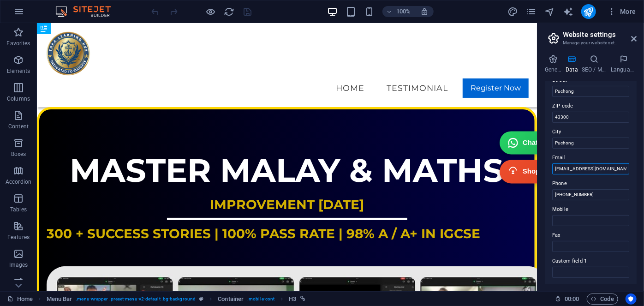
click at [622, 168] on input "[EMAIL_ADDRESS][DOMAIN_NAME]" at bounding box center [590, 168] width 77 height 11
type input "[EMAIL_ADDRESS][DOMAIN_NAME]"
click at [547, 181] on div "Contact data for this website. This can be used everywhere on the website and w…" at bounding box center [591, 182] width 92 height 202
click at [630, 40] on header "Website settings Manage your website settings" at bounding box center [591, 35] width 90 height 24
click at [633, 37] on icon at bounding box center [634, 38] width 6 height 7
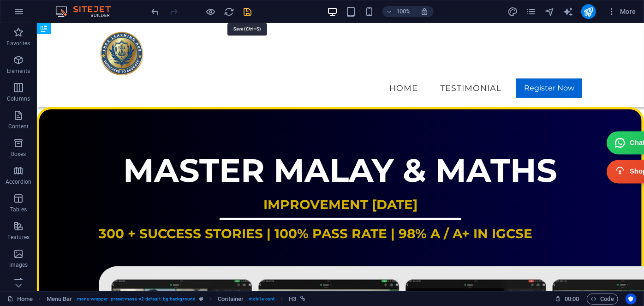
click at [249, 10] on icon "save" at bounding box center [248, 11] width 11 height 11
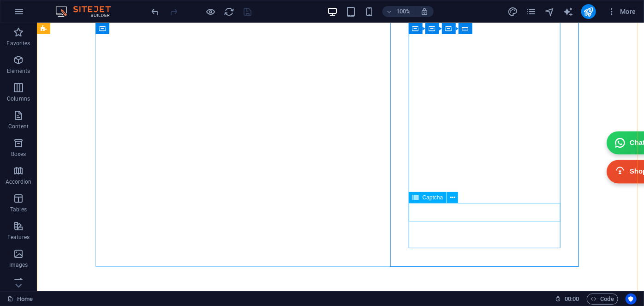
scroll to position [3689, 0]
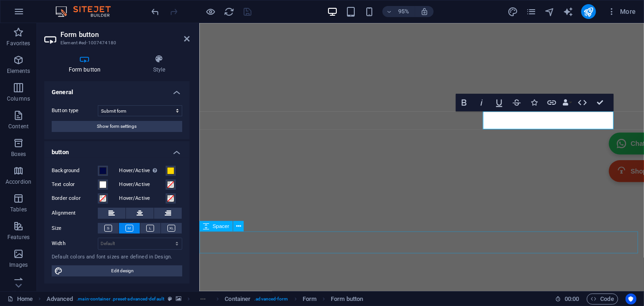
scroll to position [3624, 0]
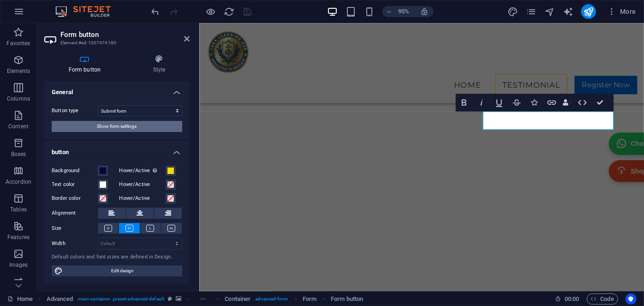
click at [134, 127] on span "Show form settings" at bounding box center [117, 126] width 40 height 11
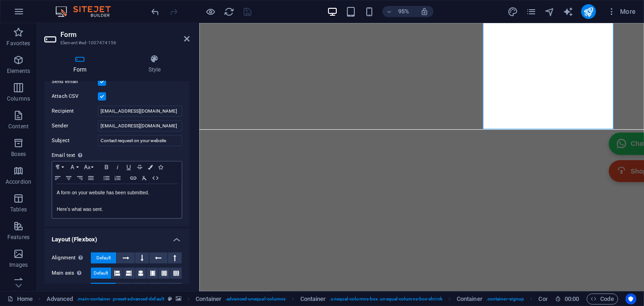
scroll to position [251, 0]
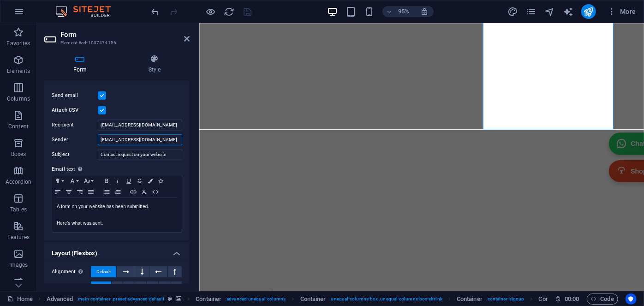
drag, startPoint x: 169, startPoint y: 139, endPoint x: 55, endPoint y: 138, distance: 113.9
click at [55, 138] on div "Sender [EMAIL_ADDRESS][DOMAIN_NAME]" at bounding box center [117, 139] width 131 height 11
paste input "[EMAIL_ADDRESS][DOMAIN_NAME]"
type input "[EMAIL_ADDRESS][DOMAIN_NAME]"
click at [249, 9] on icon "save" at bounding box center [248, 11] width 11 height 11
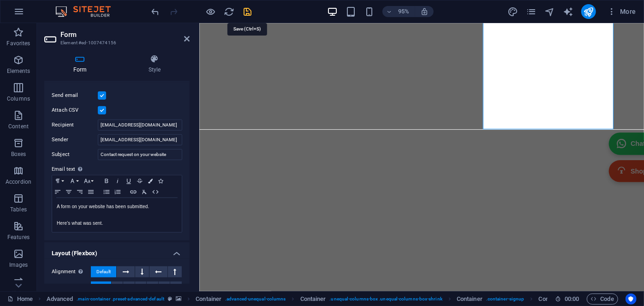
checkbox input "false"
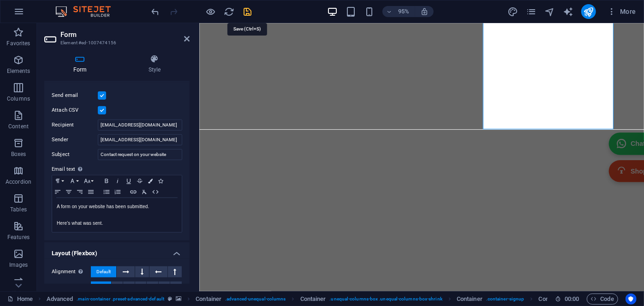
checkbox input "false"
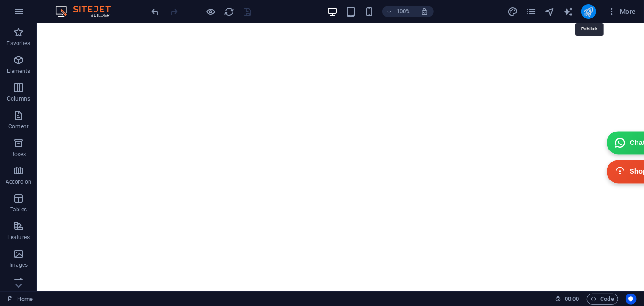
click at [585, 7] on icon "publish" at bounding box center [588, 11] width 11 height 11
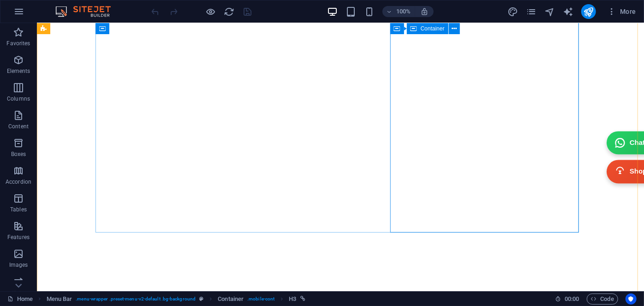
scroll to position [3724, 0]
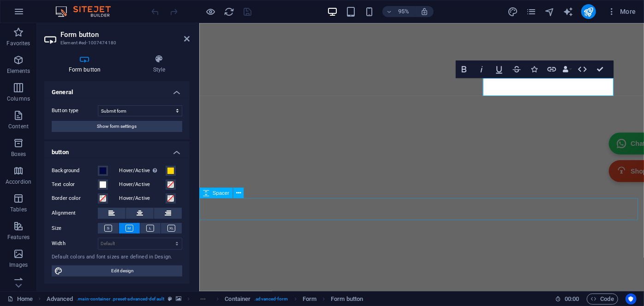
scroll to position [3659, 0]
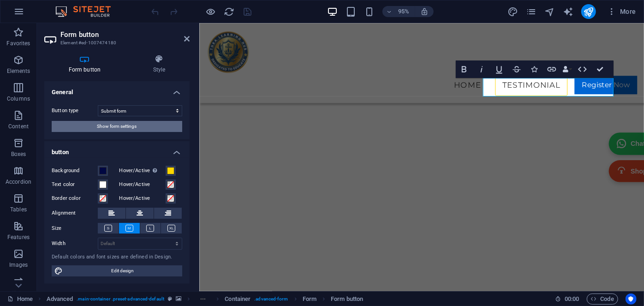
click at [120, 131] on span "Show form settings" at bounding box center [117, 126] width 40 height 11
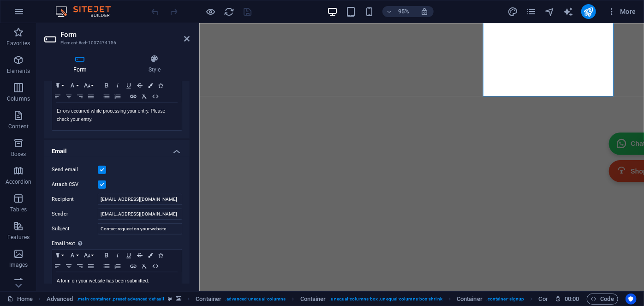
scroll to position [178, 0]
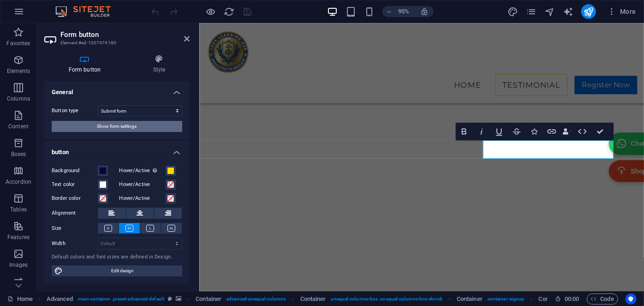
click at [129, 130] on span "Show form settings" at bounding box center [117, 126] width 40 height 11
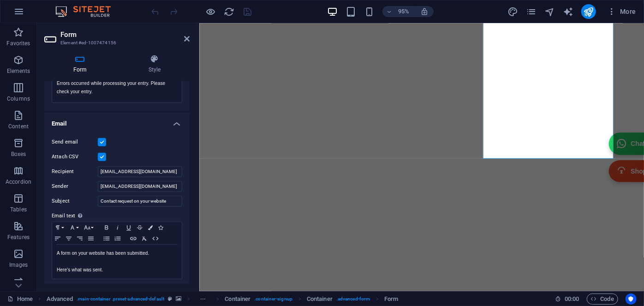
scroll to position [205, 0]
drag, startPoint x: 174, startPoint y: 186, endPoint x: 30, endPoint y: 172, distance: 145.0
click at [30, 172] on section "Favorites Elements Columns Content Boxes Accordion Tables Features Images Slide…" at bounding box center [322, 157] width 644 height 268
click at [140, 142] on div "Send email" at bounding box center [117, 141] width 131 height 11
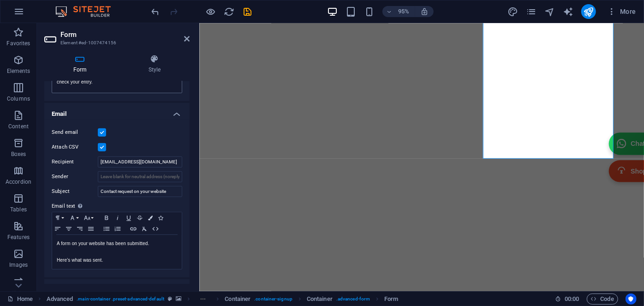
scroll to position [215, 0]
click at [112, 176] on input "Sender" at bounding box center [140, 176] width 84 height 11
type input "[EMAIL_ADDRESS][DOMAIN_NAME]"
click at [250, 8] on icon "save" at bounding box center [248, 11] width 11 height 11
checkbox input "false"
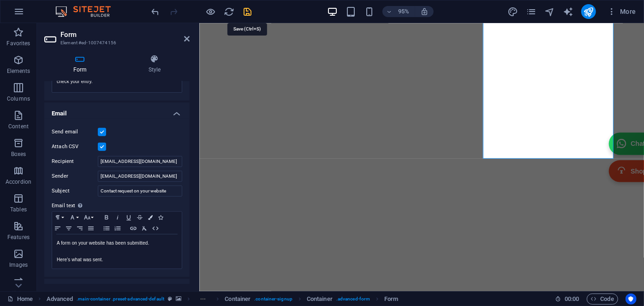
checkbox input "false"
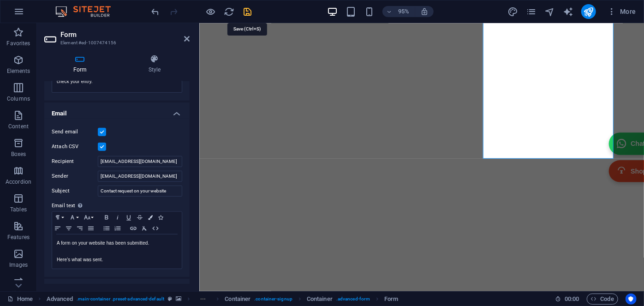
checkbox input "false"
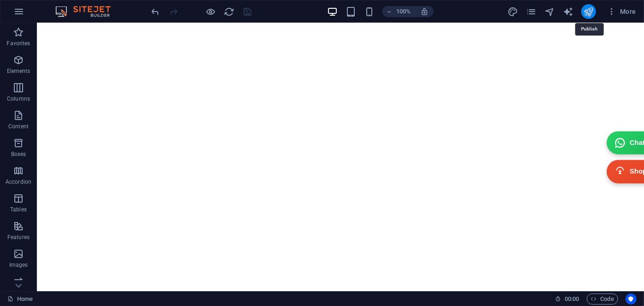
click at [585, 11] on icon "publish" at bounding box center [588, 11] width 11 height 11
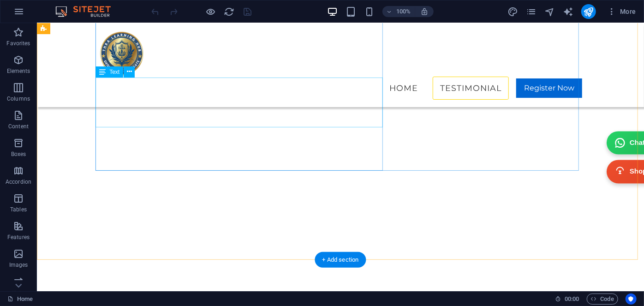
scroll to position [3731, 0]
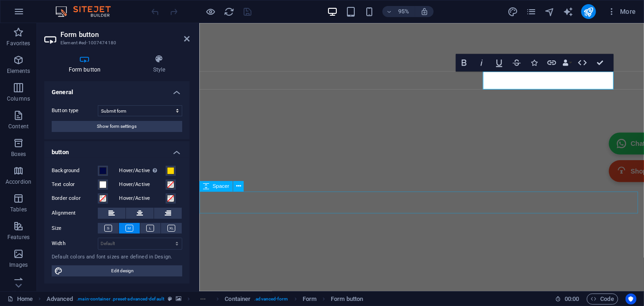
scroll to position [3666, 0]
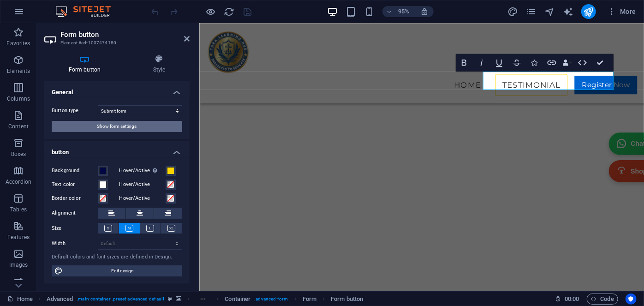
click at [95, 126] on button "Show form settings" at bounding box center [117, 126] width 131 height 11
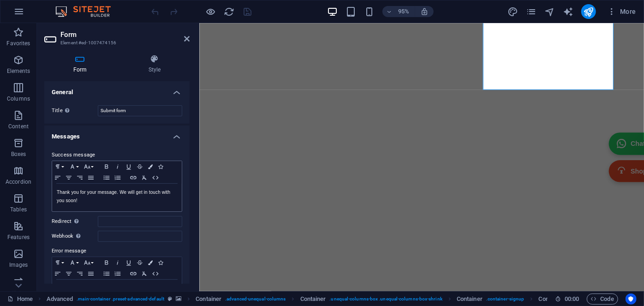
scroll to position [167, 0]
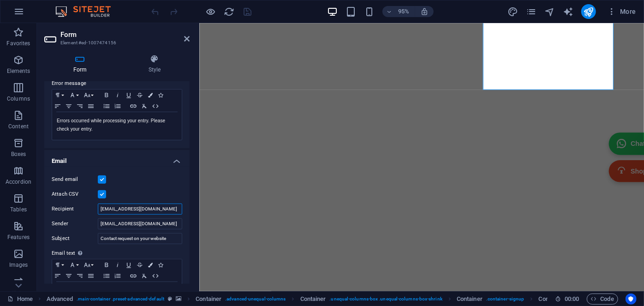
drag, startPoint x: 162, startPoint y: 206, endPoint x: 99, endPoint y: 200, distance: 63.5
click at [99, 200] on div "Send email Attach CSV Recipient [EMAIL_ADDRESS][DOMAIN_NAME] Sender [EMAIL_ADDR…" at bounding box center [116, 245] width 145 height 158
type input "[EMAIL_ADDRESS][DOMAIN_NAME]"
click at [150, 182] on div "Send email" at bounding box center [117, 179] width 131 height 11
click at [248, 10] on icon "save" at bounding box center [248, 11] width 11 height 11
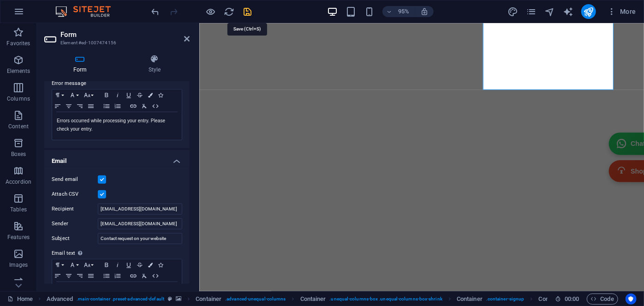
checkbox input "false"
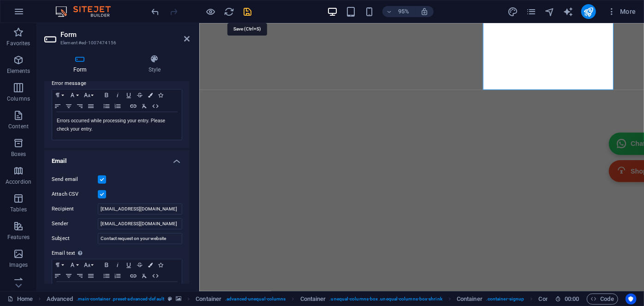
checkbox input "false"
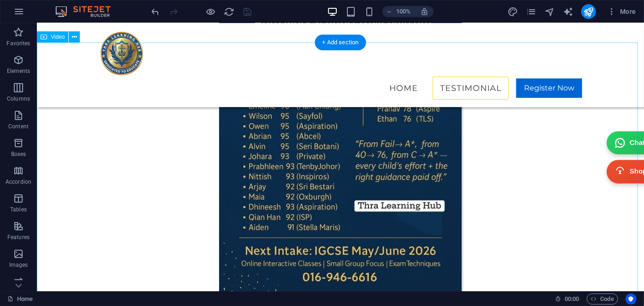
scroll to position [2953, 0]
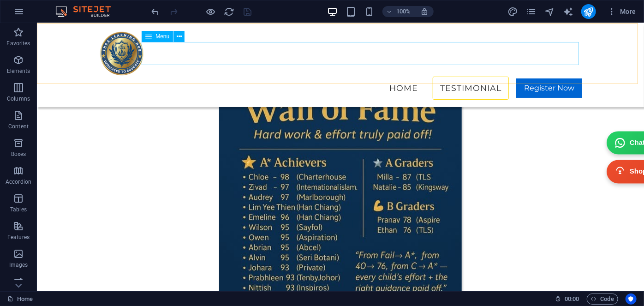
click at [564, 76] on nav "Home Testimonial Register Now" at bounding box center [339, 87] width 483 height 23
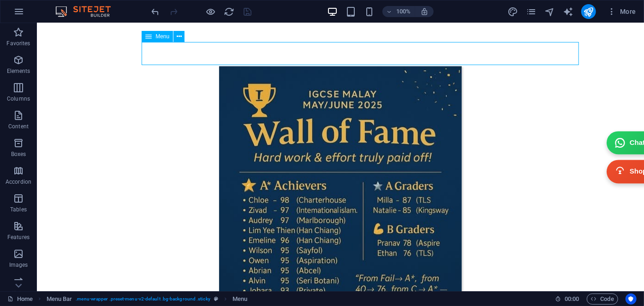
select select
select select "default"
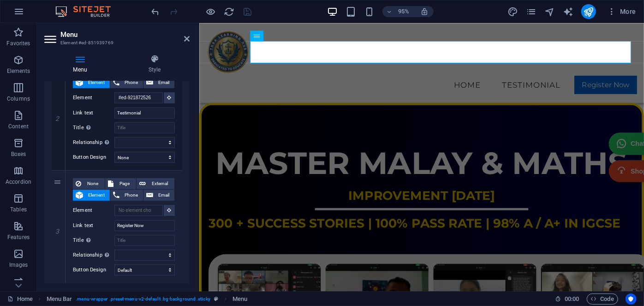
scroll to position [261, 0]
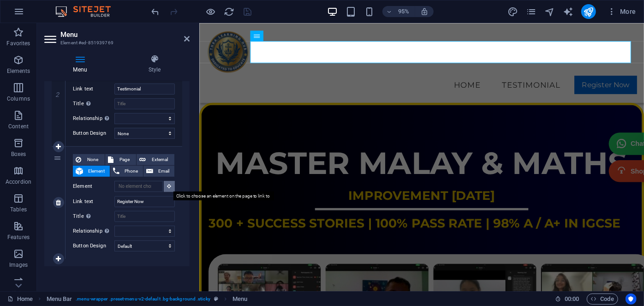
click at [167, 185] on icon at bounding box center [169, 186] width 4 height 5
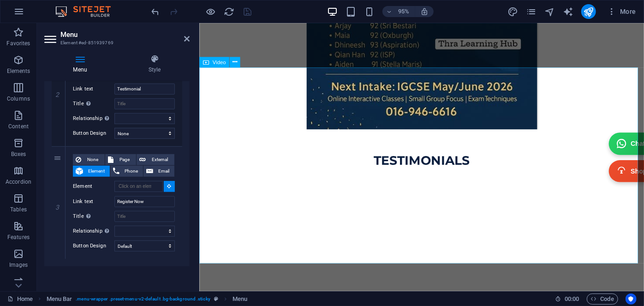
scroll to position [3312, 0]
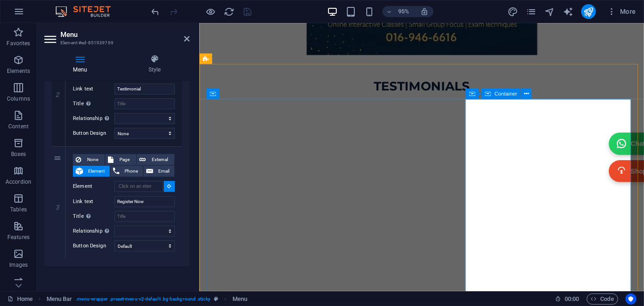
select select
type input "#ed-1007474144"
select select
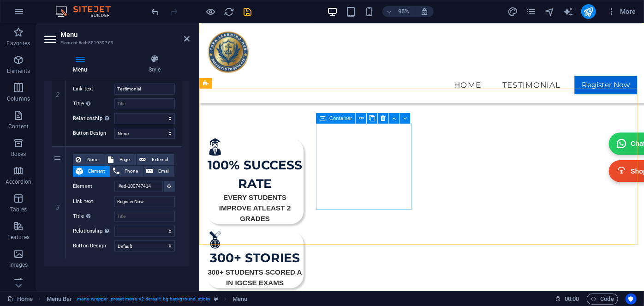
scroll to position [419, 0]
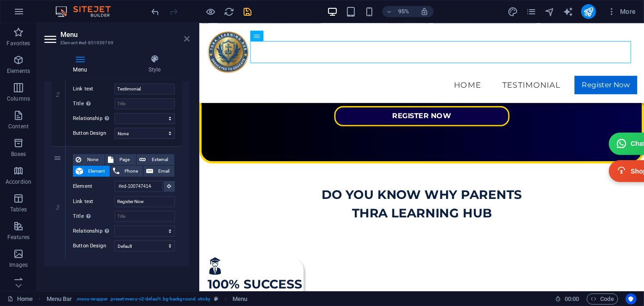
click at [184, 37] on icon at bounding box center [187, 38] width 6 height 7
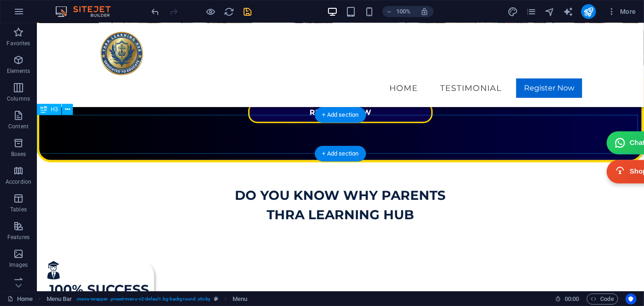
scroll to position [461, 0]
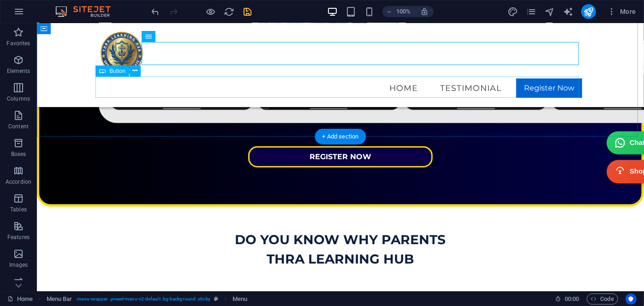
click at [324, 146] on div "REGISTER NOW" at bounding box center [339, 156] width 483 height 21
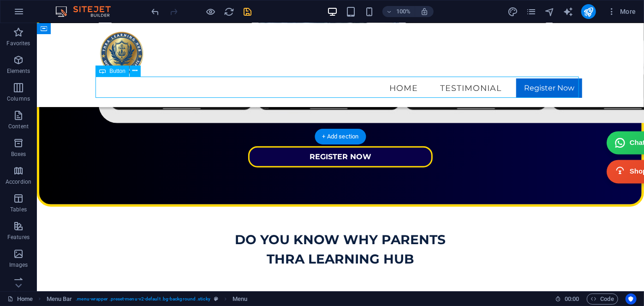
click at [324, 146] on div "REGISTER NOW" at bounding box center [339, 156] width 483 height 21
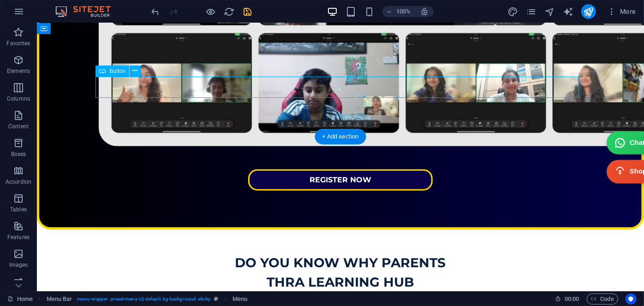
select select "px"
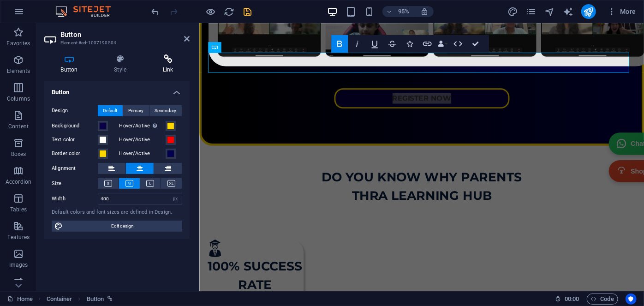
click at [165, 66] on h4 "Link" at bounding box center [167, 63] width 43 height 19
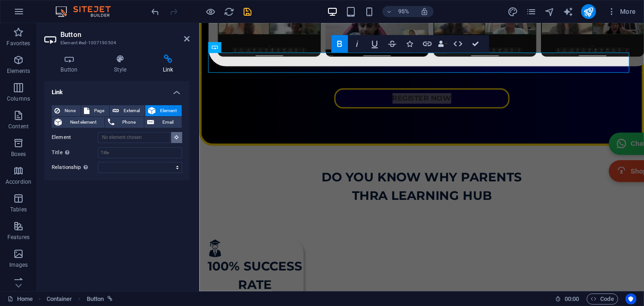
click at [181, 138] on button at bounding box center [176, 137] width 11 height 11
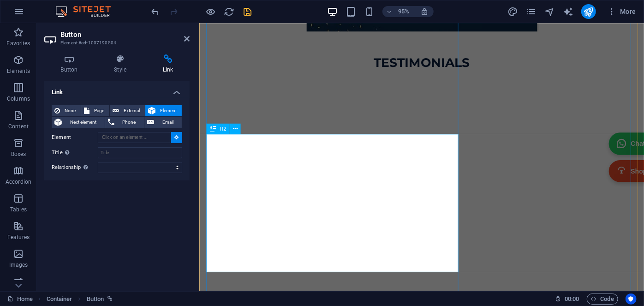
scroll to position [3312, 0]
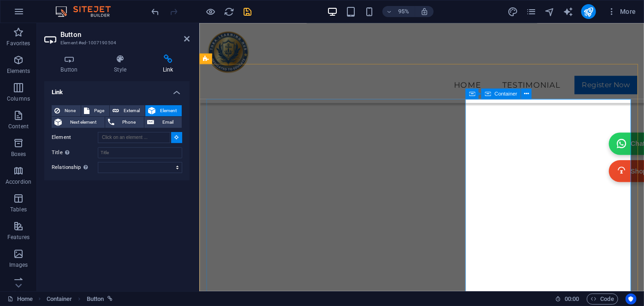
type input "#ed-1007474144"
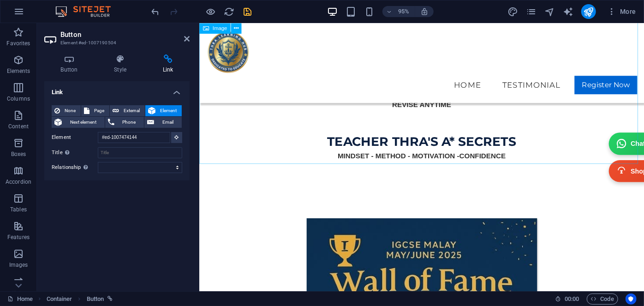
scroll to position [362, 0]
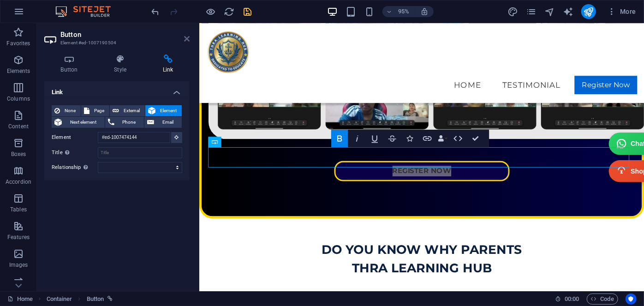
click at [187, 42] on icon at bounding box center [187, 38] width 6 height 7
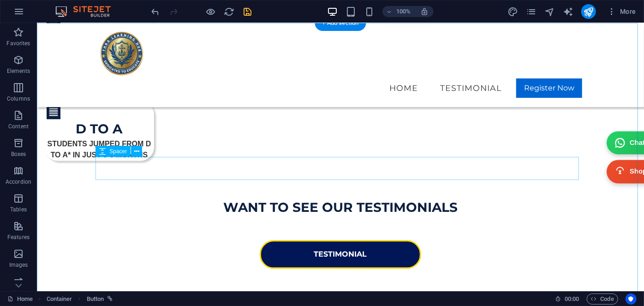
scroll to position [739, 0]
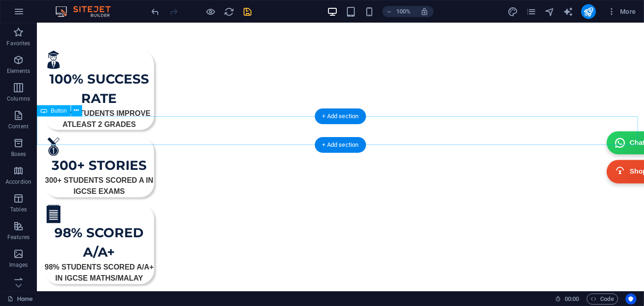
select select "px"
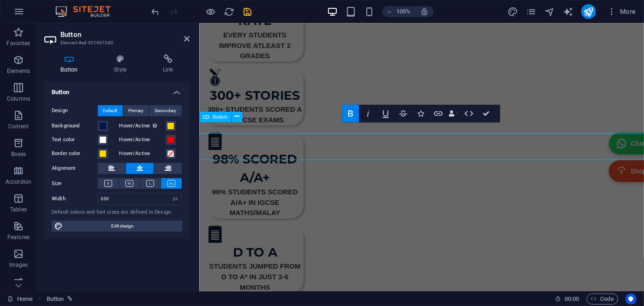
scroll to position [716, 0]
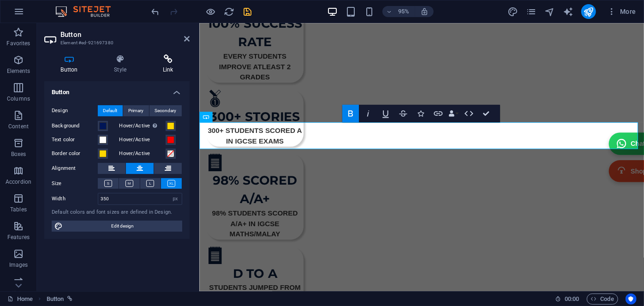
click at [172, 66] on h4 "Link" at bounding box center [167, 63] width 43 height 19
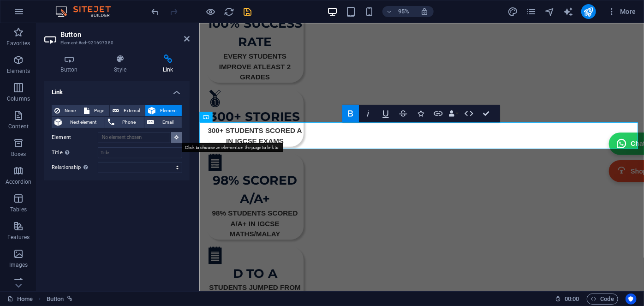
drag, startPoint x: 177, startPoint y: 137, endPoint x: 24, endPoint y: 122, distance: 153.9
click at [177, 137] on icon at bounding box center [177, 137] width 4 height 5
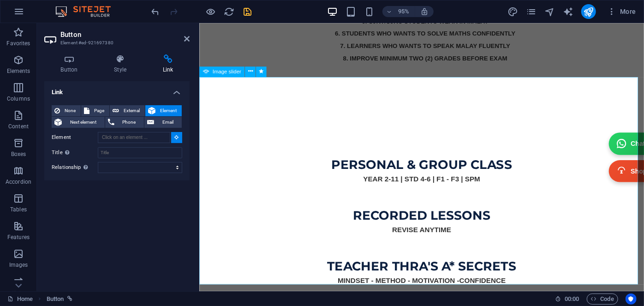
type input "#ed-1007190543"
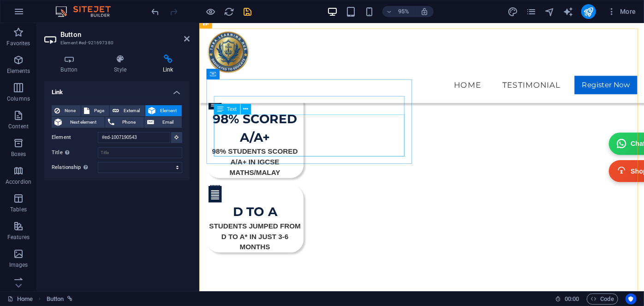
scroll to position [694, 0]
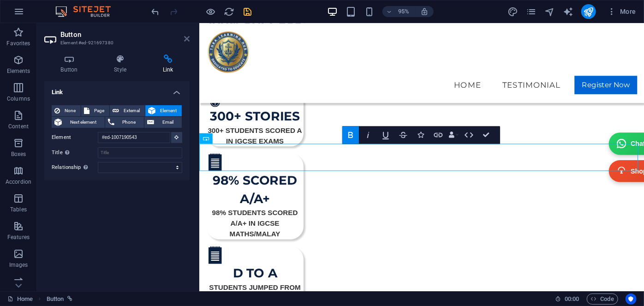
click at [185, 38] on icon at bounding box center [187, 38] width 6 height 7
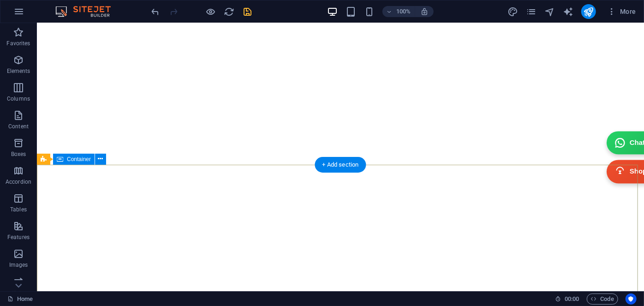
scroll to position [4280, 0]
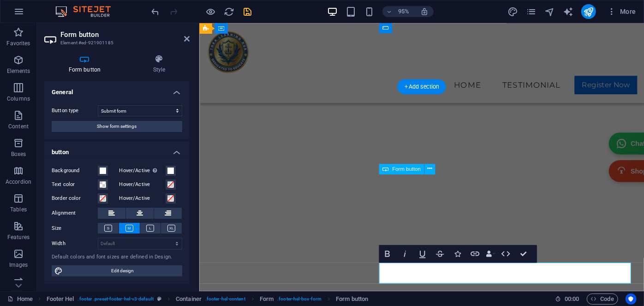
scroll to position [4074, 0]
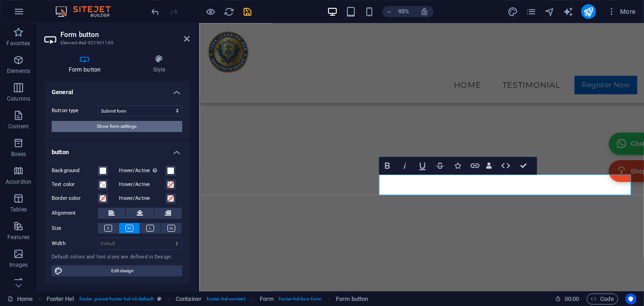
click at [134, 126] on span "Show form settings" at bounding box center [117, 126] width 40 height 11
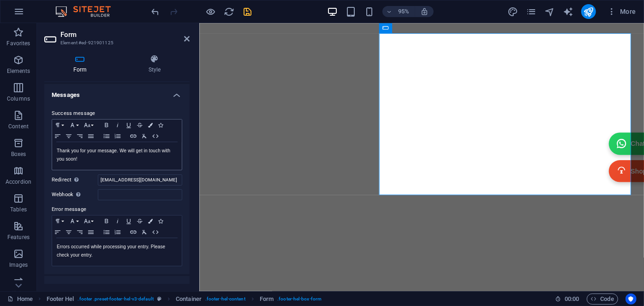
scroll to position [83, 0]
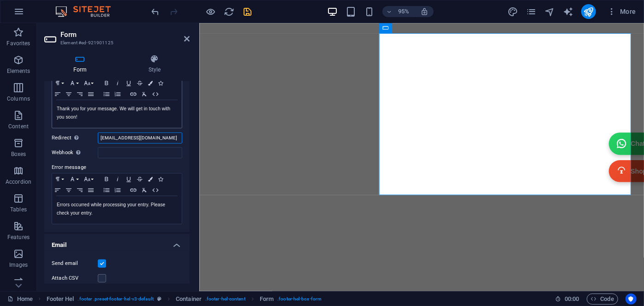
drag, startPoint x: 161, startPoint y: 136, endPoint x: 65, endPoint y: 125, distance: 97.0
click at [65, 125] on div "Success message Paragraph Format Normal Heading 1 Heading 2 Heading 3 Heading 4…" at bounding box center [116, 145] width 145 height 173
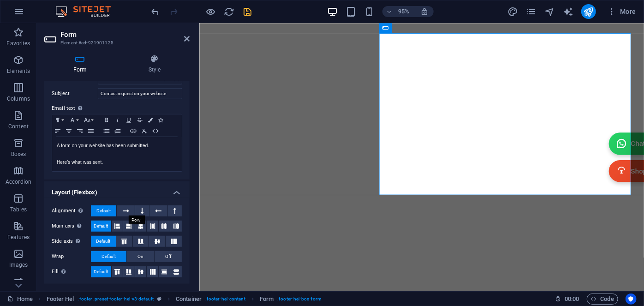
scroll to position [270, 0]
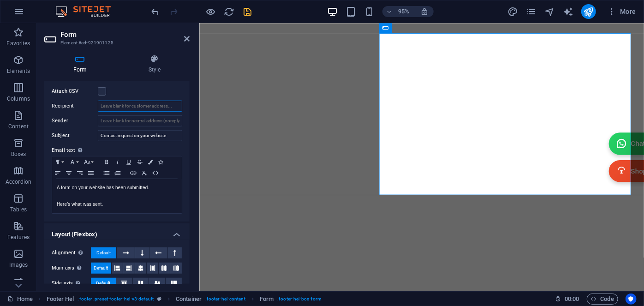
click at [108, 103] on input "Recipient" at bounding box center [140, 106] width 84 height 11
type input "[EMAIL_ADDRESS][DOMAIN_NAME]"
click at [105, 119] on input "Sender" at bounding box center [140, 120] width 84 height 11
paste input "[EMAIL_ADDRESS][DOMAIN_NAME]"
type input "[EMAIL_ADDRESS][DOMAIN_NAME]"
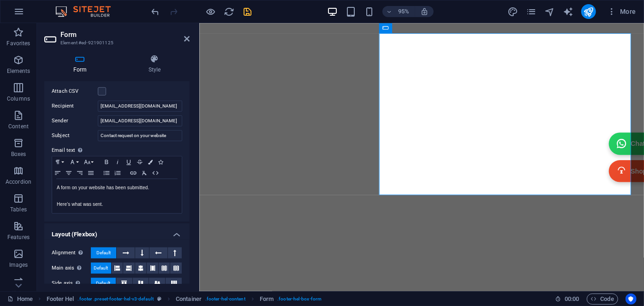
click at [89, 147] on label "Email text Define text to be sent if form inputs should be sent by email." at bounding box center [117, 150] width 131 height 11
click at [248, 13] on icon "save" at bounding box center [248, 11] width 11 height 11
checkbox input "false"
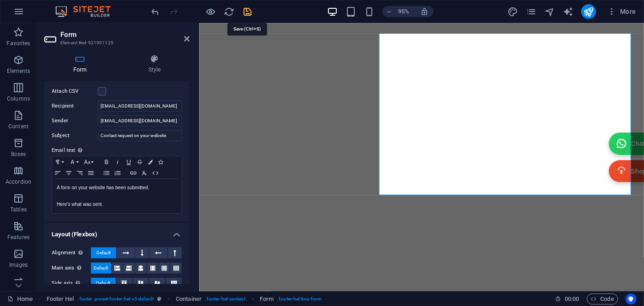
checkbox input "false"
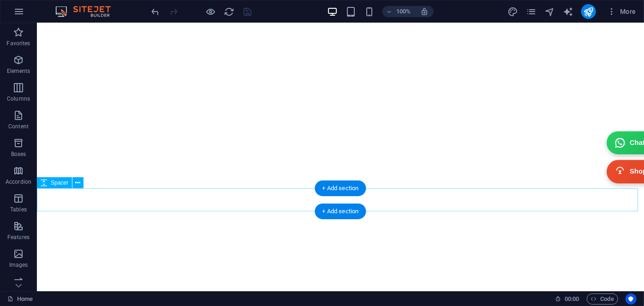
scroll to position [3976, 0]
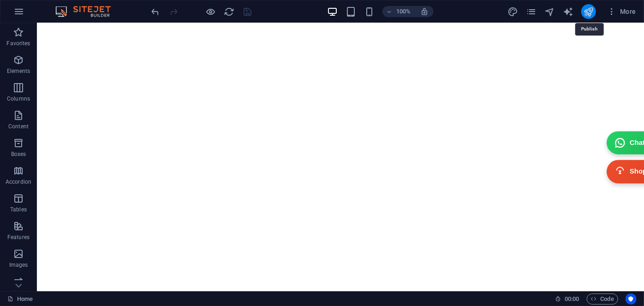
click at [590, 9] on icon "publish" at bounding box center [588, 11] width 11 height 11
